Goal: Task Accomplishment & Management: Complete application form

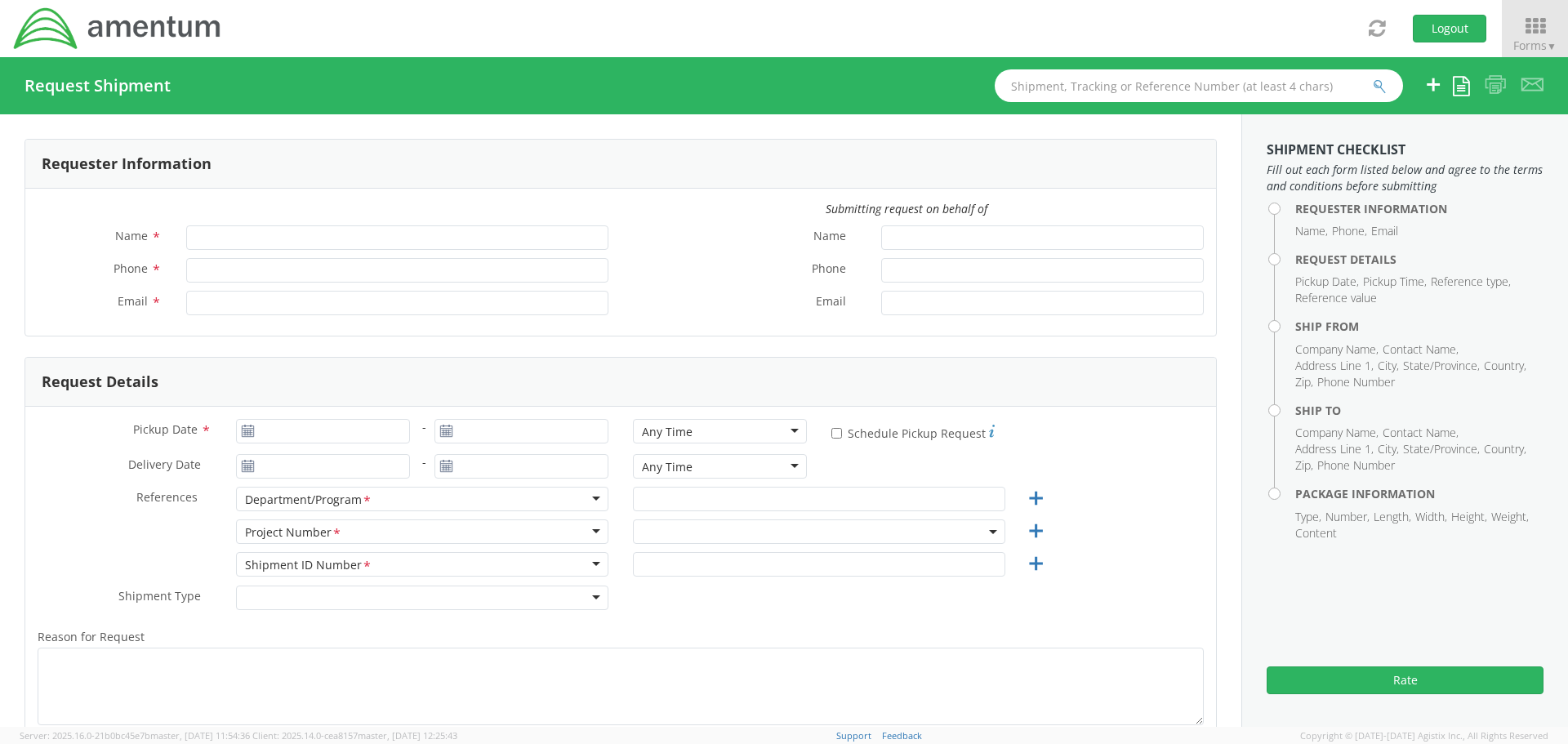
type input "[PERSON_NAME]"
type input "[PHONE_NUMBER]"
type input "[PERSON_NAME][EMAIL_ADDRESS][PERSON_NAME][DOMAIN_NAME]"
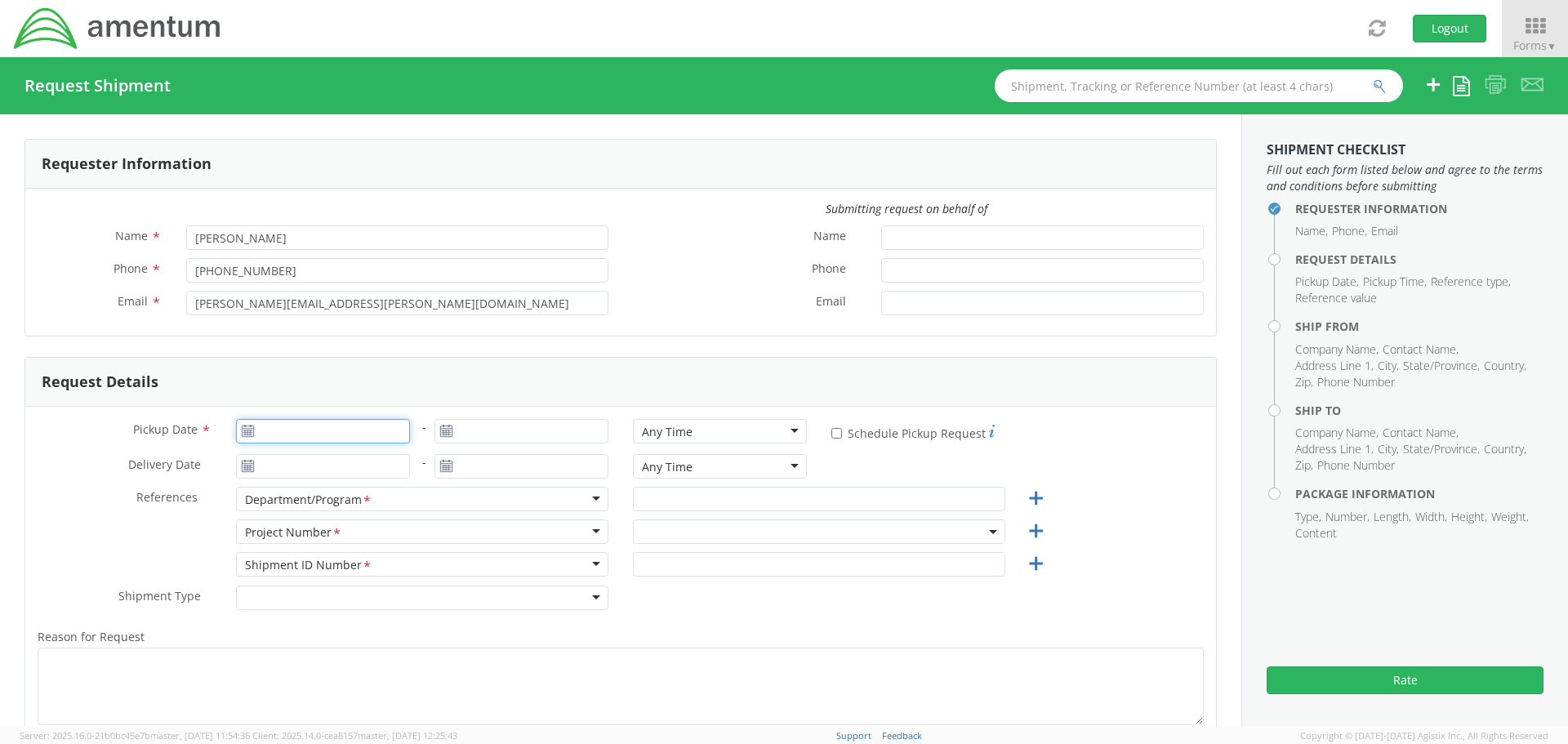
type input "[DATE]"
click at [366, 432] on input "[DATE]" at bounding box center [323, 431] width 174 height 25
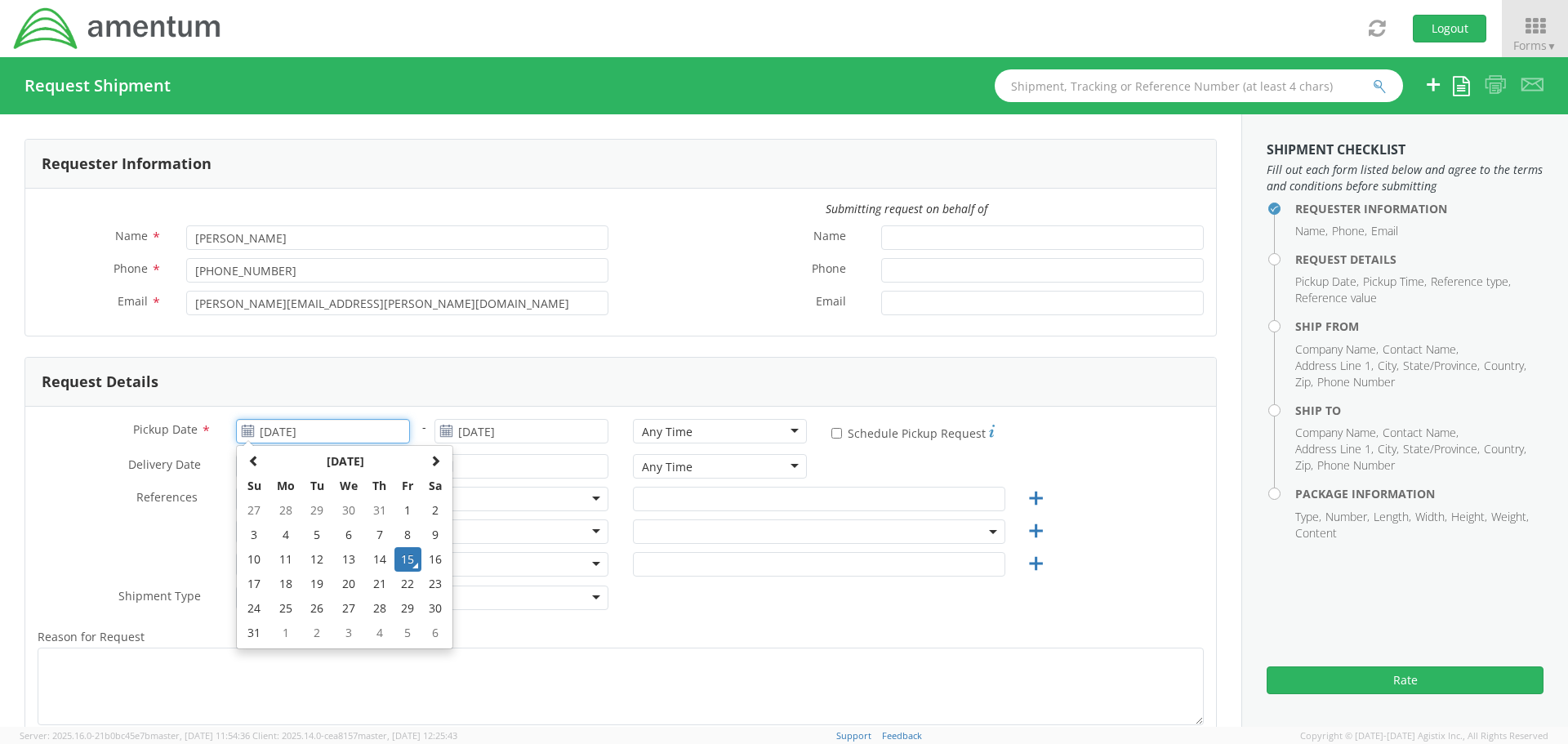
click at [402, 558] on td "15" at bounding box center [408, 560] width 27 height 25
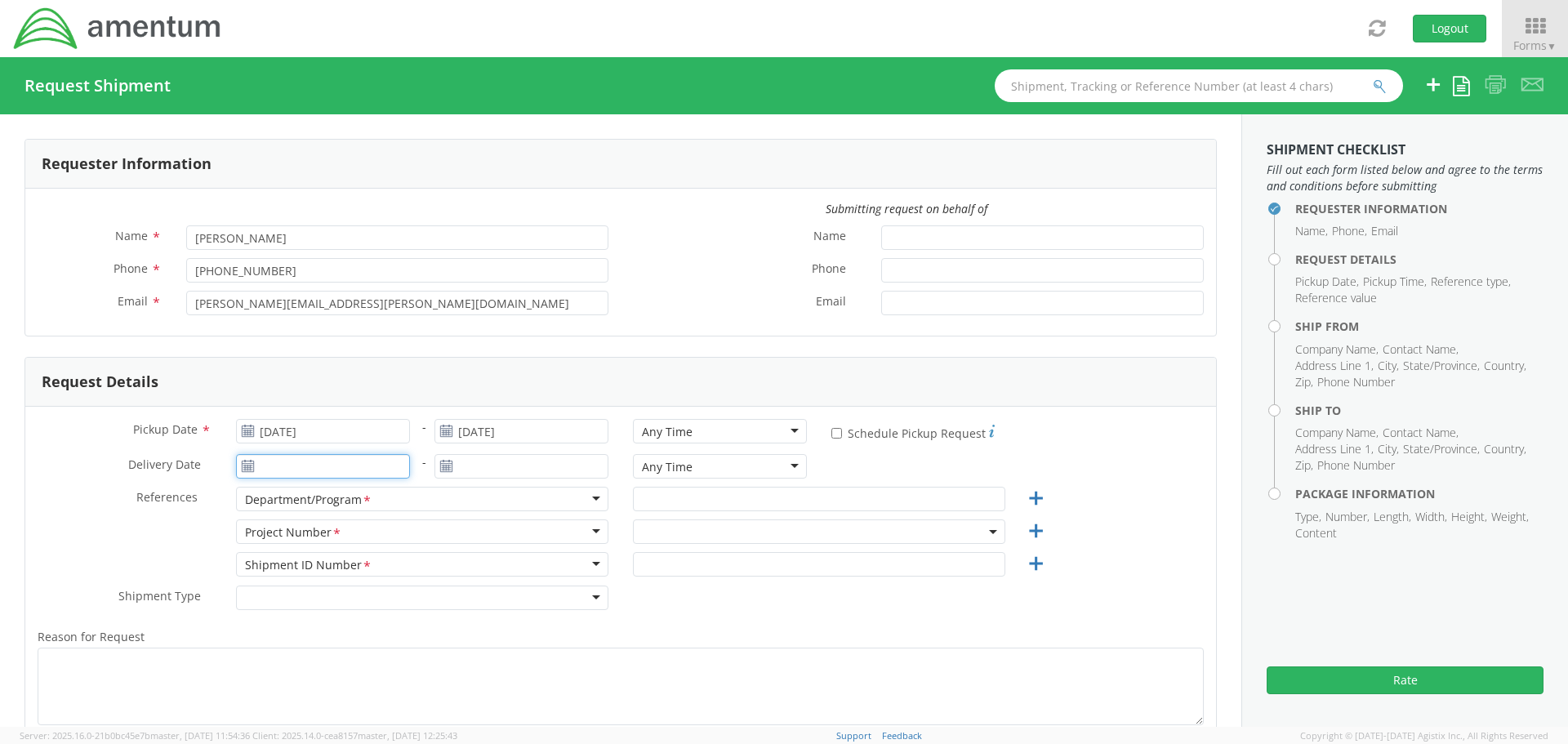
type input "[DATE]"
click at [344, 469] on input "[DATE]" at bounding box center [323, 466] width 174 height 25
select select "ADMN.100123.SVDSK"
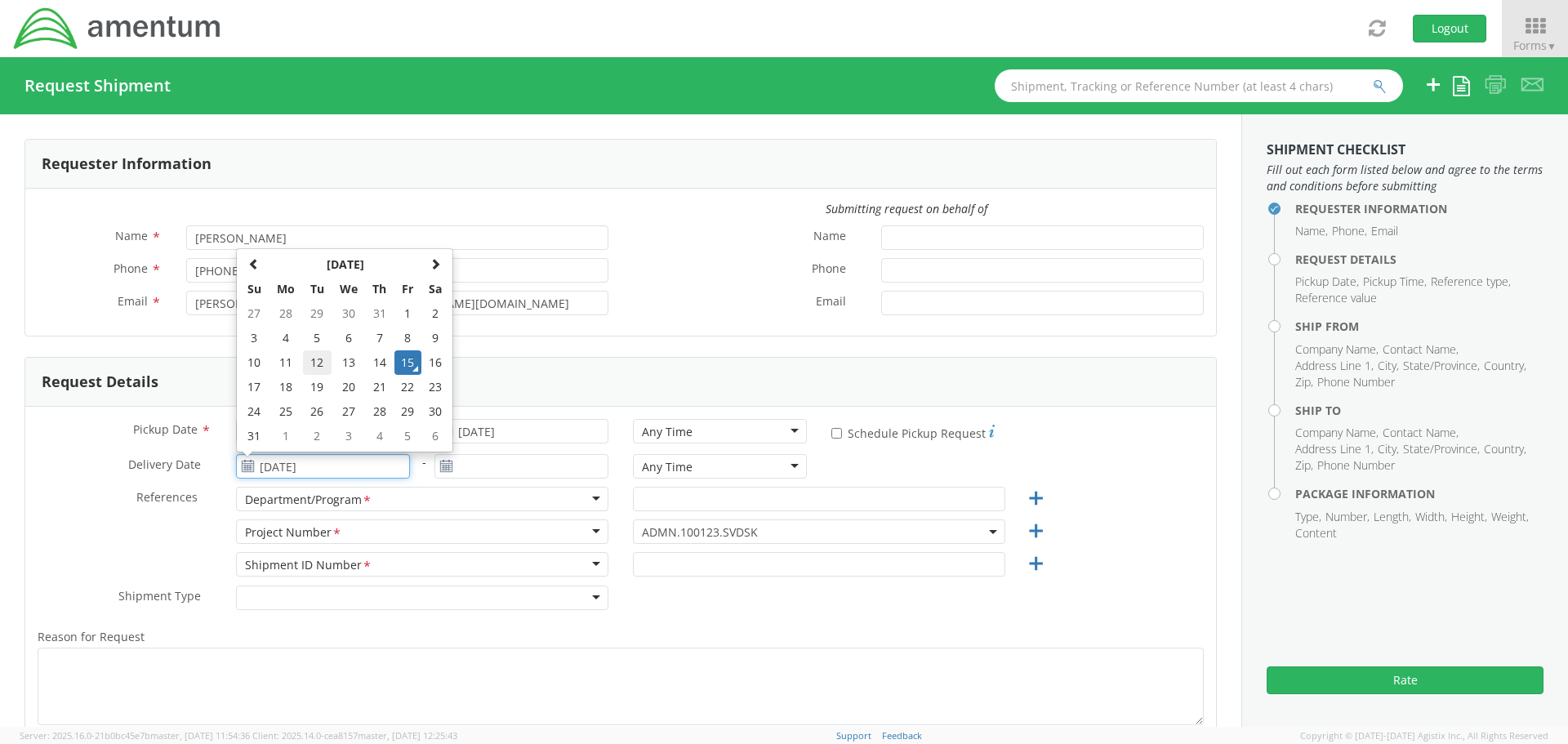
click at [318, 360] on td "12" at bounding box center [317, 363] width 28 height 25
type input "[DATE]"
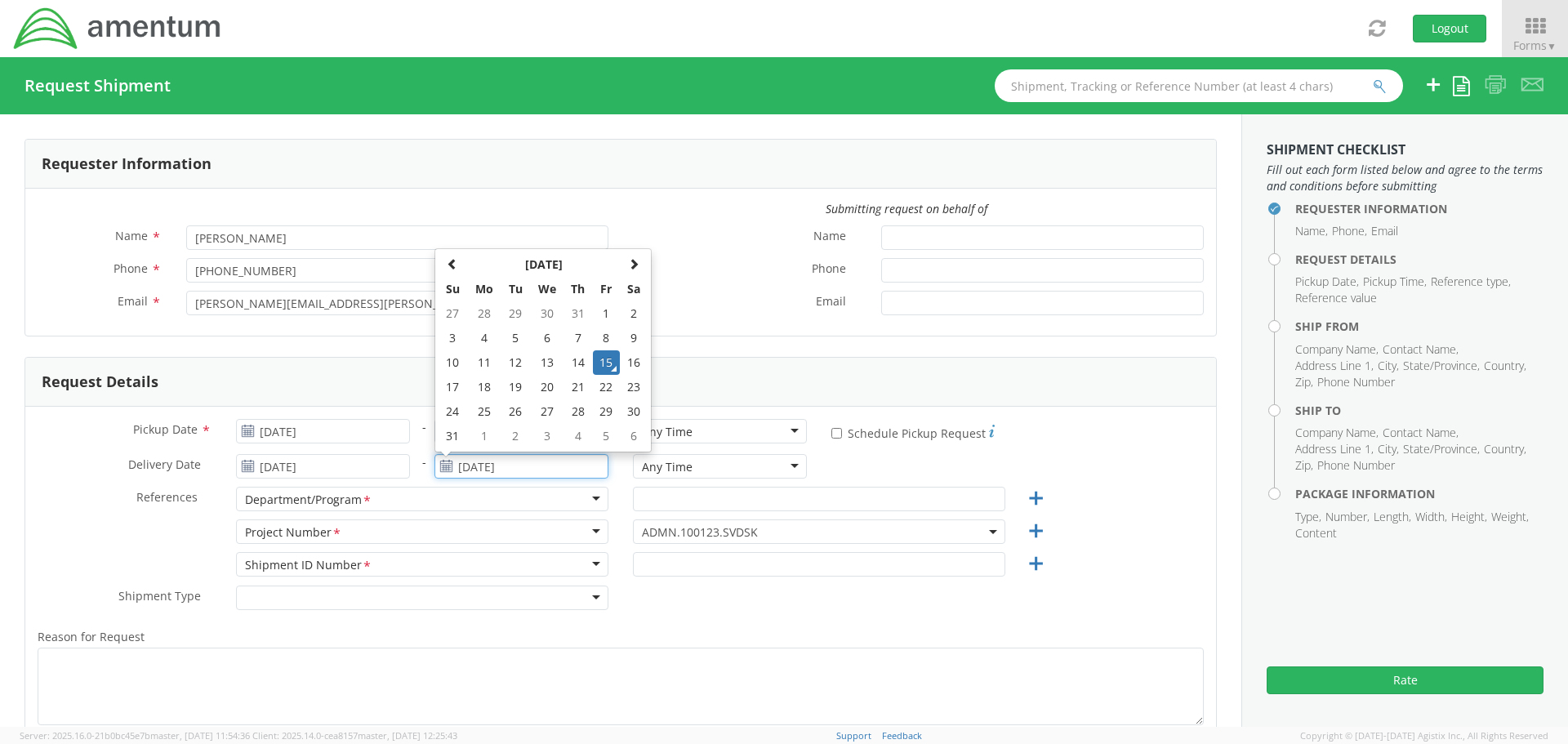
click at [479, 462] on input "[DATE]" at bounding box center [521, 466] width 174 height 25
click at [507, 364] on td "12" at bounding box center [515, 363] width 28 height 25
type input "[DATE]"
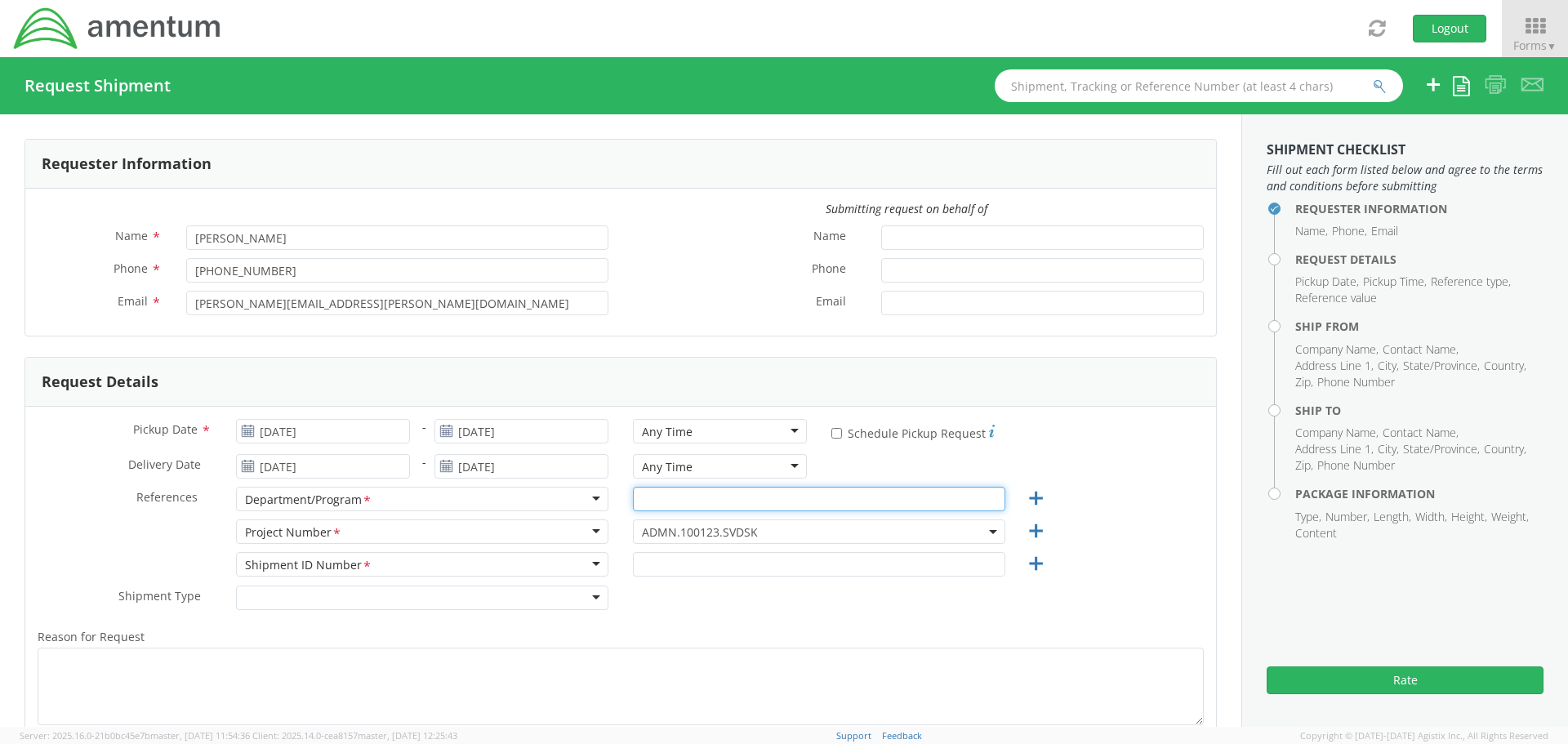
click at [669, 503] on input "text" at bounding box center [818, 499] width 373 height 25
type input "ASC"
click at [664, 535] on span "ADMN.100123.SVDSK" at bounding box center [818, 532] width 354 height 15
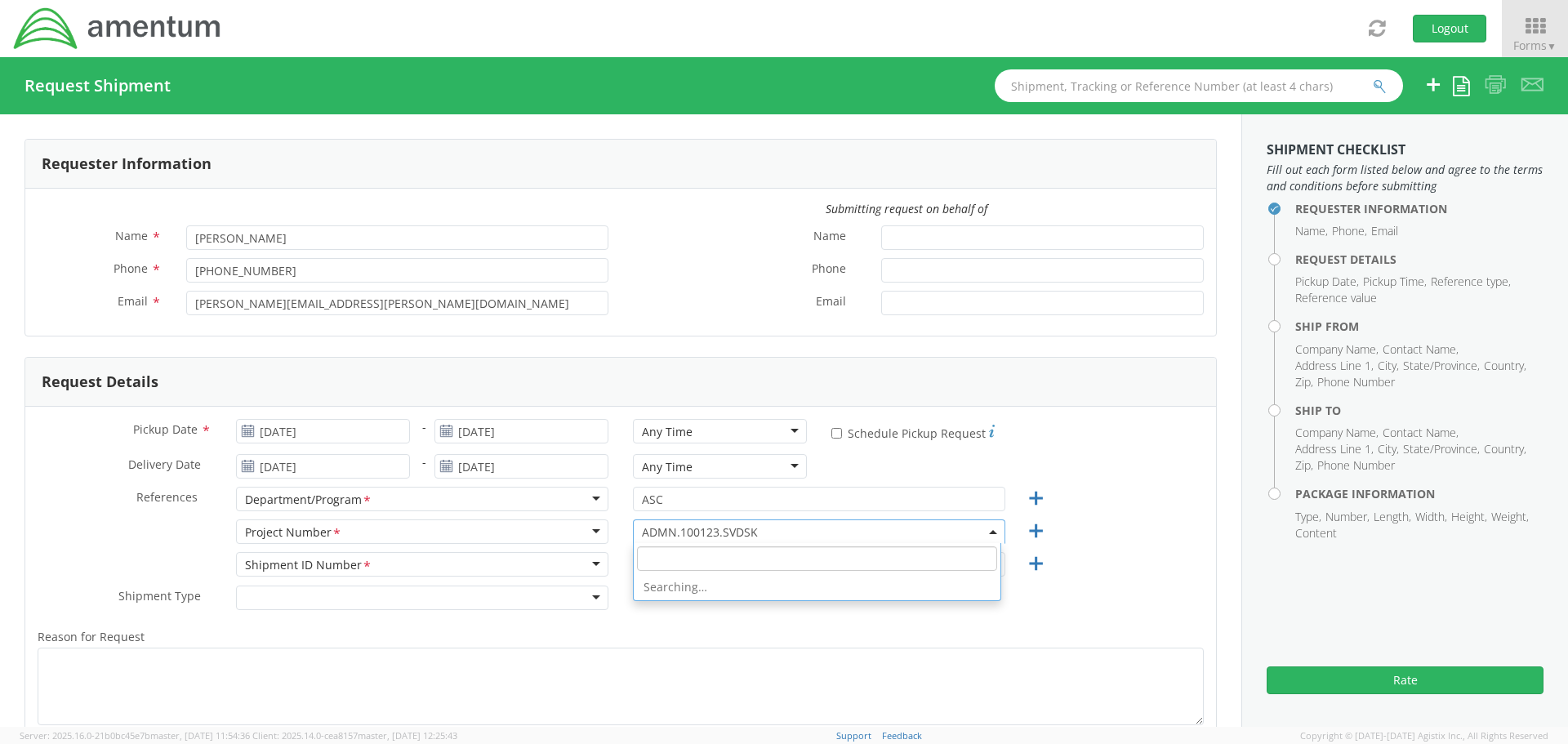
click at [658, 551] on input "search" at bounding box center [818, 559] width 361 height 25
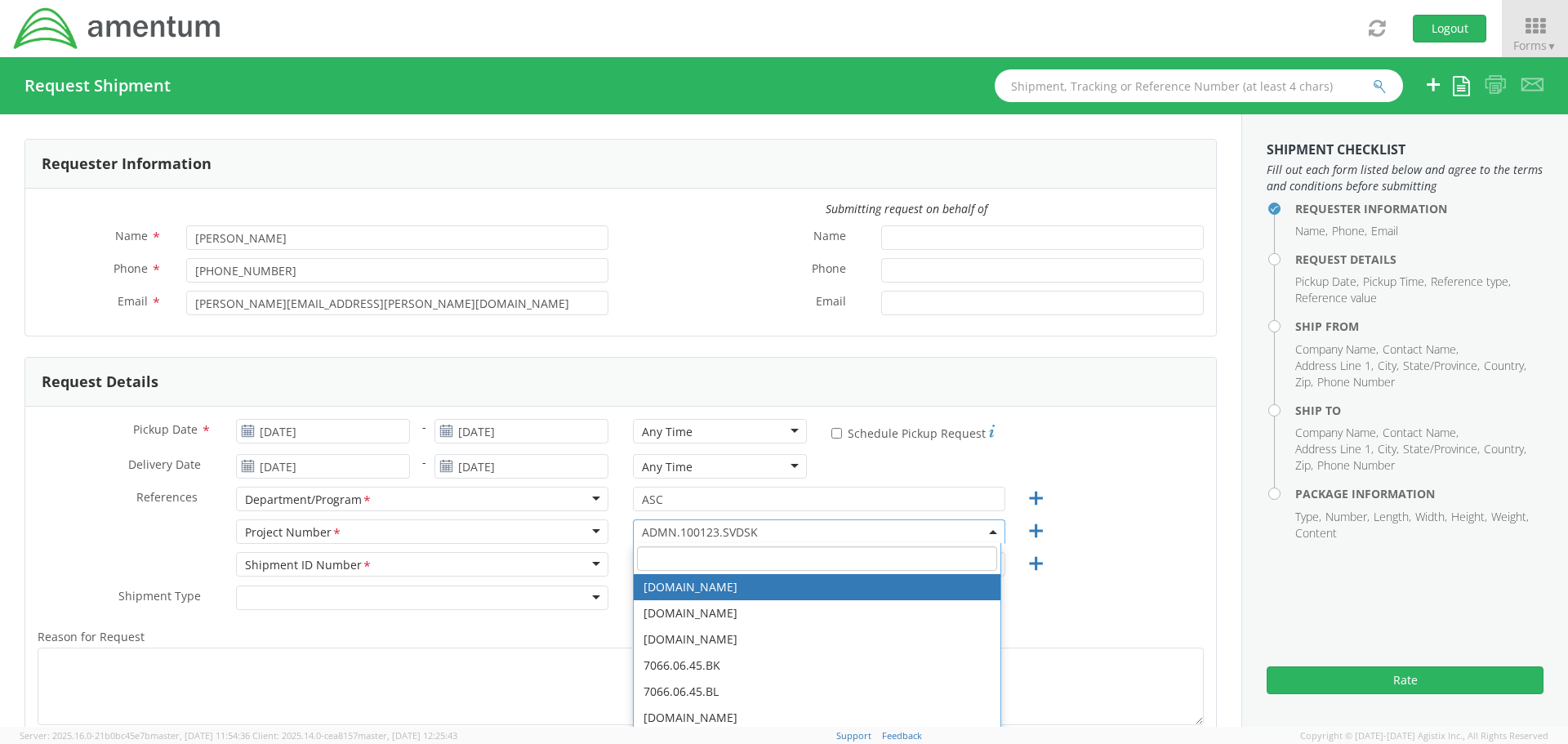
paste input "4878.00.02.F.0001.500.099"
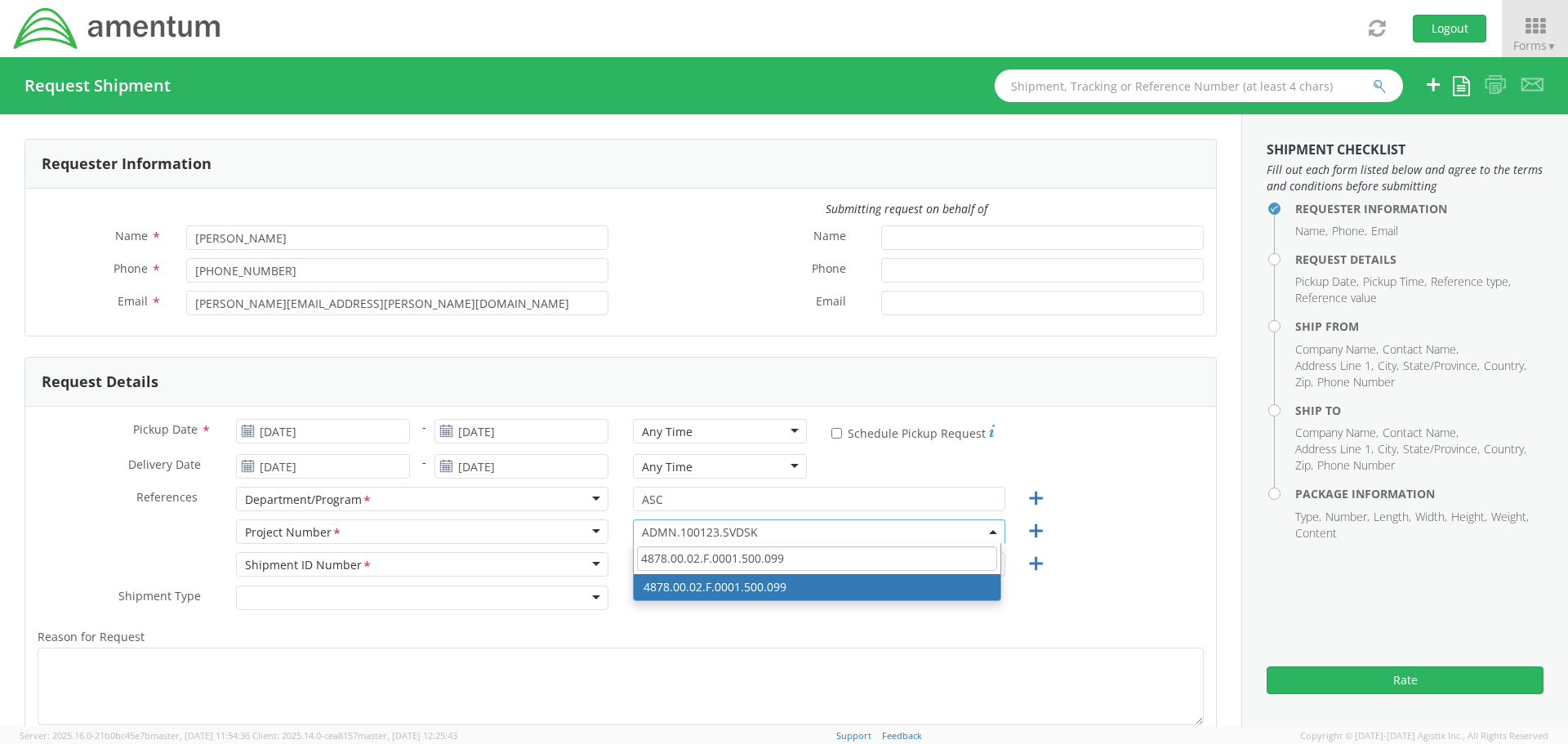
type input "4878.00.02.F.0001.500.099"
select select "4878.00.02.F.0001.500.099"
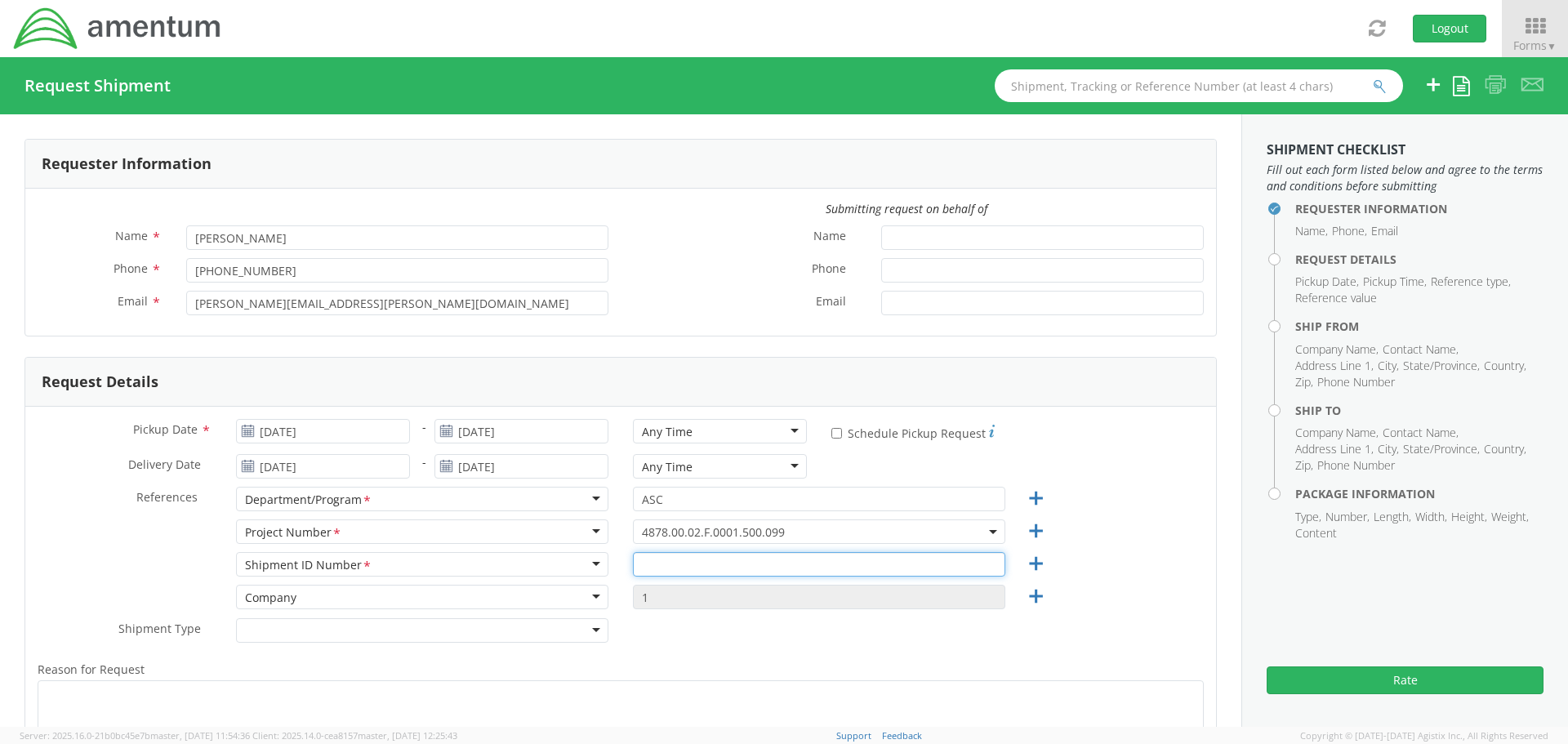
click at [654, 562] on input "text" at bounding box center [818, 565] width 373 height 25
type input "RITM0218078"
click at [359, 628] on div at bounding box center [422, 631] width 373 height 25
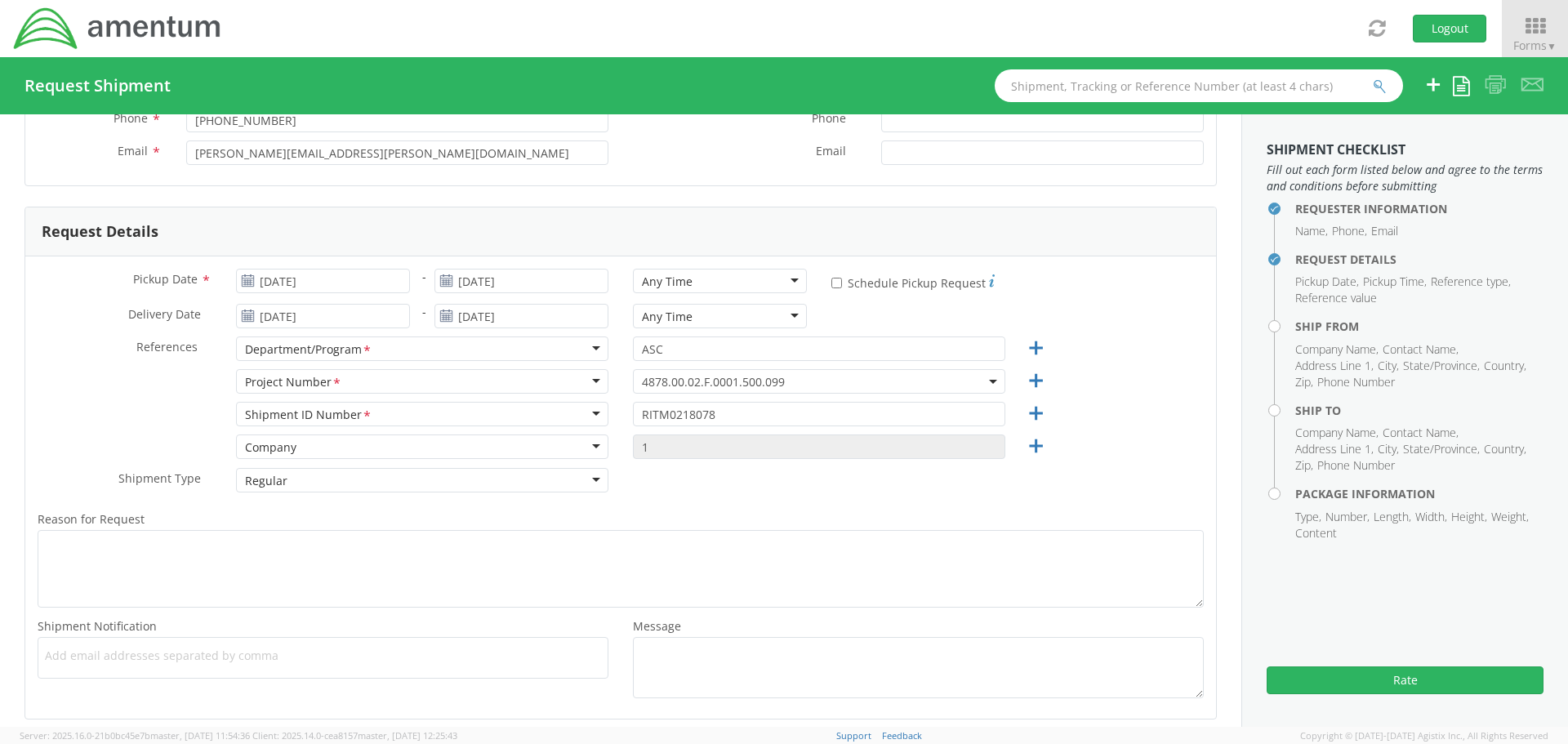
scroll to position [163, 0]
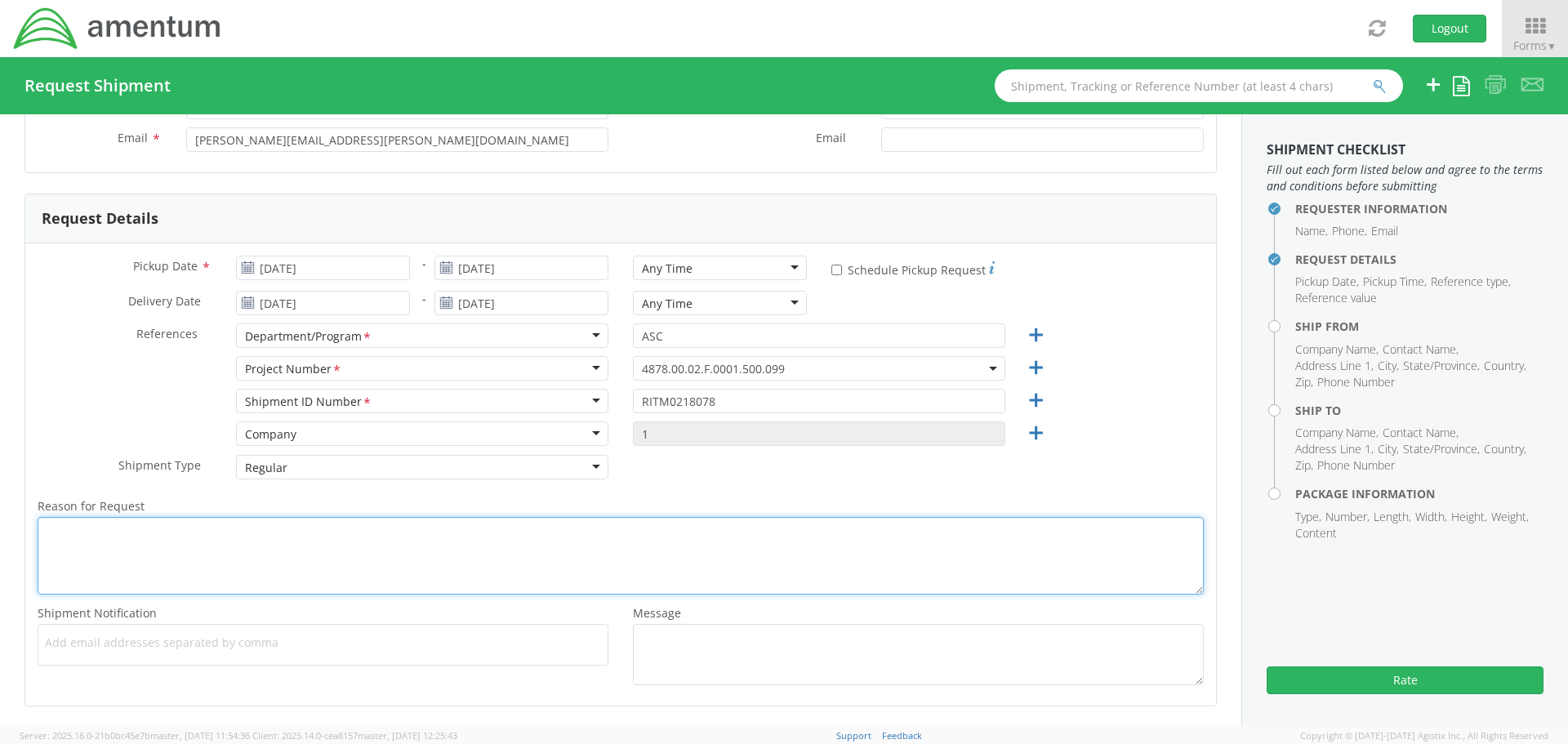
click at [283, 541] on textarea "Reason for Request *" at bounding box center [620, 556] width 1166 height 77
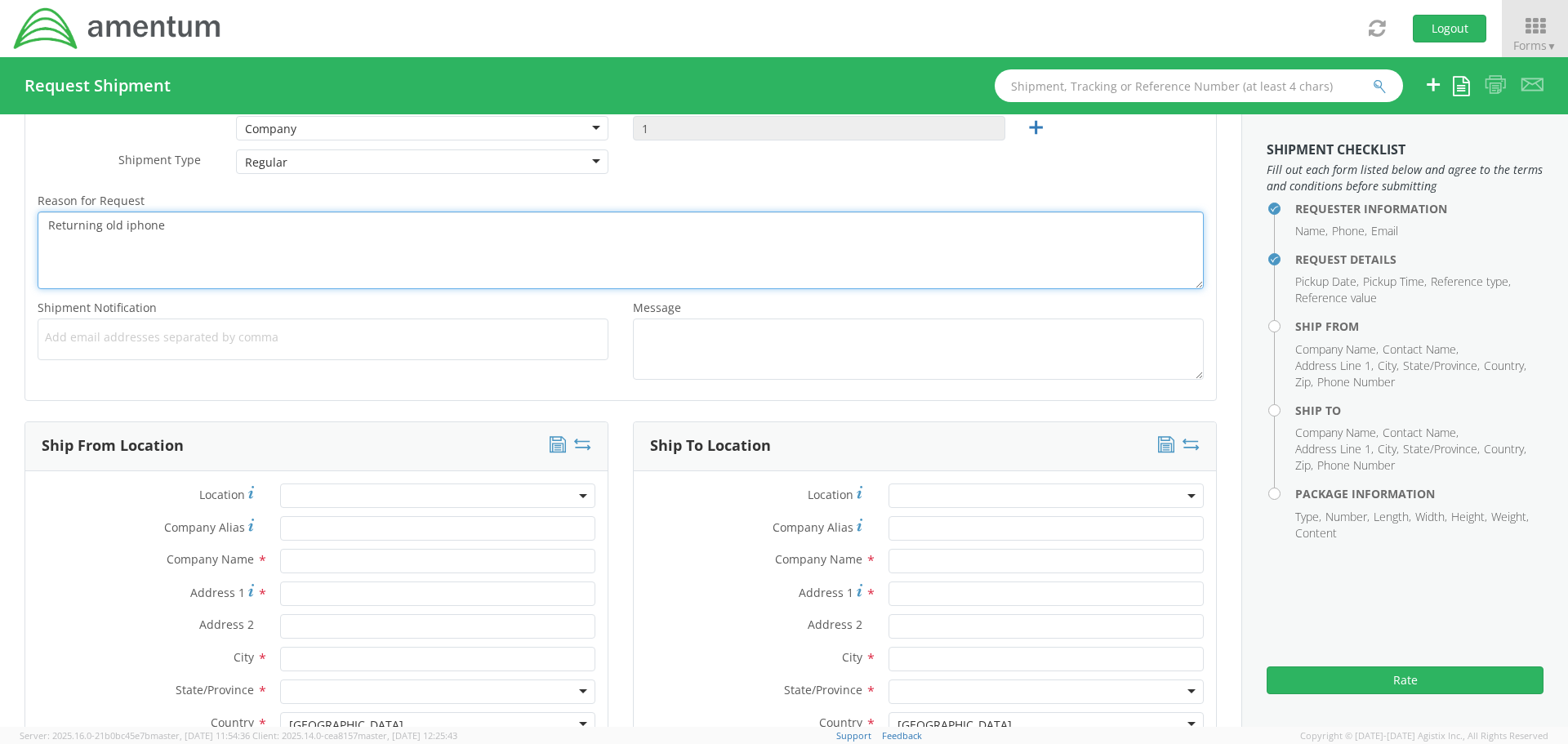
scroll to position [653, 0]
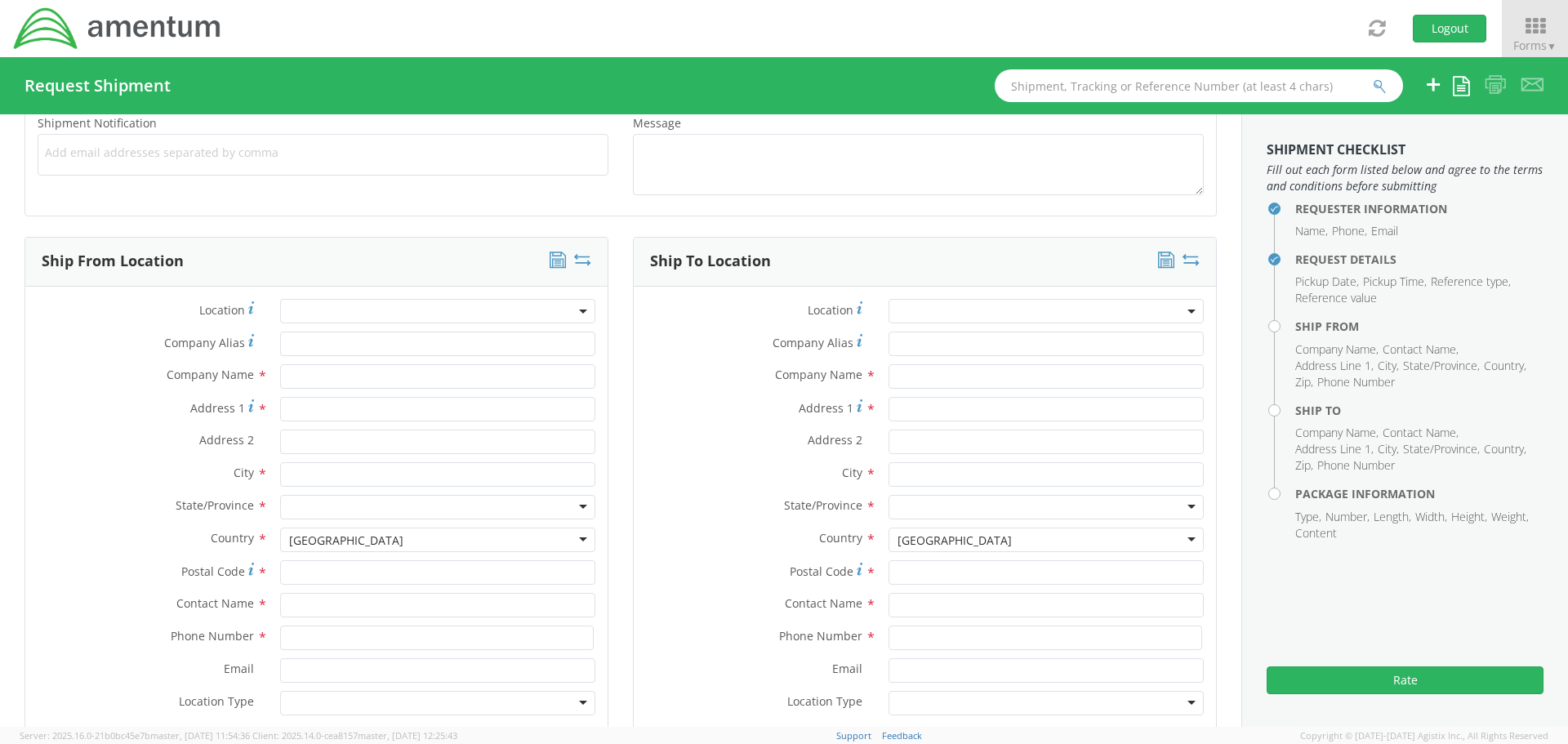
type textarea "Returning old iphone"
click at [311, 371] on input "text" at bounding box center [438, 377] width 315 height 25
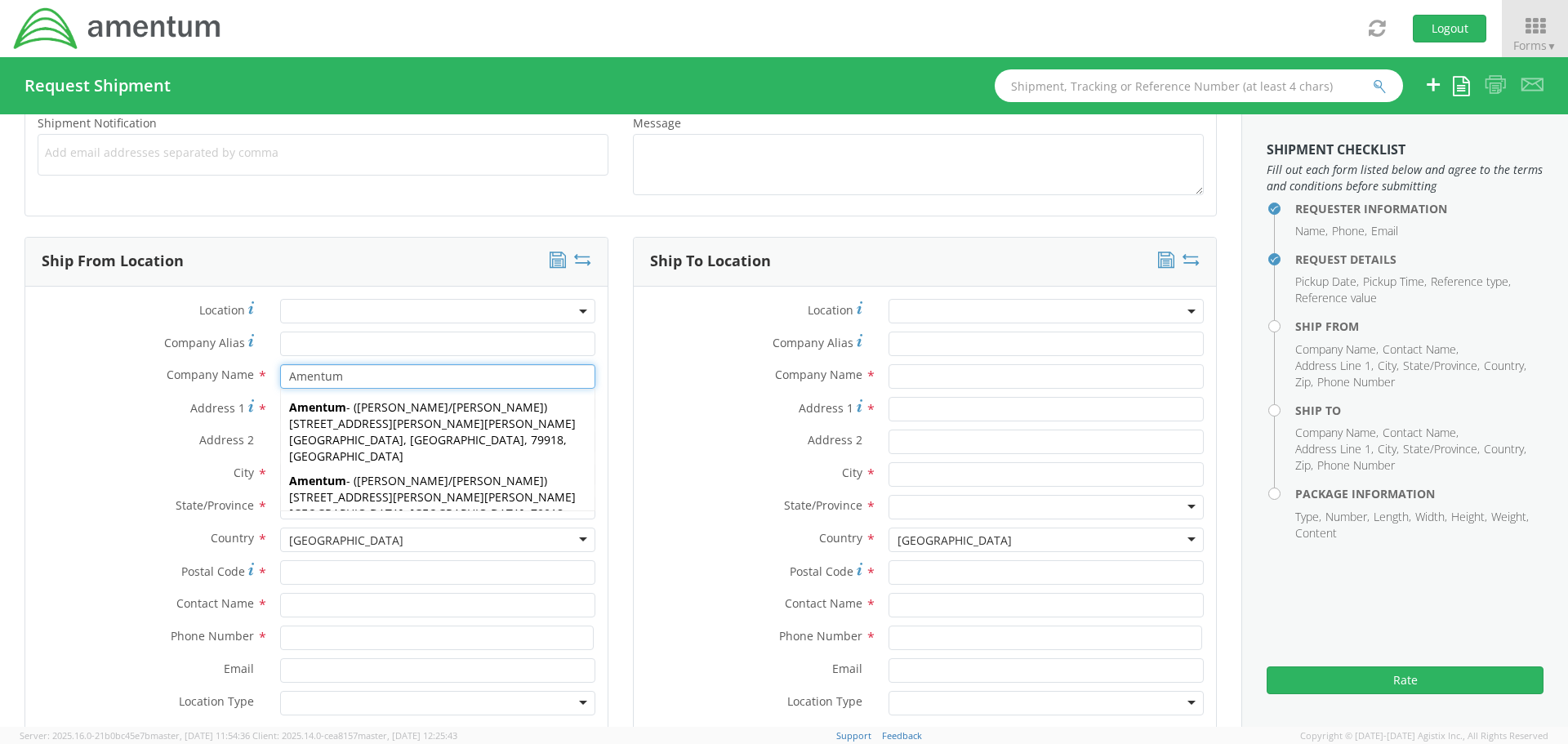
type input "Amentum"
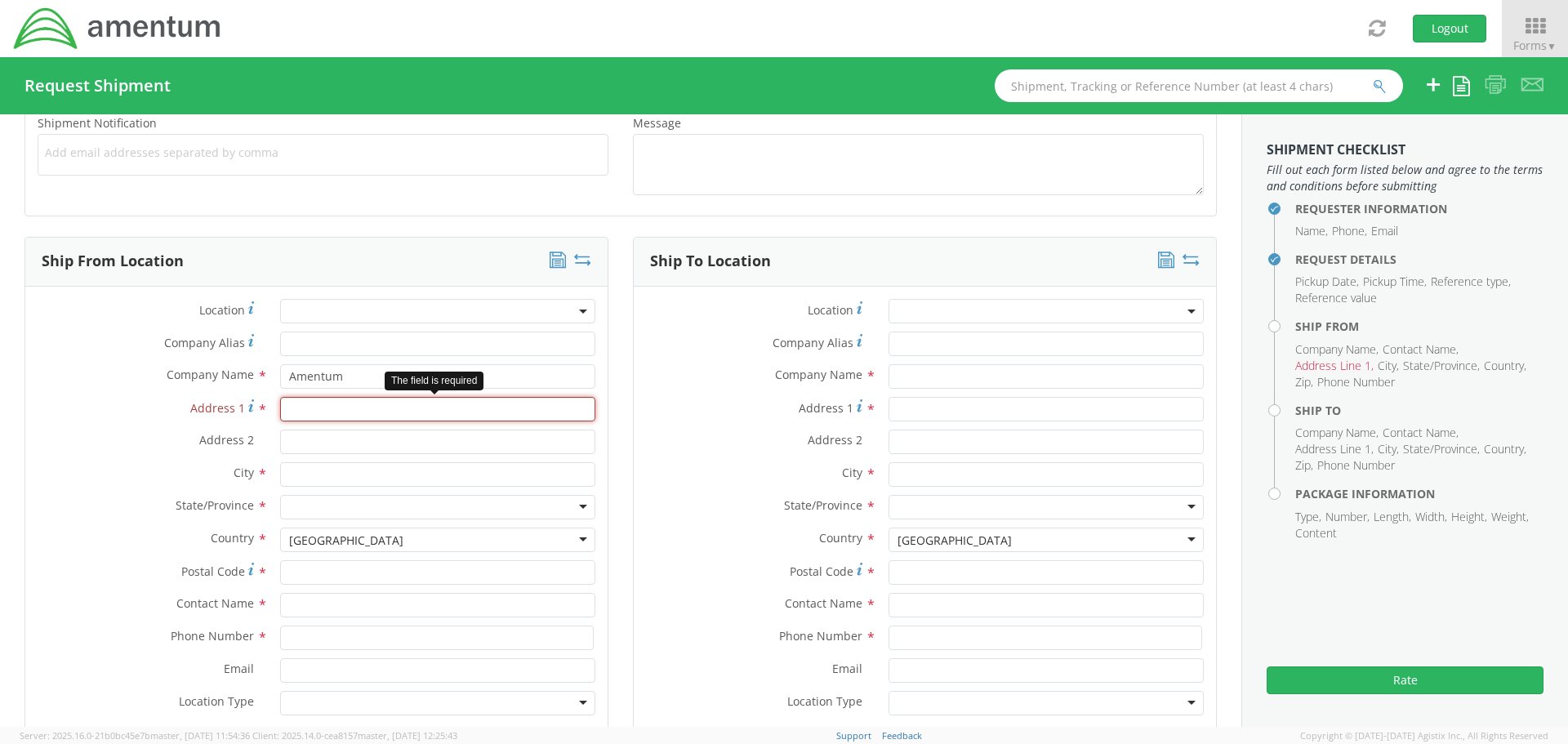
click at [461, 409] on input "Address 1 *" at bounding box center [438, 409] width 315 height 25
paste input "[STREET_ADDRESS]"
type input "[STREET_ADDRESS]"
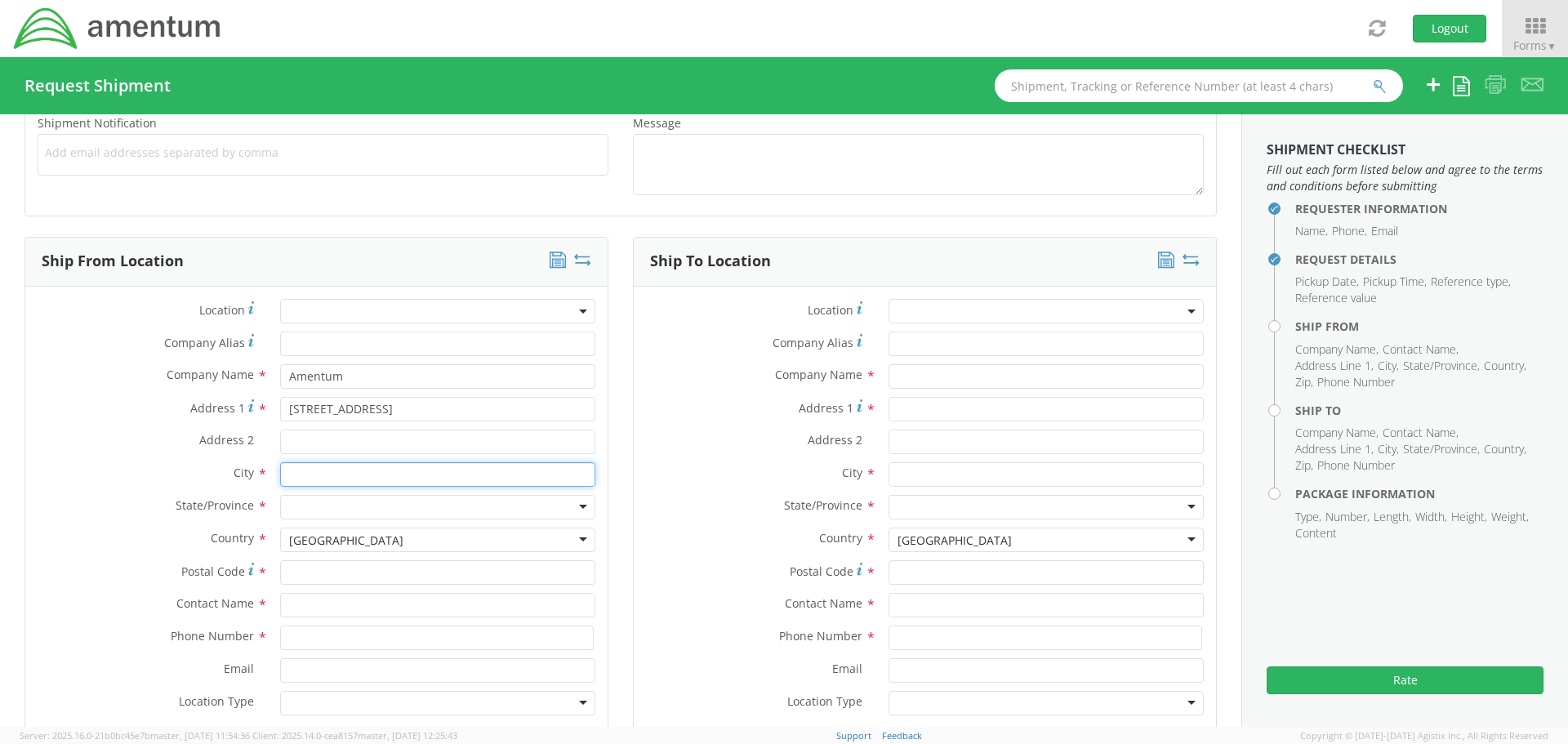
click at [366, 482] on input "text" at bounding box center [438, 475] width 315 height 25
type input "Bridgeport"
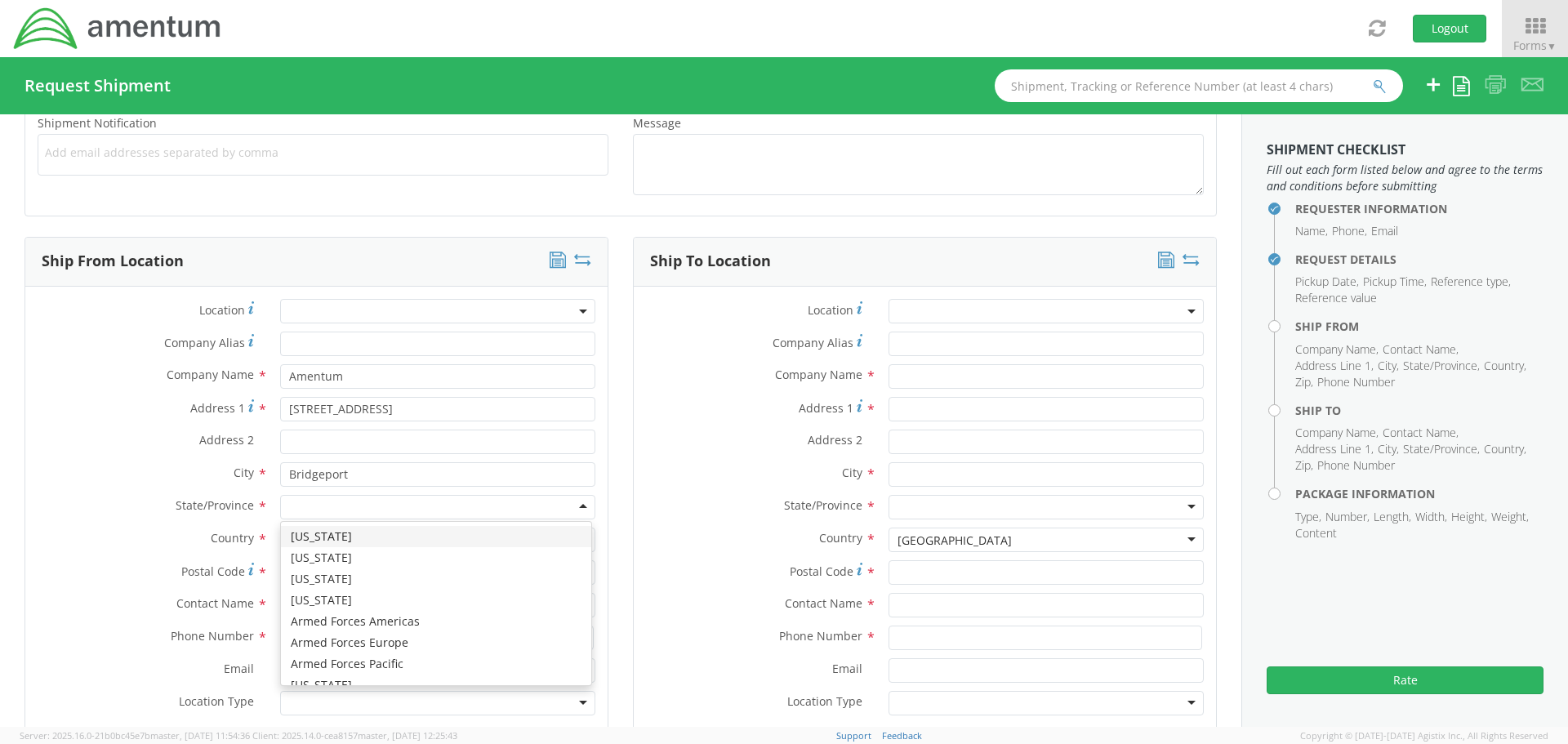
type input "c"
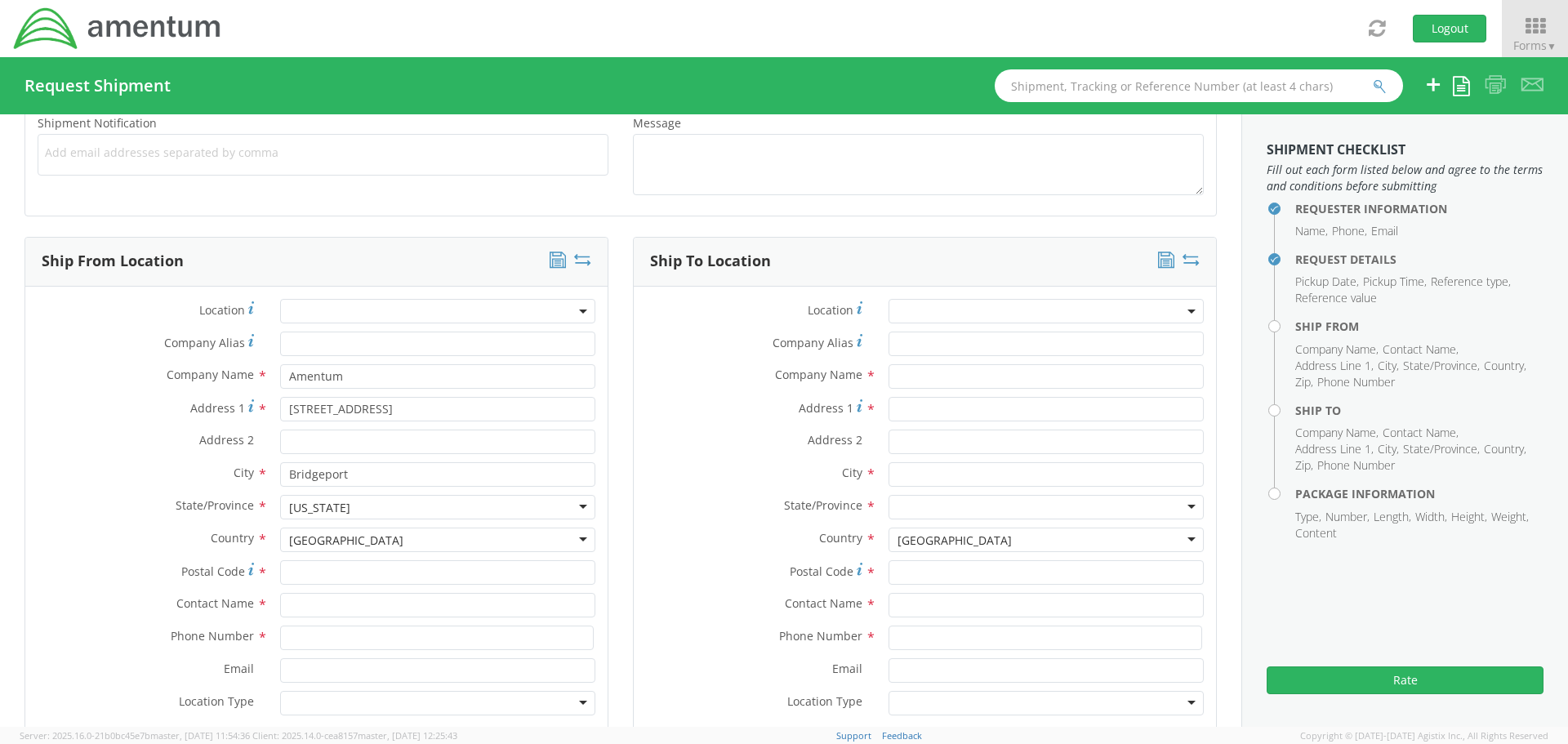
click at [310, 556] on div "Country * [GEOGRAPHIC_DATA] [GEOGRAPHIC_DATA] [GEOGRAPHIC_DATA] [GEOGRAPHIC_DAT…" at bounding box center [316, 544] width 582 height 33
click at [304, 567] on input "Postal Code *" at bounding box center [438, 572] width 315 height 25
click at [447, 566] on input "Postal Code *" at bounding box center [438, 572] width 315 height 25
paste input "93517"
type input "93517"
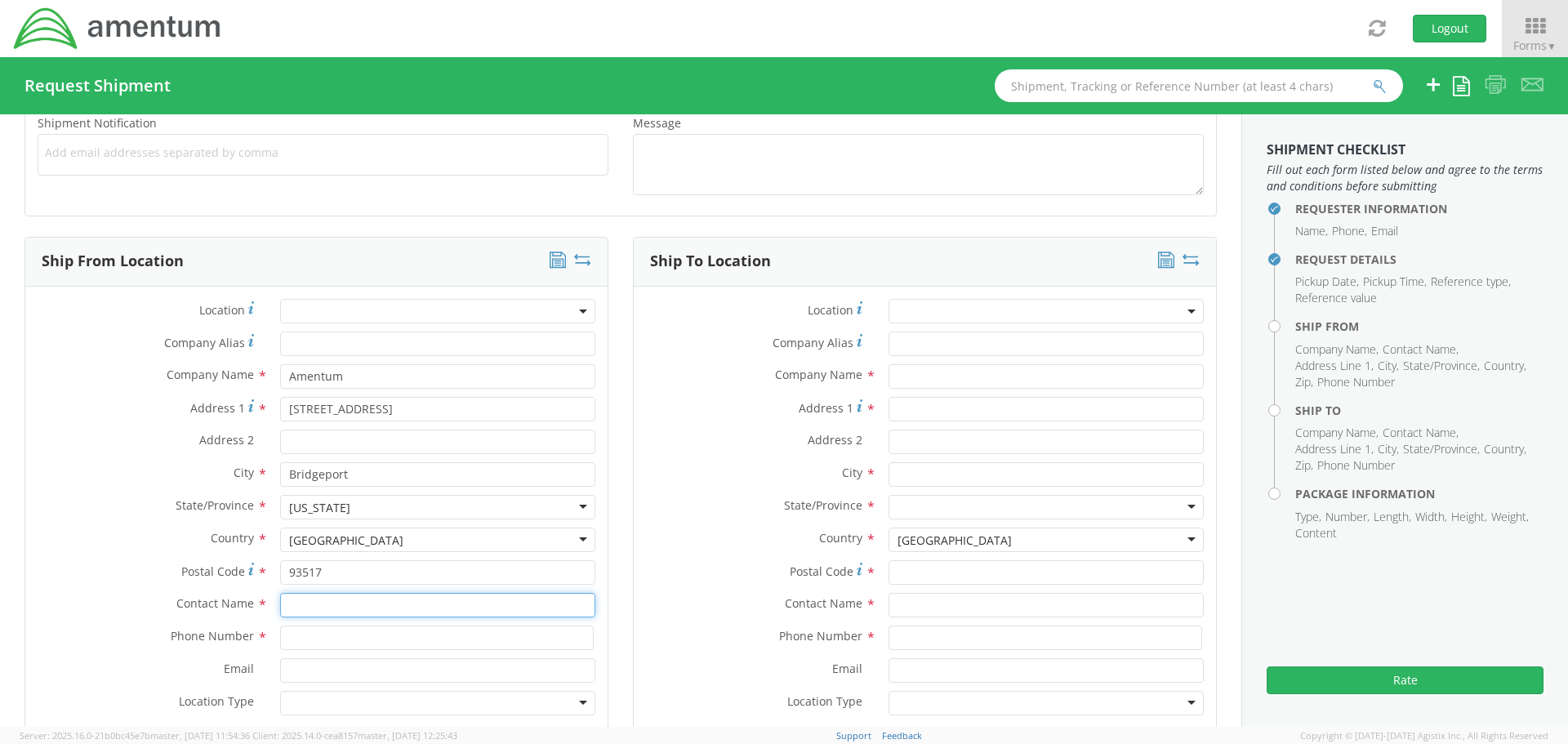
click at [401, 601] on input "text" at bounding box center [438, 605] width 315 height 25
click at [341, 604] on input "[PERSON_NAME]" at bounding box center [438, 605] width 315 height 25
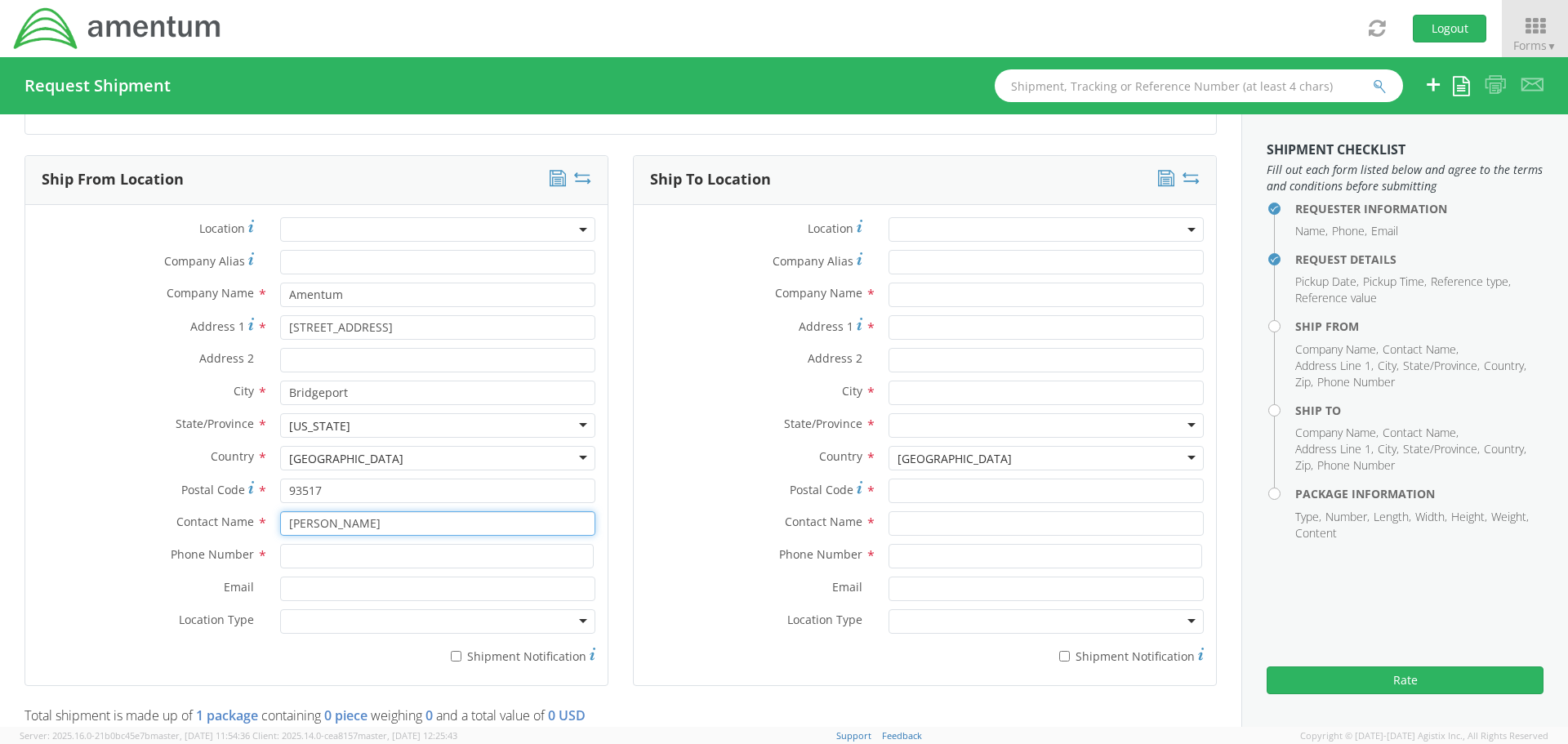
type input "[PERSON_NAME]"
click at [374, 559] on input at bounding box center [437, 556] width 313 height 25
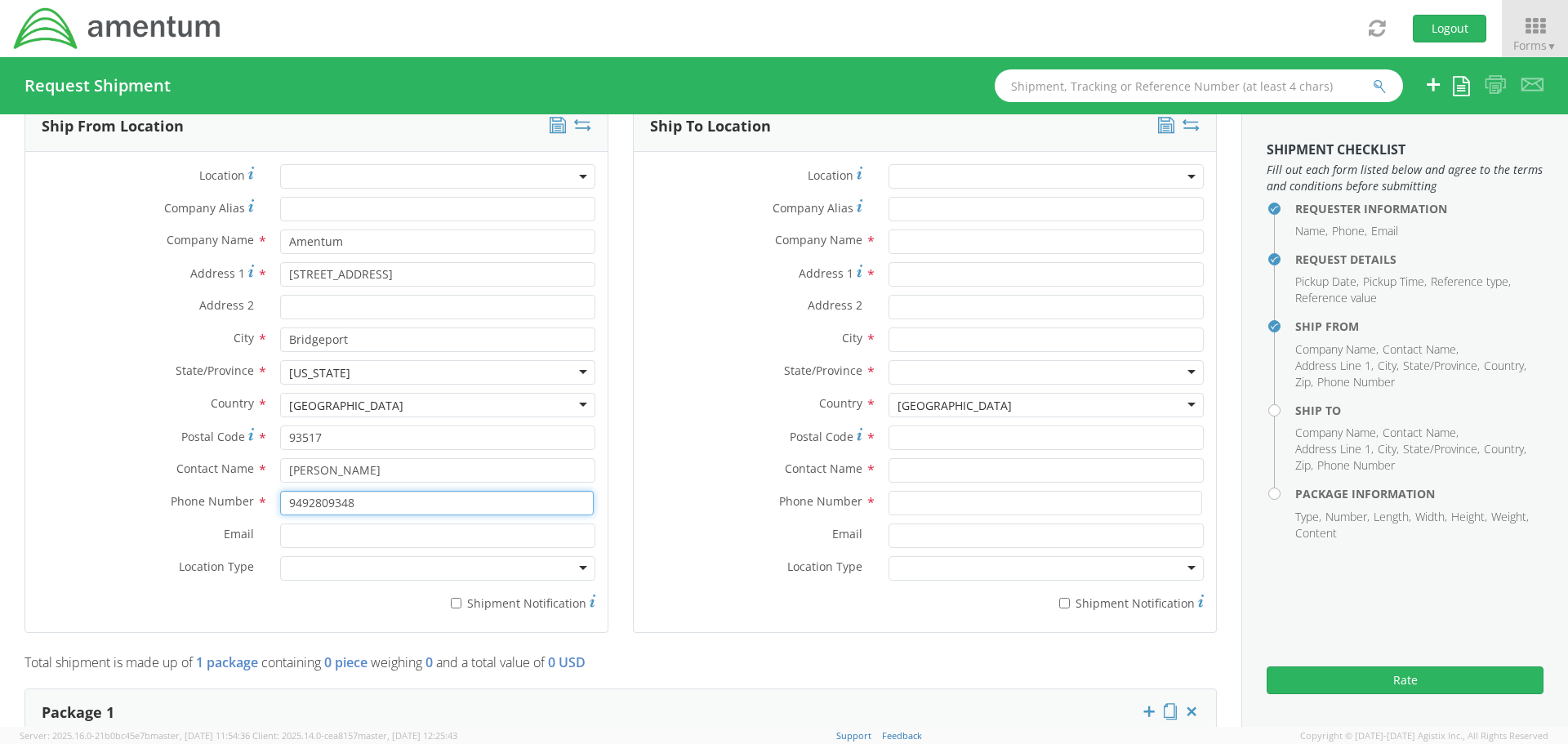
scroll to position [817, 0]
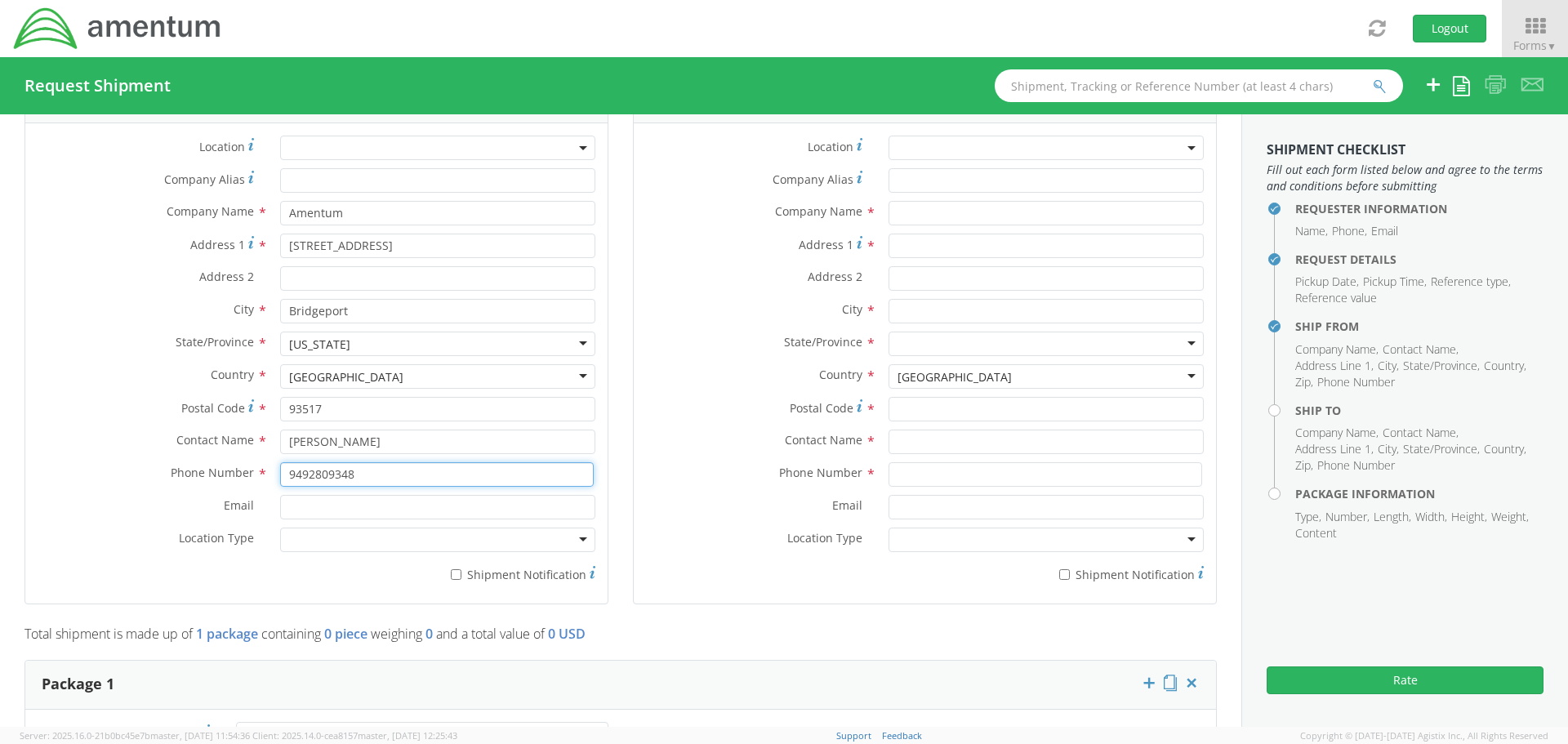
type input "9492809348"
click at [320, 512] on input "Email *" at bounding box center [438, 507] width 315 height 25
paste input "[PERSON_NAME][EMAIL_ADDRESS][PERSON_NAME][PERSON_NAME][DOMAIN_NAME]"
type input "[PERSON_NAME][EMAIL_ADDRESS][PERSON_NAME][PERSON_NAME][DOMAIN_NAME]"
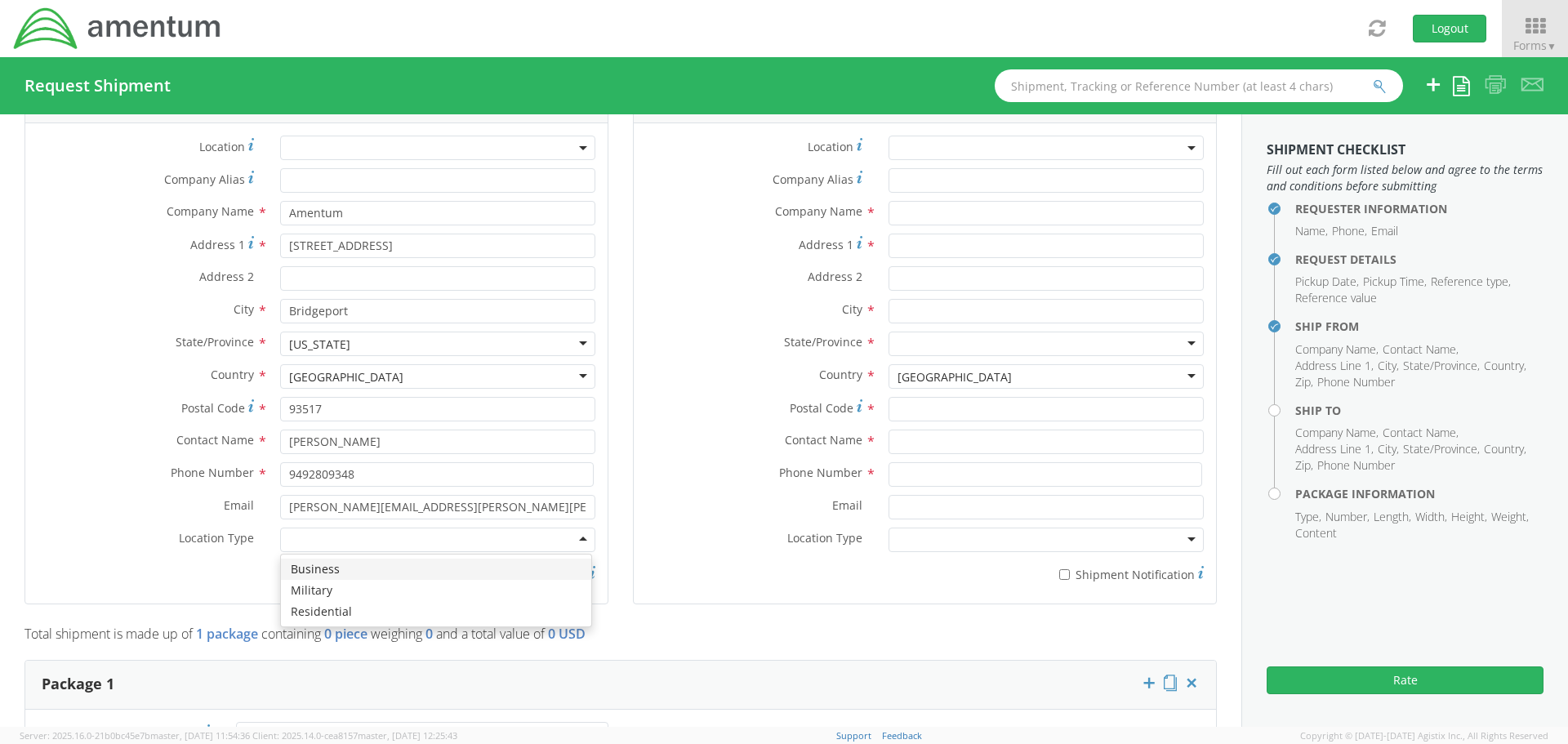
click at [312, 539] on div at bounding box center [438, 540] width 315 height 25
click at [453, 572] on input "* Shipment Notification" at bounding box center [456, 574] width 10 height 10
checkbox input "true"
click at [1059, 575] on input "* Shipment Notification" at bounding box center [1064, 574] width 10 height 10
checkbox input "true"
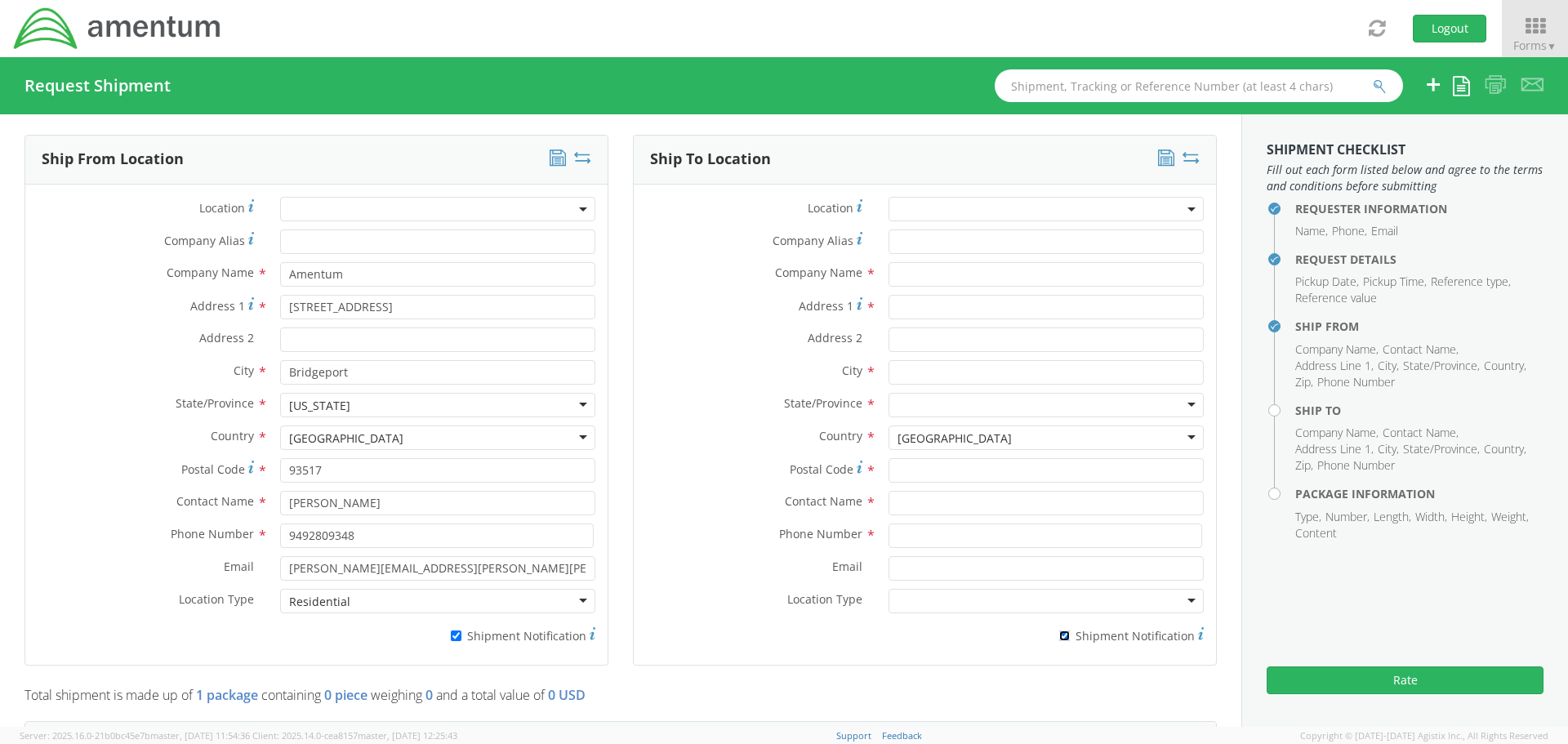
scroll to position [653, 0]
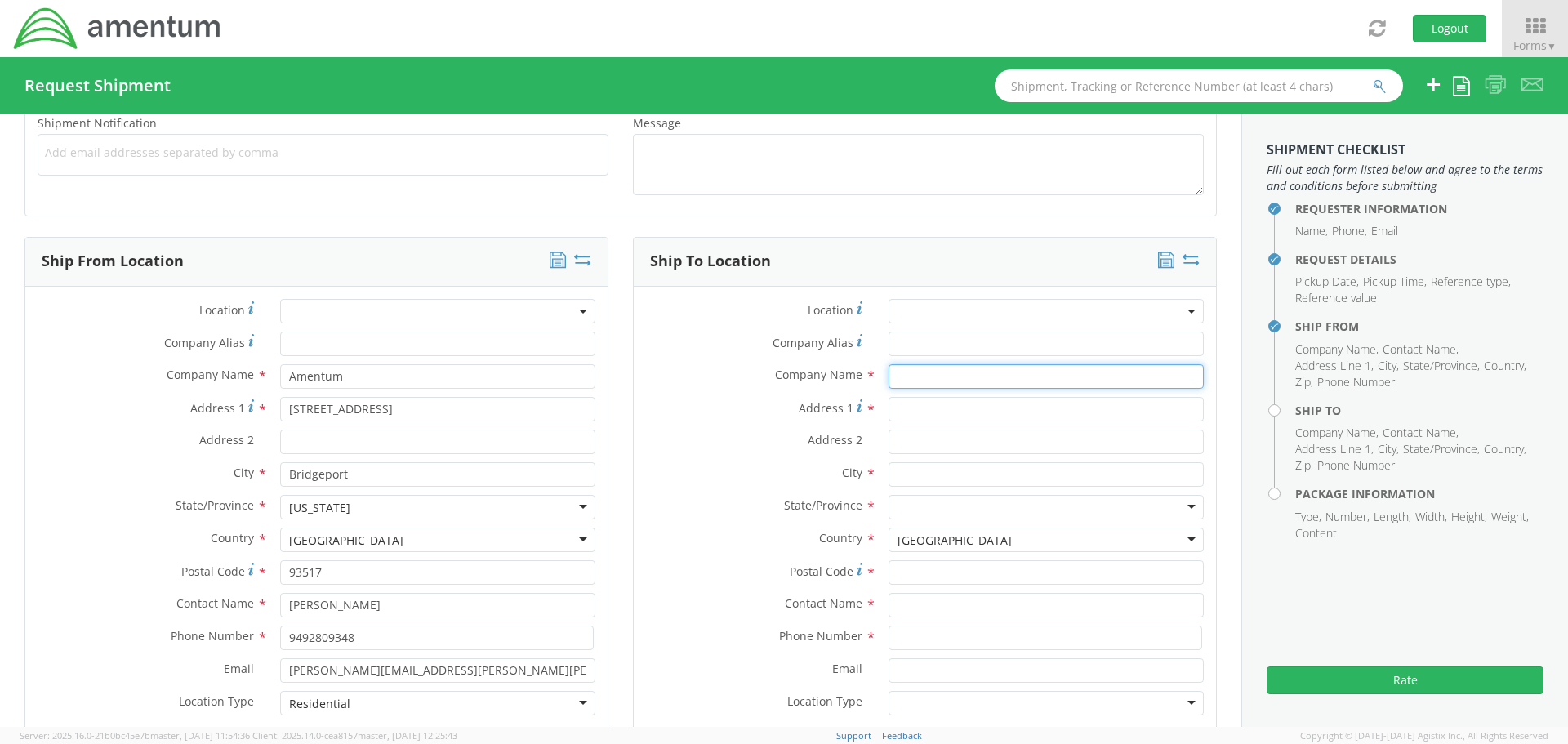
click at [952, 379] on input "text" at bounding box center [1046, 377] width 315 height 25
type input "Amentum"
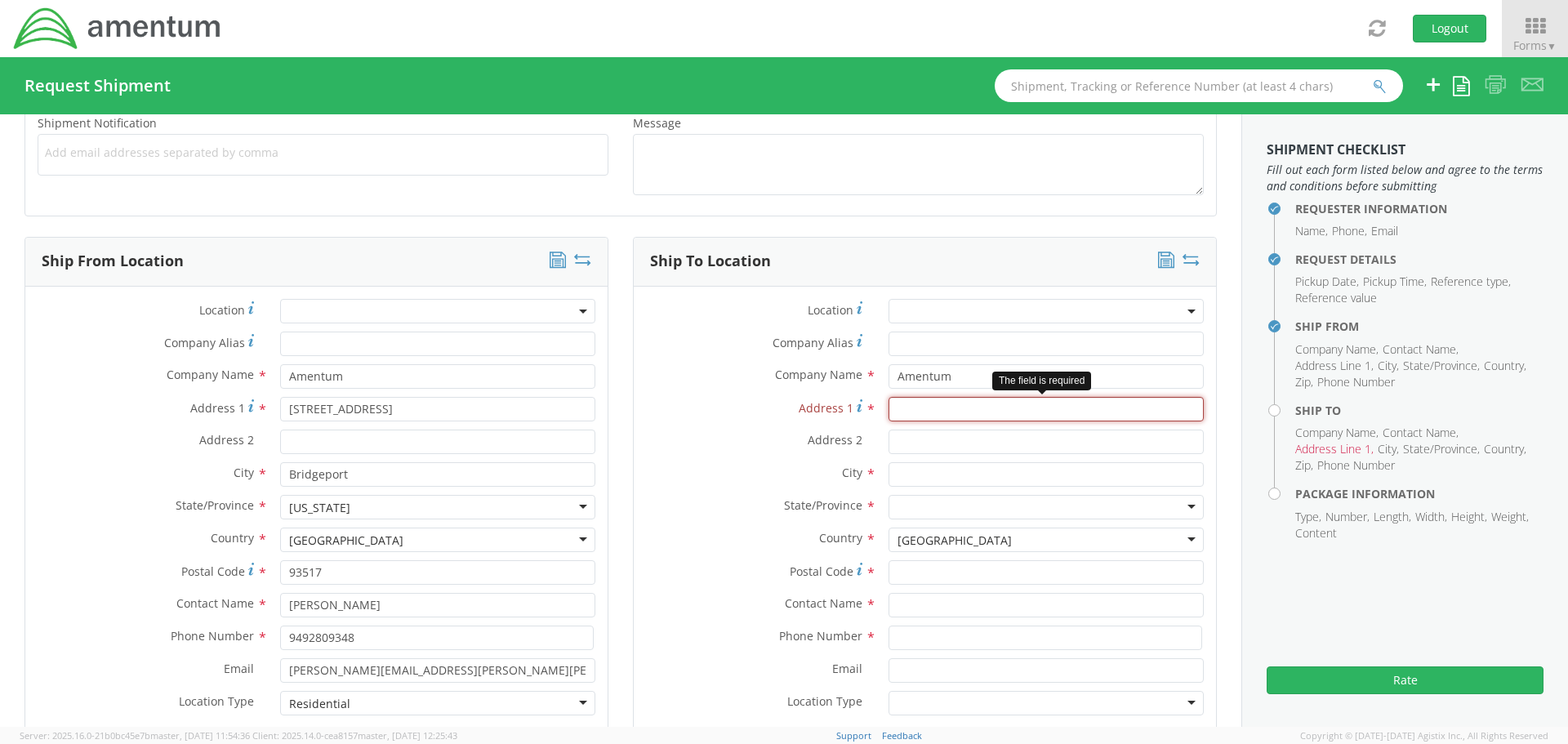
click at [902, 403] on input "Address 1 *" at bounding box center [1046, 409] width 315 height 25
paste input "[STREET_ADDRESS]"
type input "[STREET_ADDRESS]"
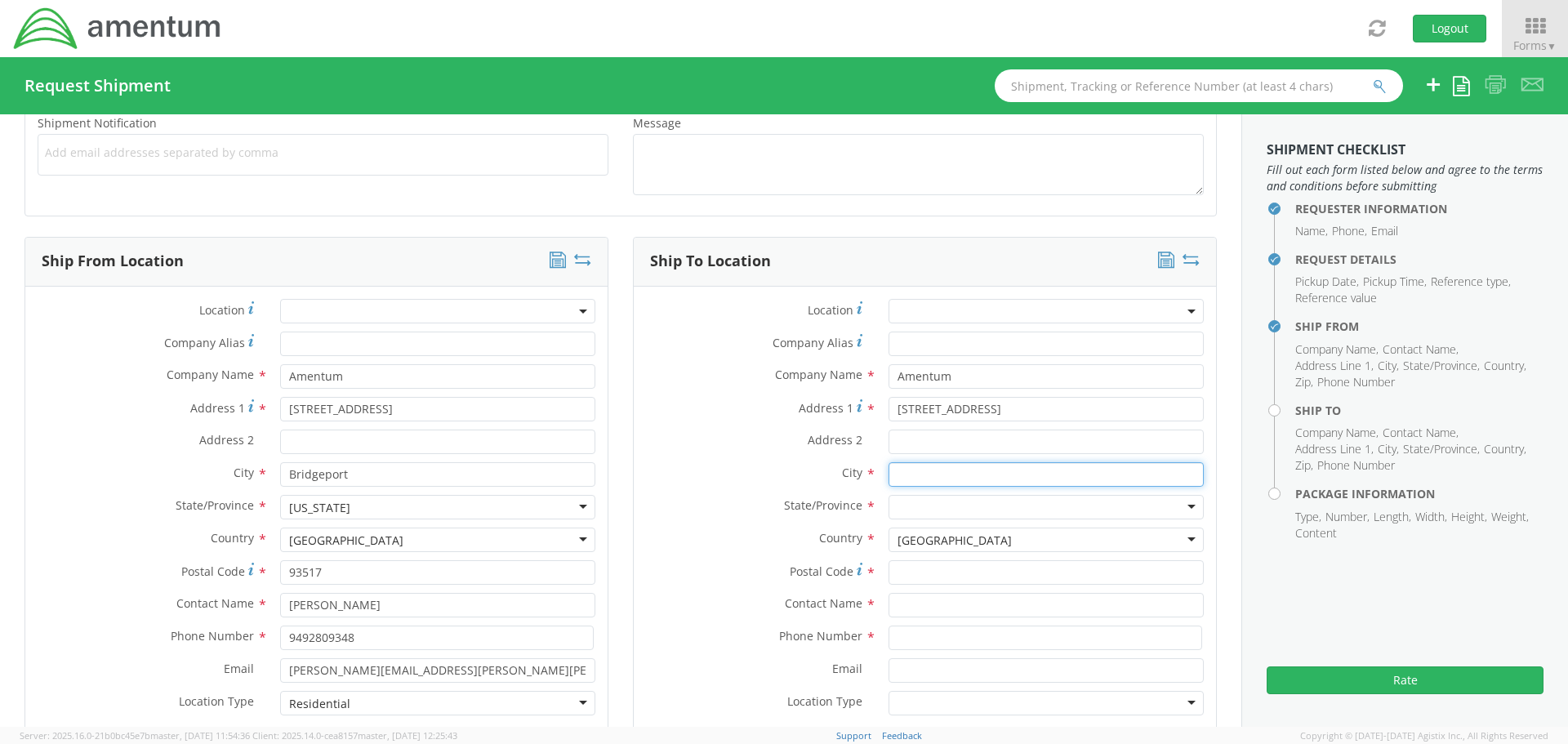
click at [900, 467] on input "text" at bounding box center [1046, 475] width 315 height 25
type input "[GEOGRAPHIC_DATA]"
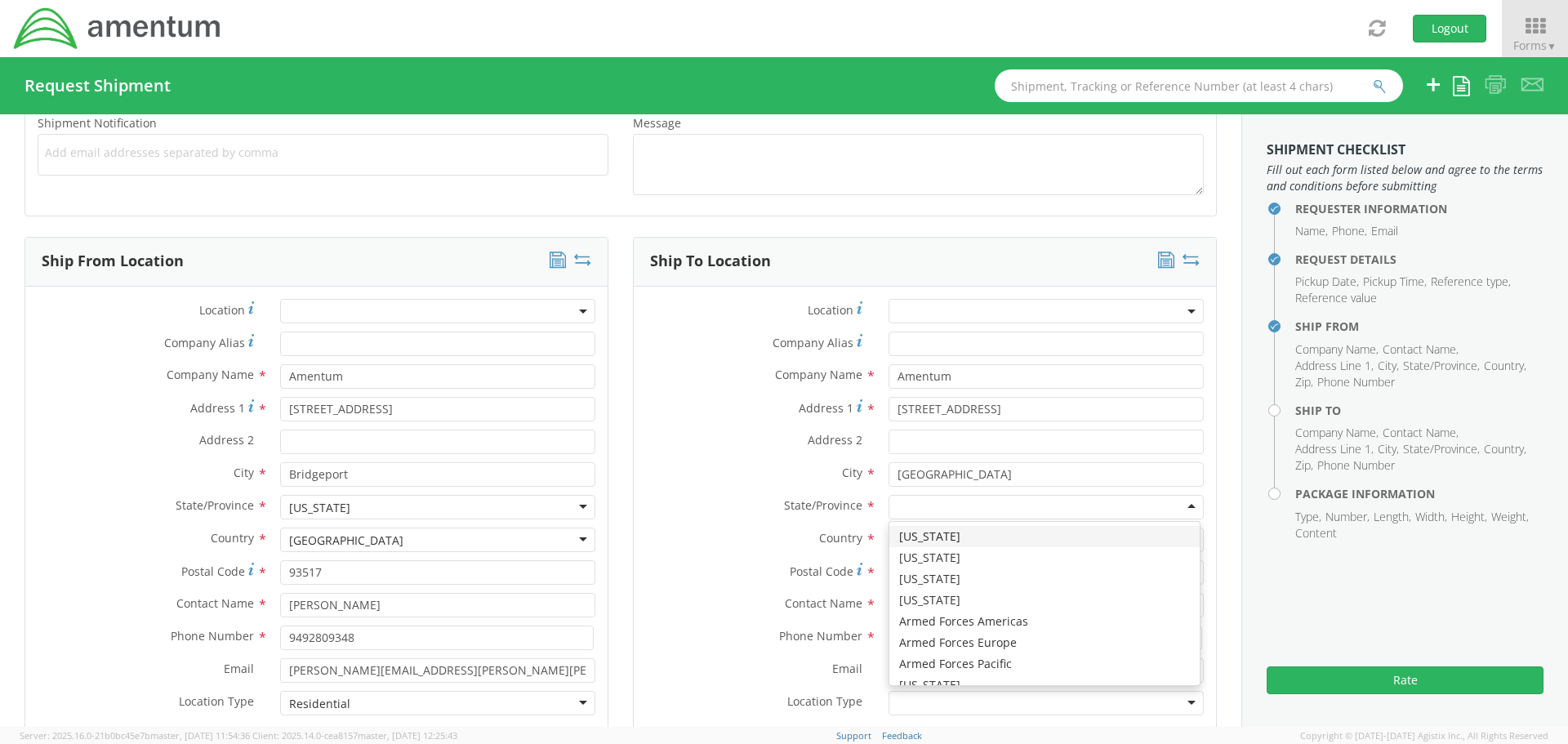
type input "t"
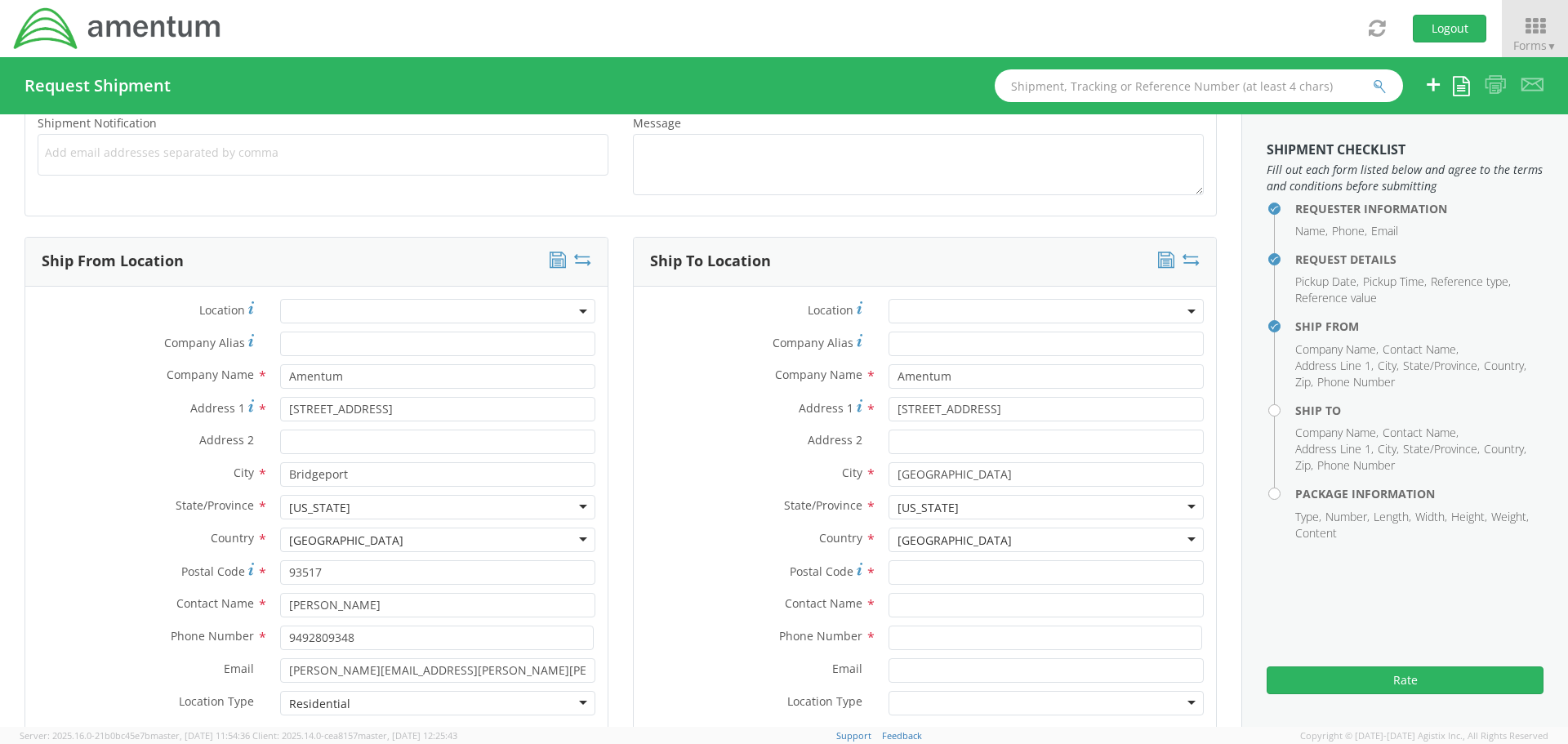
scroll to position [0, 0]
click at [907, 574] on input "Postal Code *" at bounding box center [1046, 572] width 315 height 25
type input "76177"
click at [892, 604] on input "text" at bounding box center [1046, 605] width 315 height 25
paste input ": Asset Management"
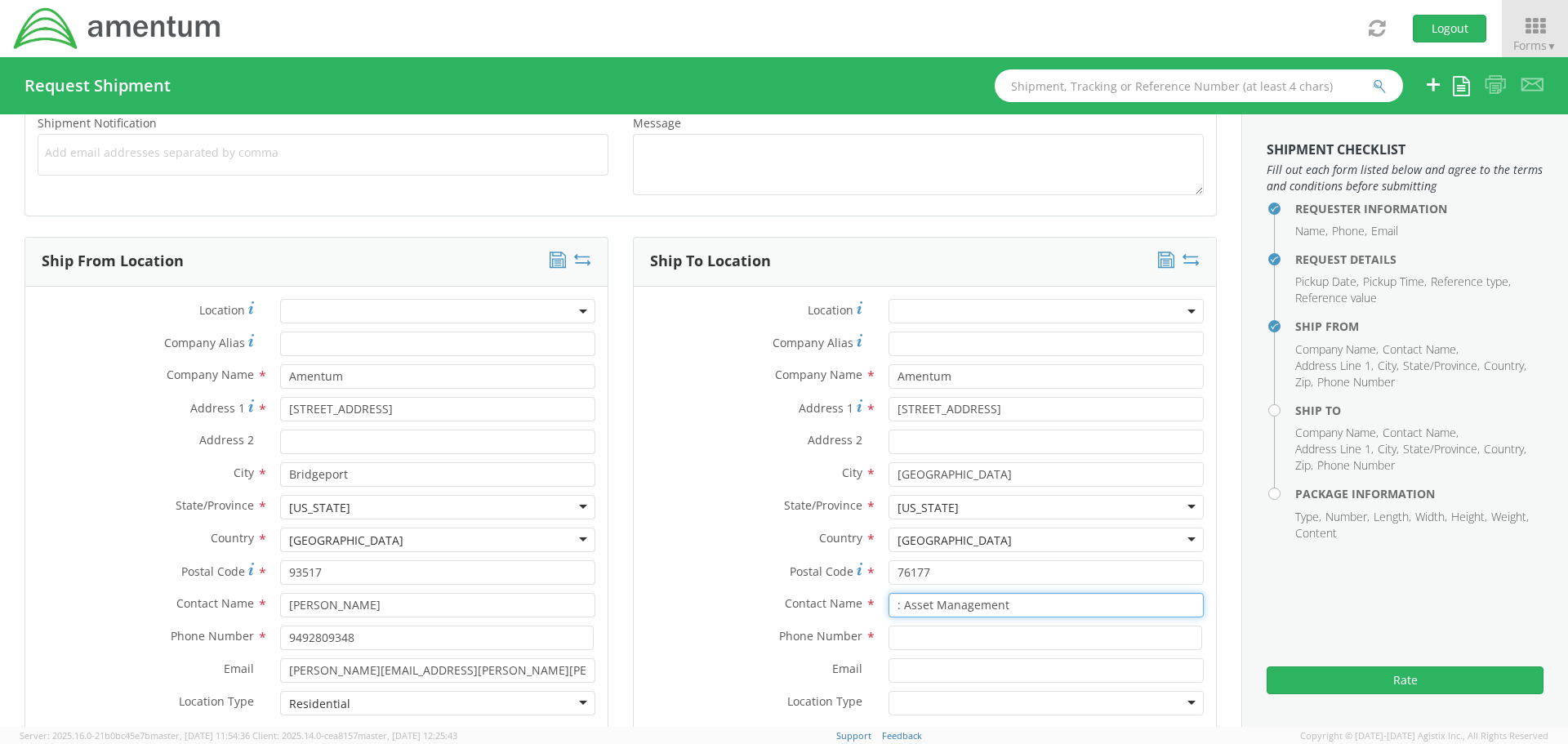
click at [892, 604] on input ": Asset Management" at bounding box center [1046, 605] width 315 height 25
type input "Asset Management"
click at [901, 641] on input at bounding box center [1045, 638] width 313 height 25
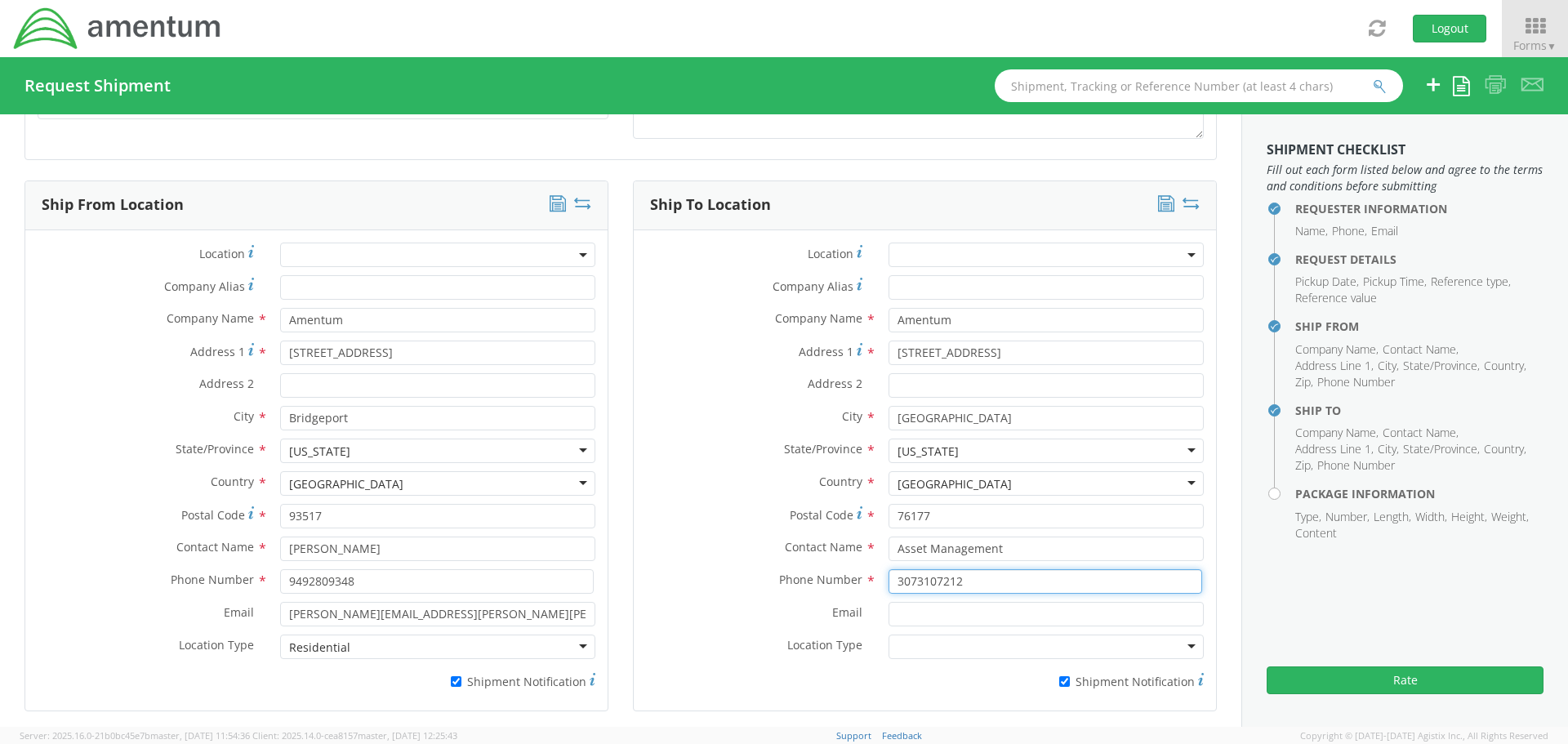
scroll to position [736, 0]
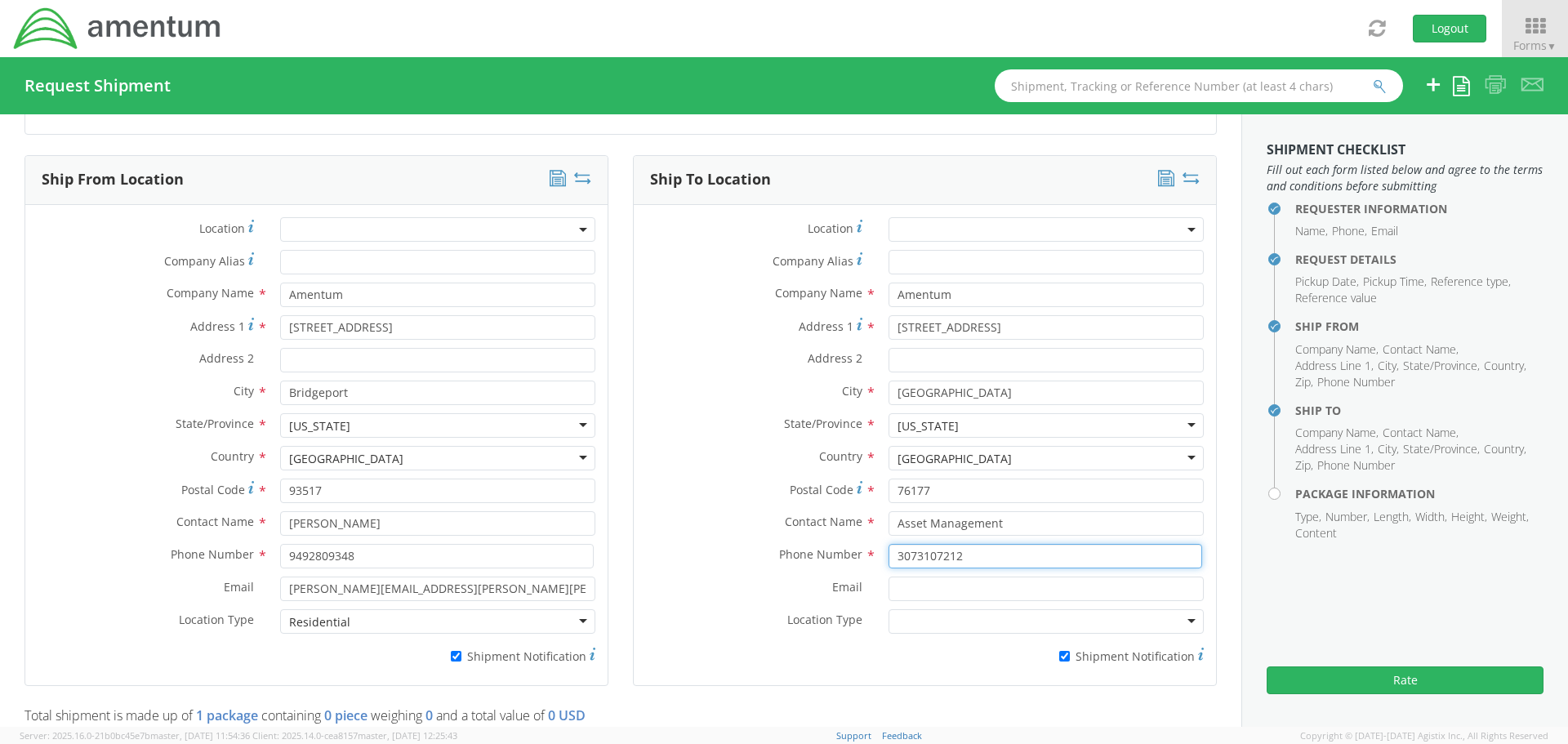
type input "3073107212"
click at [901, 584] on input "Email *" at bounding box center [1046, 589] width 315 height 25
type input "[PERSON_NAME][EMAIL_ADDRESS][PERSON_NAME][DOMAIN_NAME]"
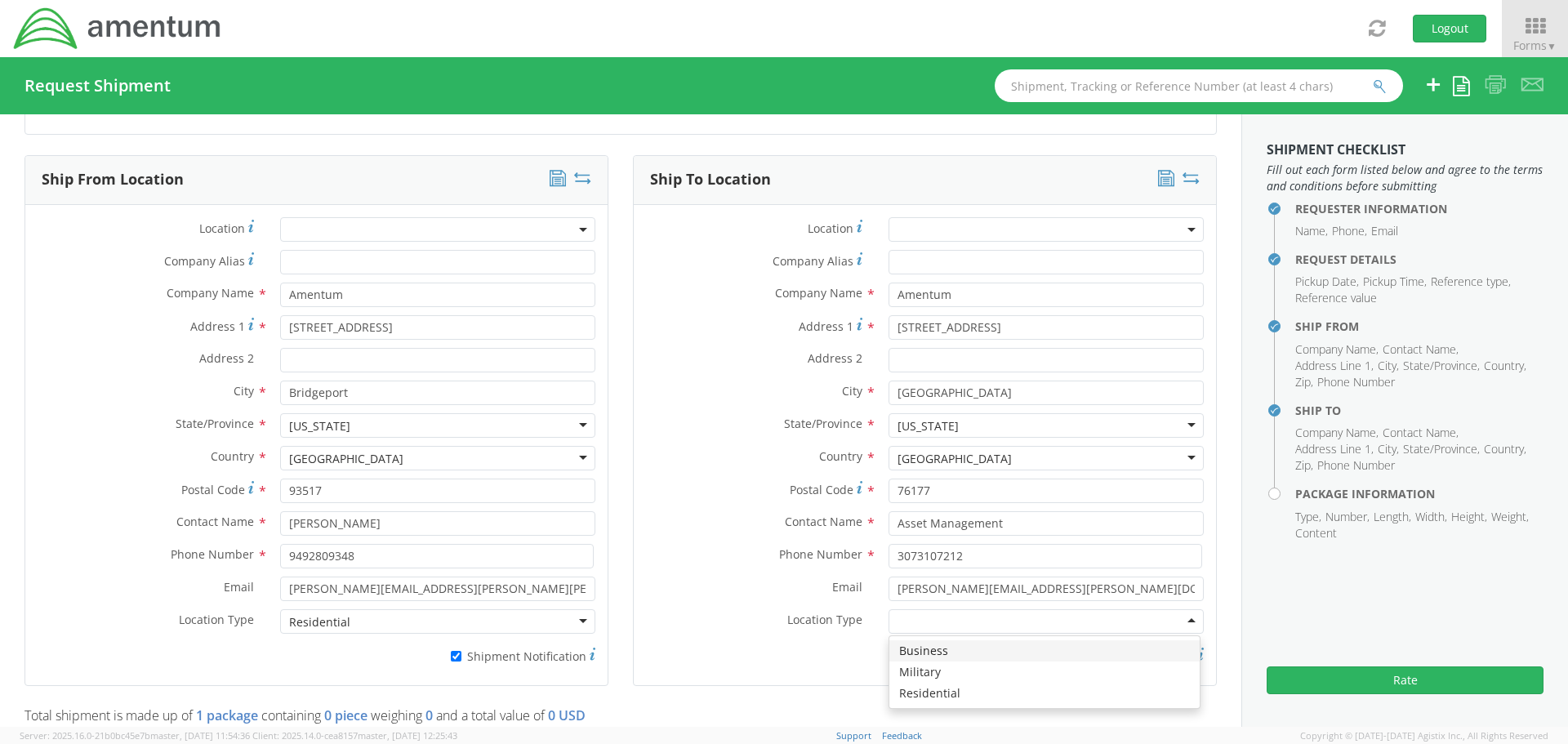
click at [891, 613] on div at bounding box center [1046, 621] width 315 height 25
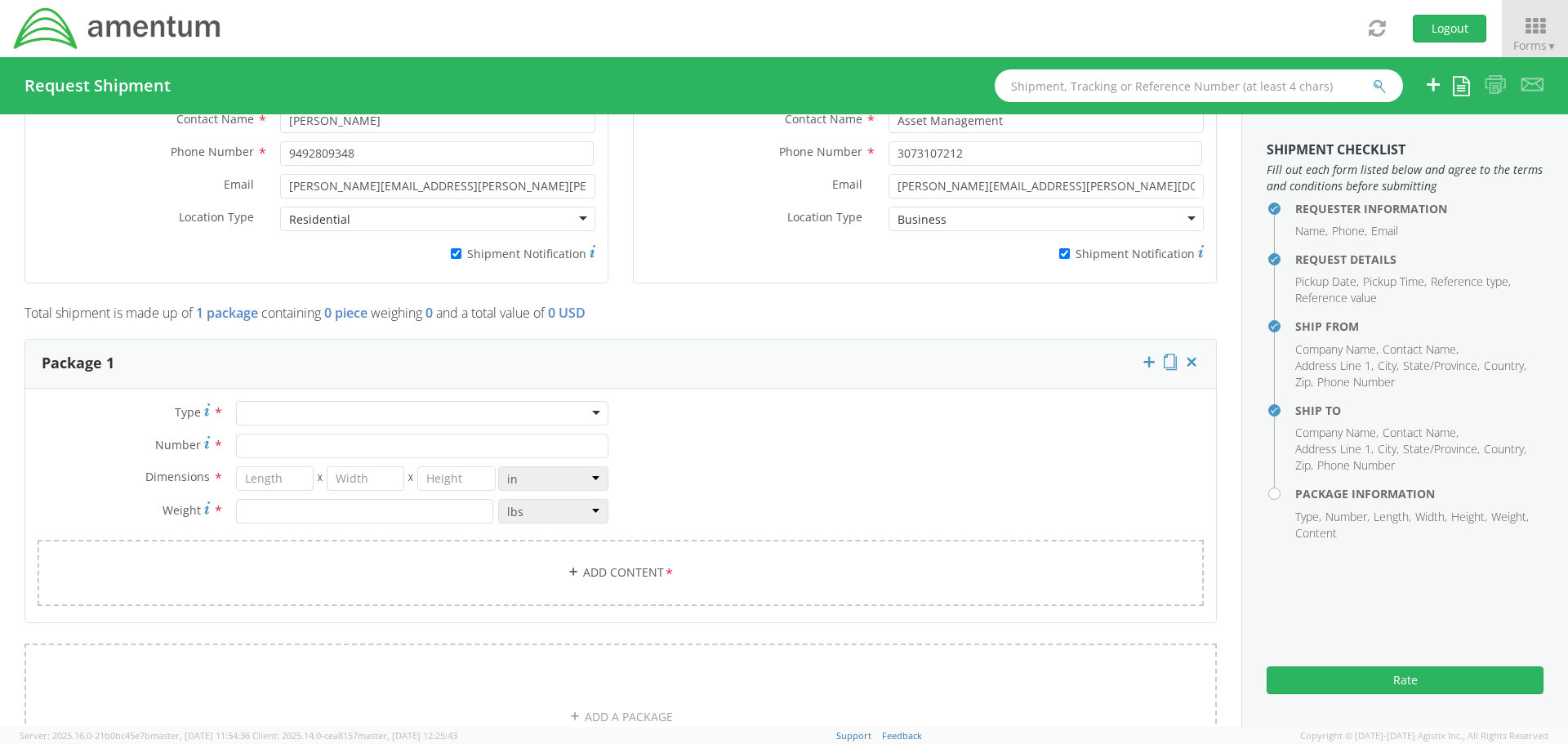
scroll to position [1143, 0]
click at [330, 408] on div at bounding box center [422, 408] width 373 height 25
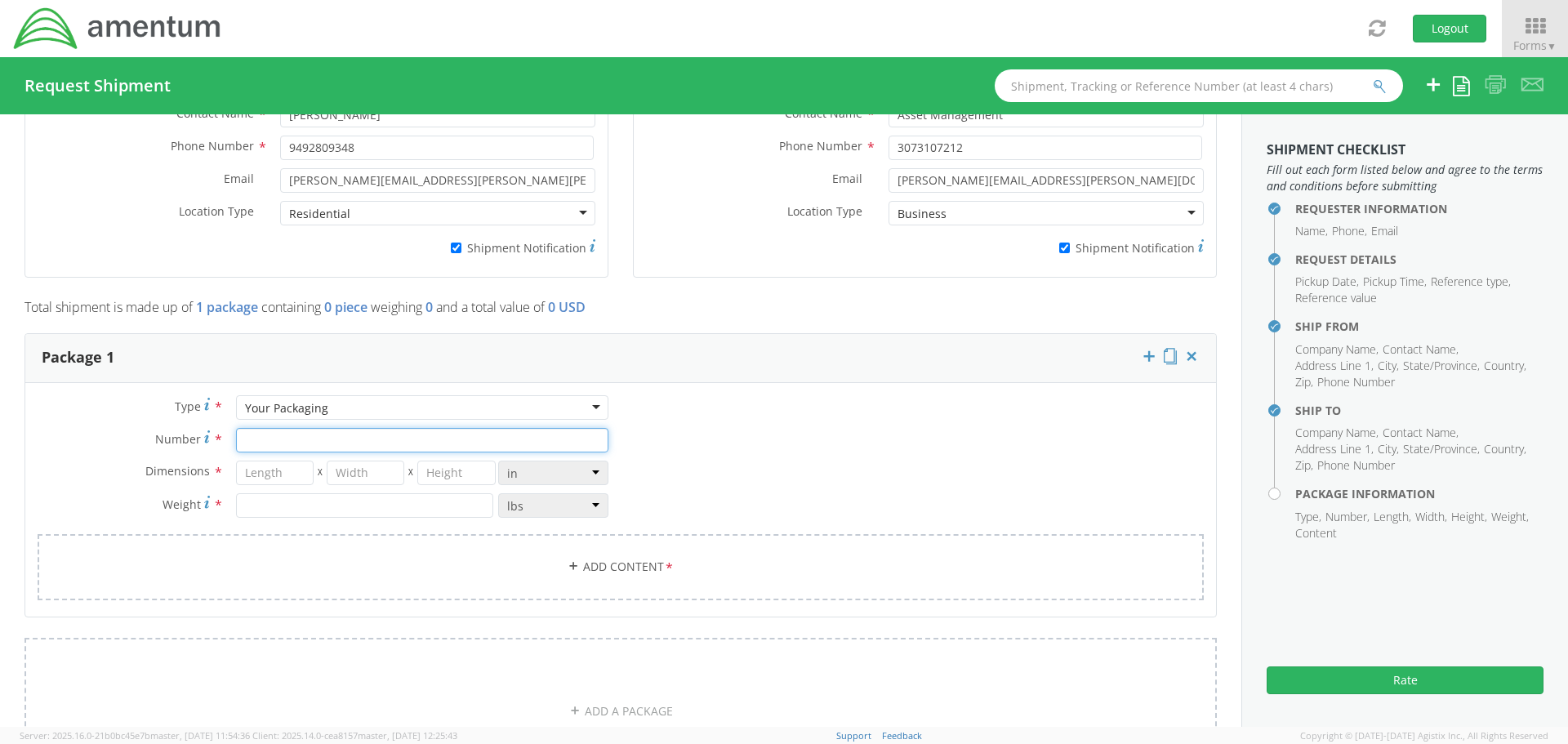
click at [285, 451] on input "Number *" at bounding box center [422, 440] width 373 height 25
type input "1"
click at [289, 475] on input "number" at bounding box center [275, 473] width 77 height 25
type input "9"
type input "6"
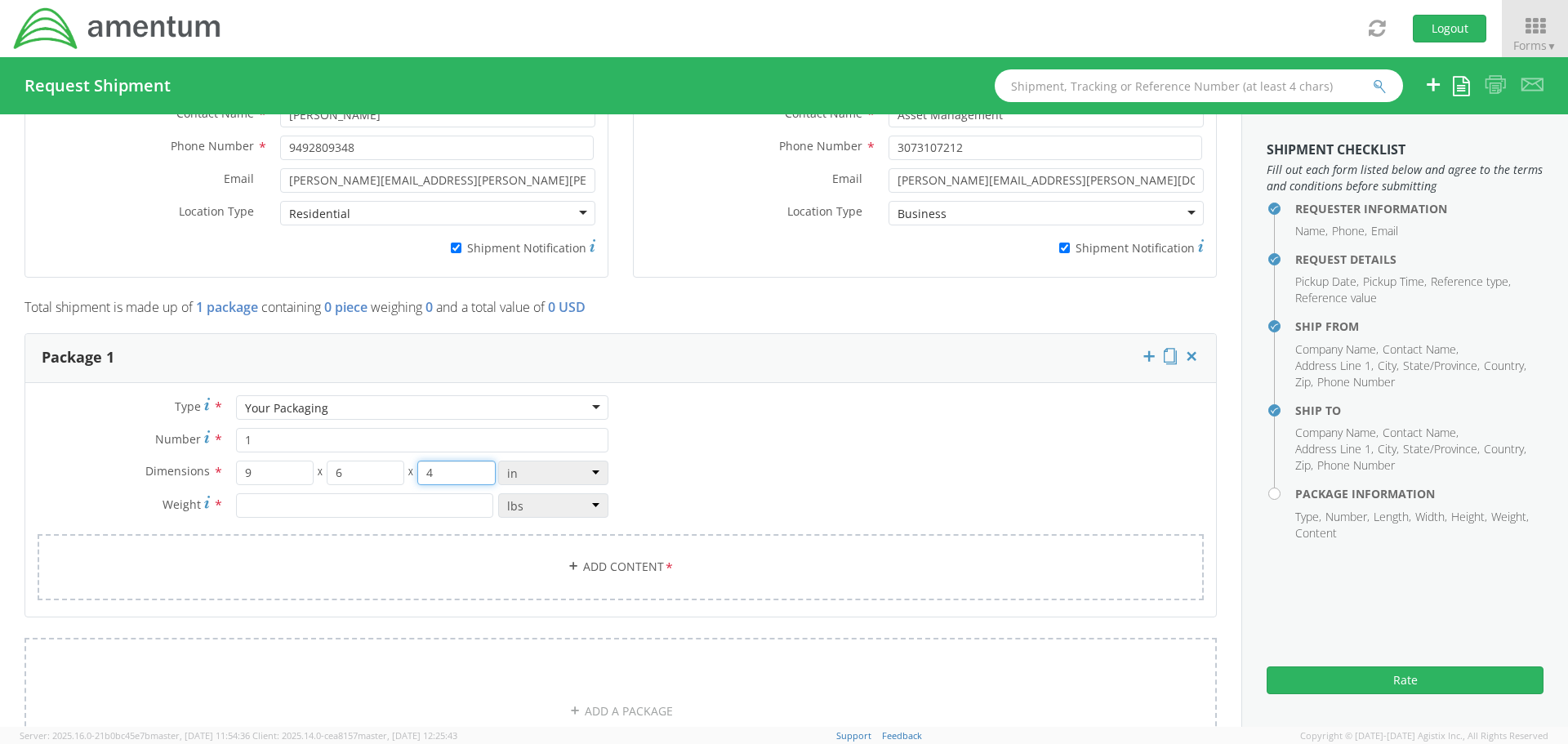
type input "4"
click at [277, 503] on input "number" at bounding box center [364, 506] width 258 height 25
type input "2"
click at [584, 548] on link "Add Content *" at bounding box center [620, 567] width 1166 height 66
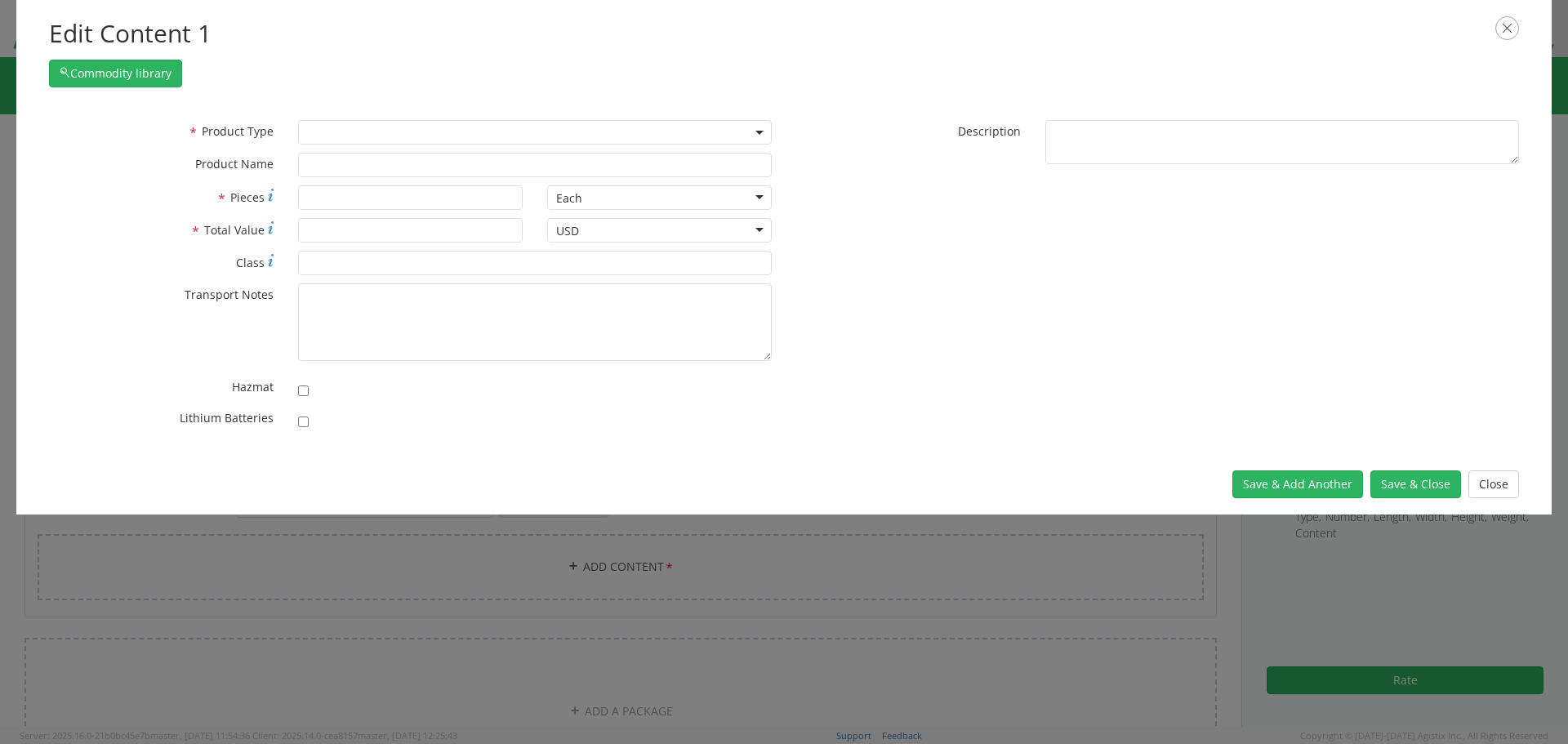
click at [330, 131] on span at bounding box center [535, 132] width 474 height 25
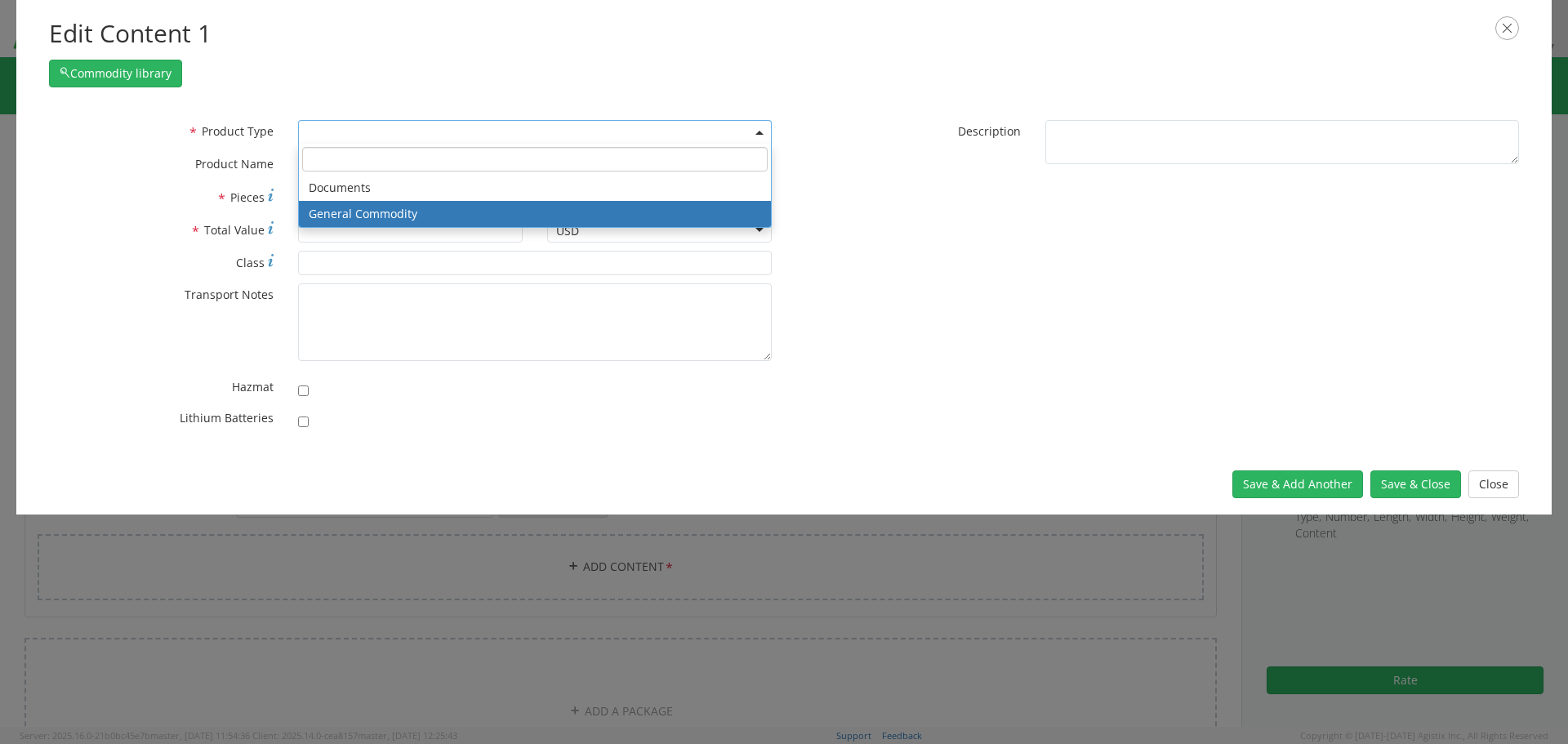
select select "COMMODITY"
type input "General Commodity"
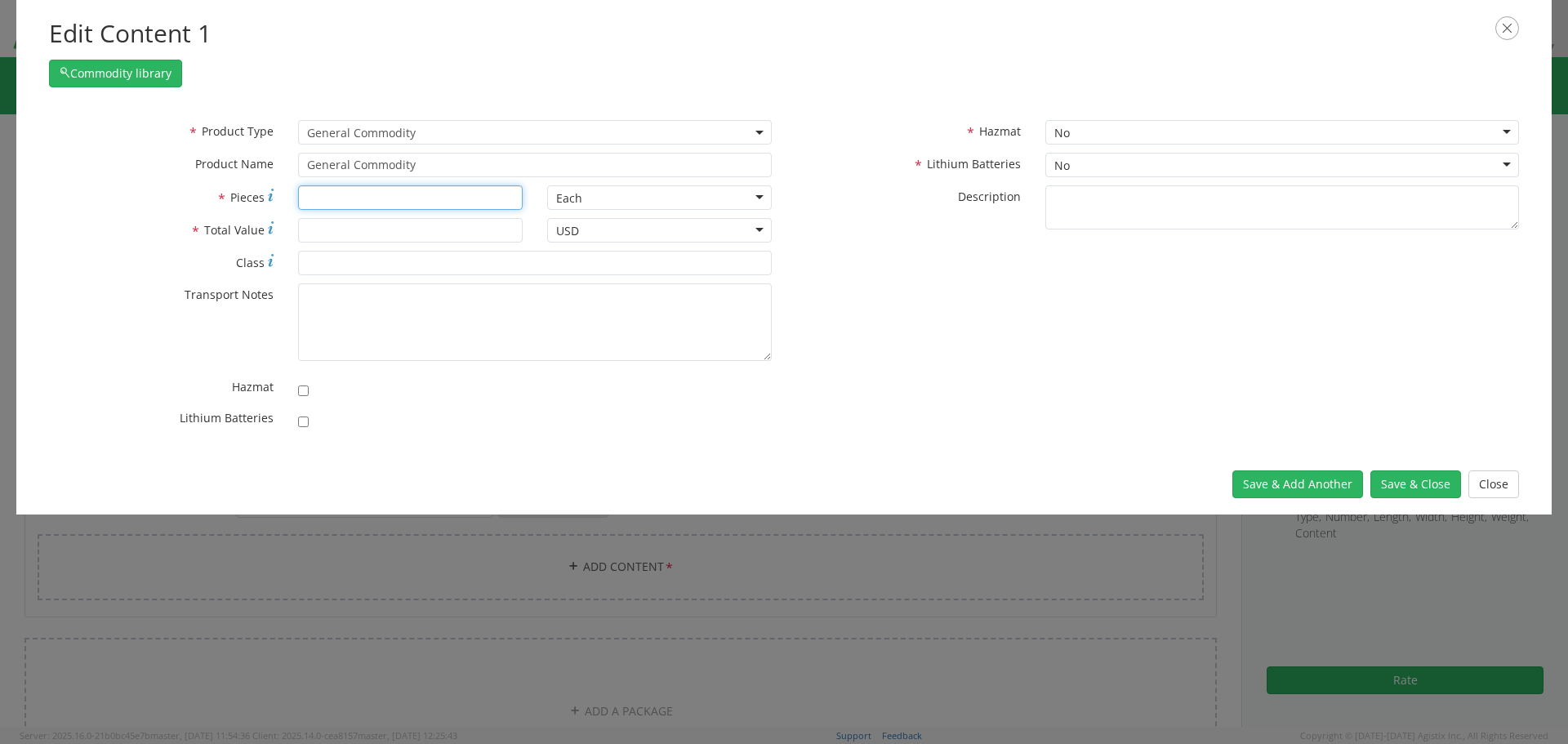
click at [329, 198] on input "* Pieces" at bounding box center [411, 197] width 225 height 25
type input "1"
click at [340, 228] on input "* Total Value" at bounding box center [411, 230] width 225 height 25
type input "200"
click at [1131, 160] on div "No" at bounding box center [1282, 165] width 474 height 25
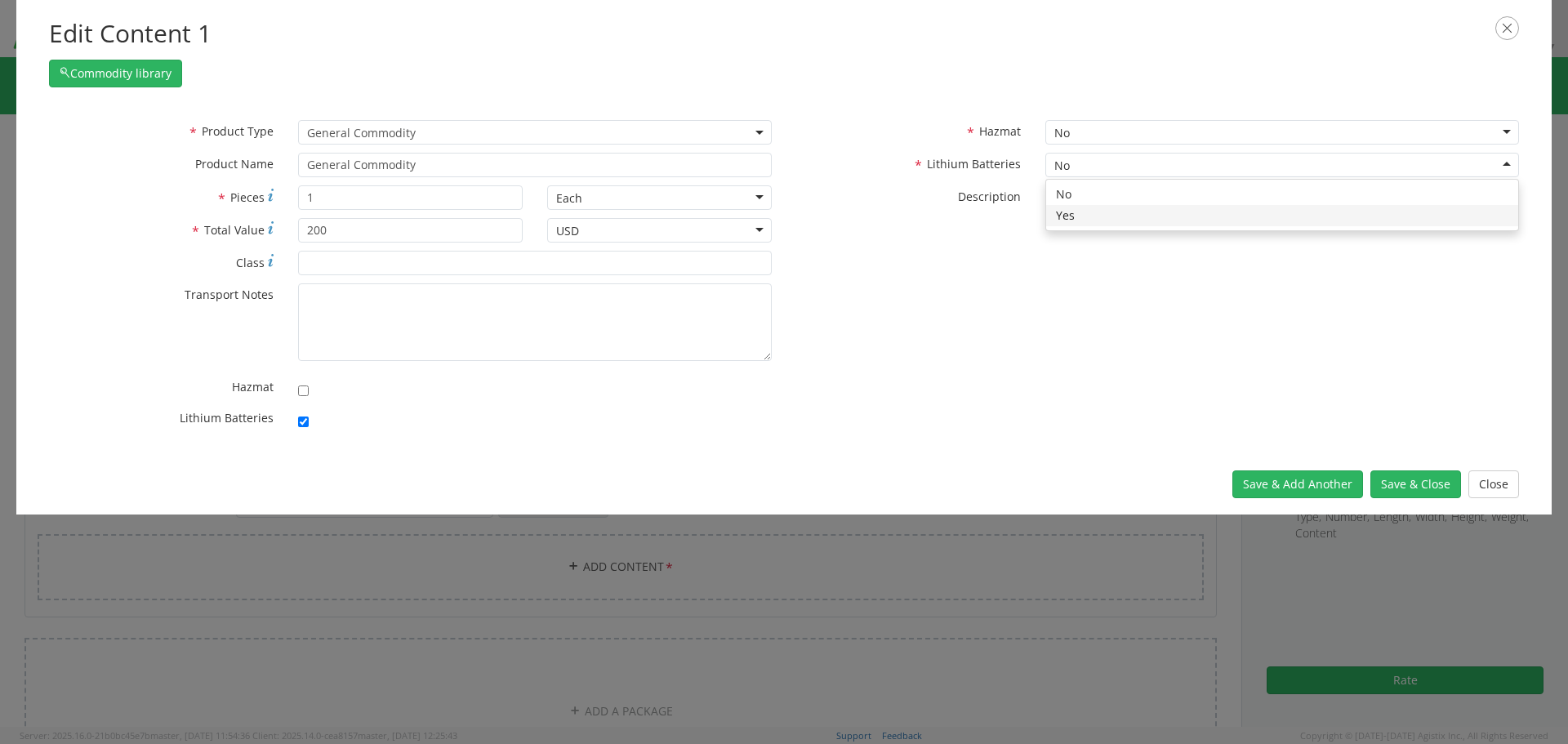
checkbox input "true"
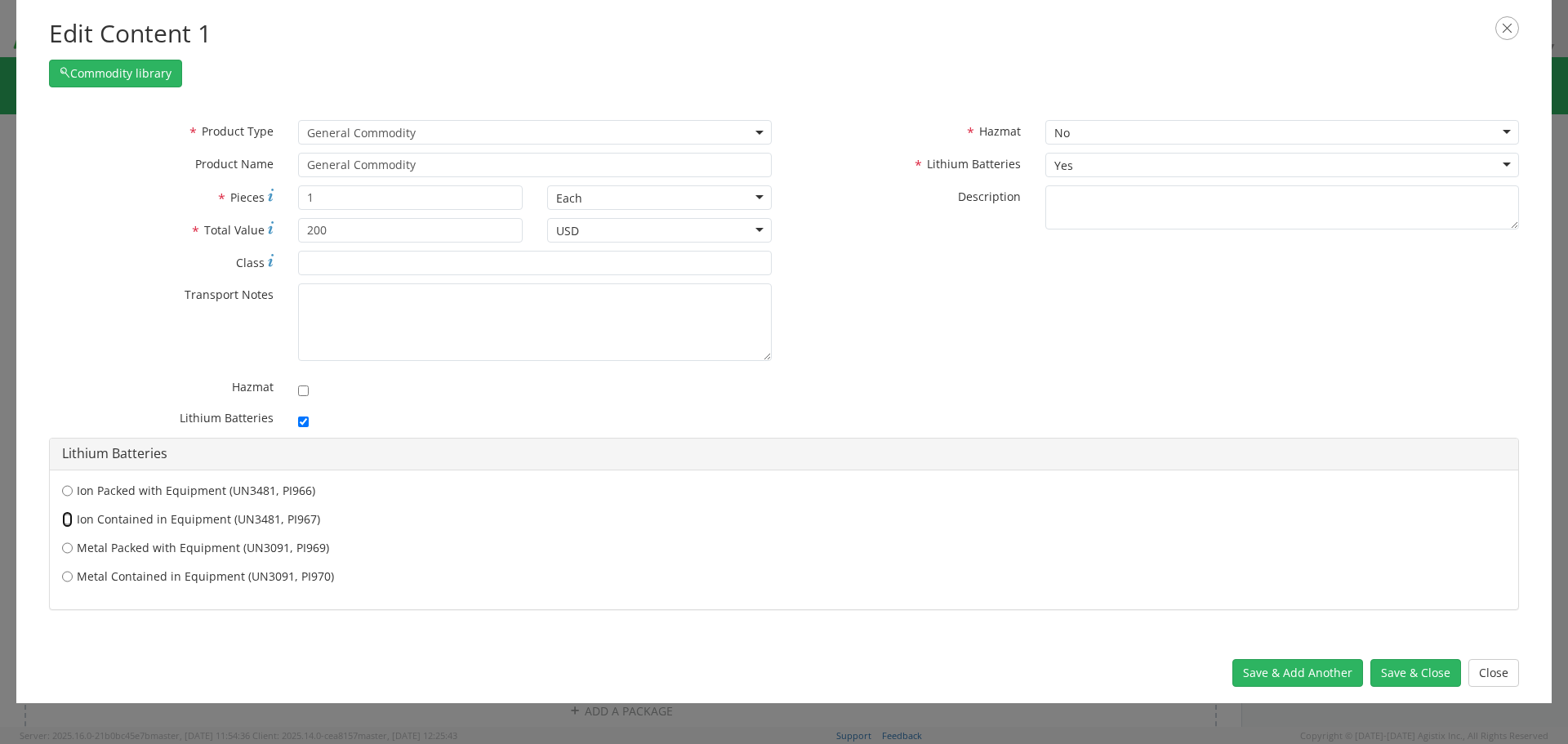
click at [63, 499] on input "Ion Contained in Equipment (UN3481, PI967)" at bounding box center [67, 490] width 10 height 16
radio input "true"
click at [1408, 670] on button "Save & Close" at bounding box center [1416, 672] width 91 height 27
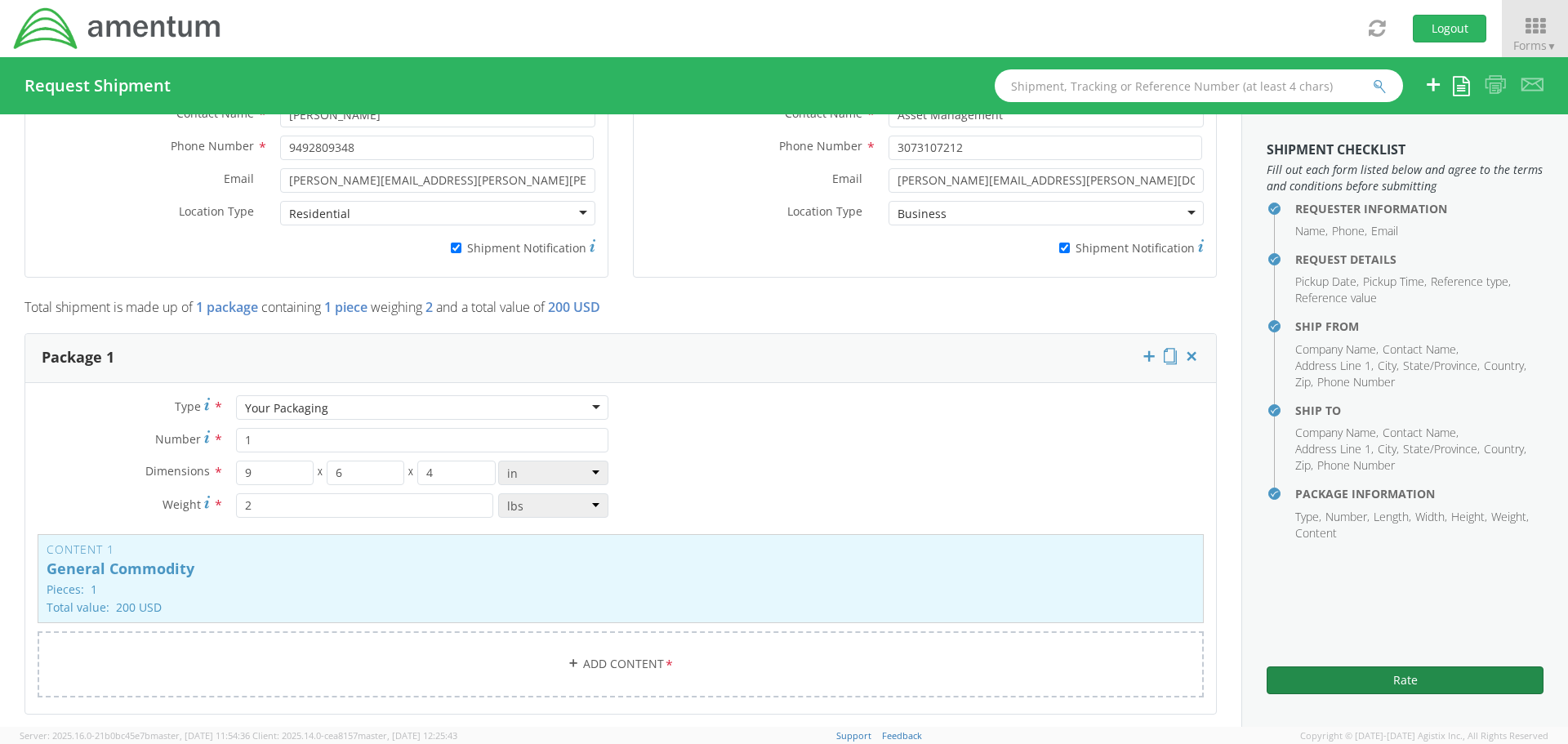
click at [1408, 671] on button "Rate" at bounding box center [1405, 680] width 277 height 27
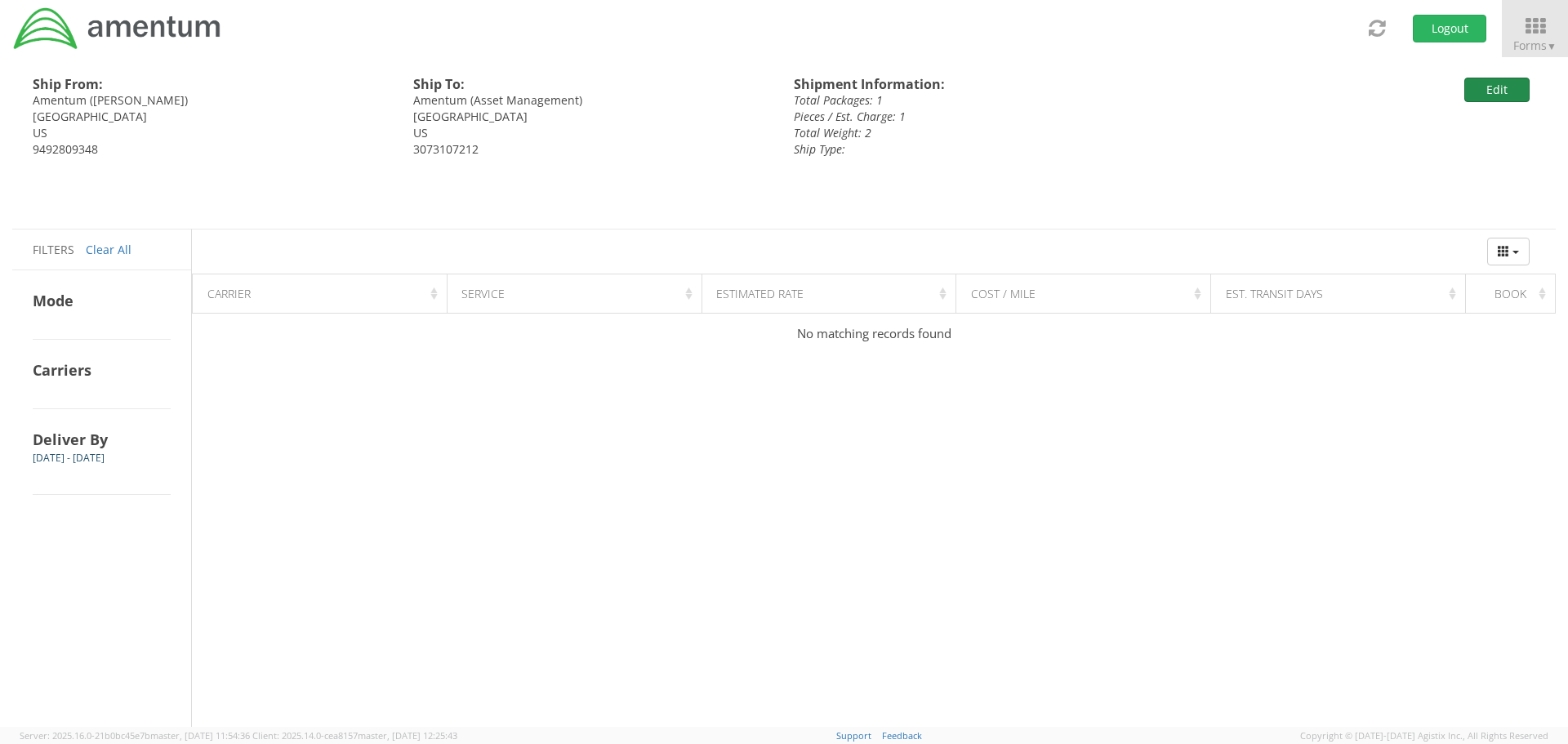
click at [1500, 88] on button "Edit" at bounding box center [1496, 90] width 65 height 25
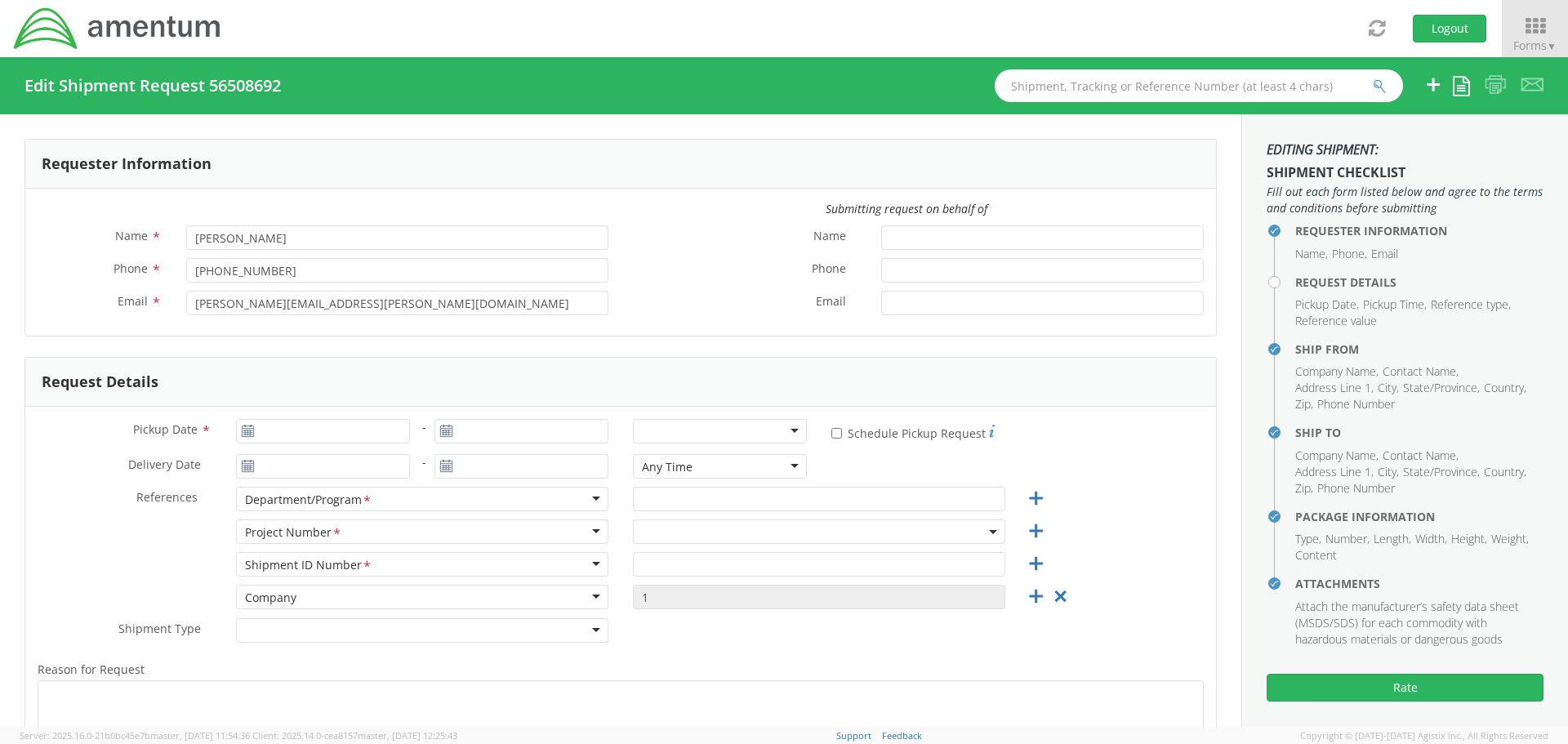
type input "[DATE]"
type input "ASC"
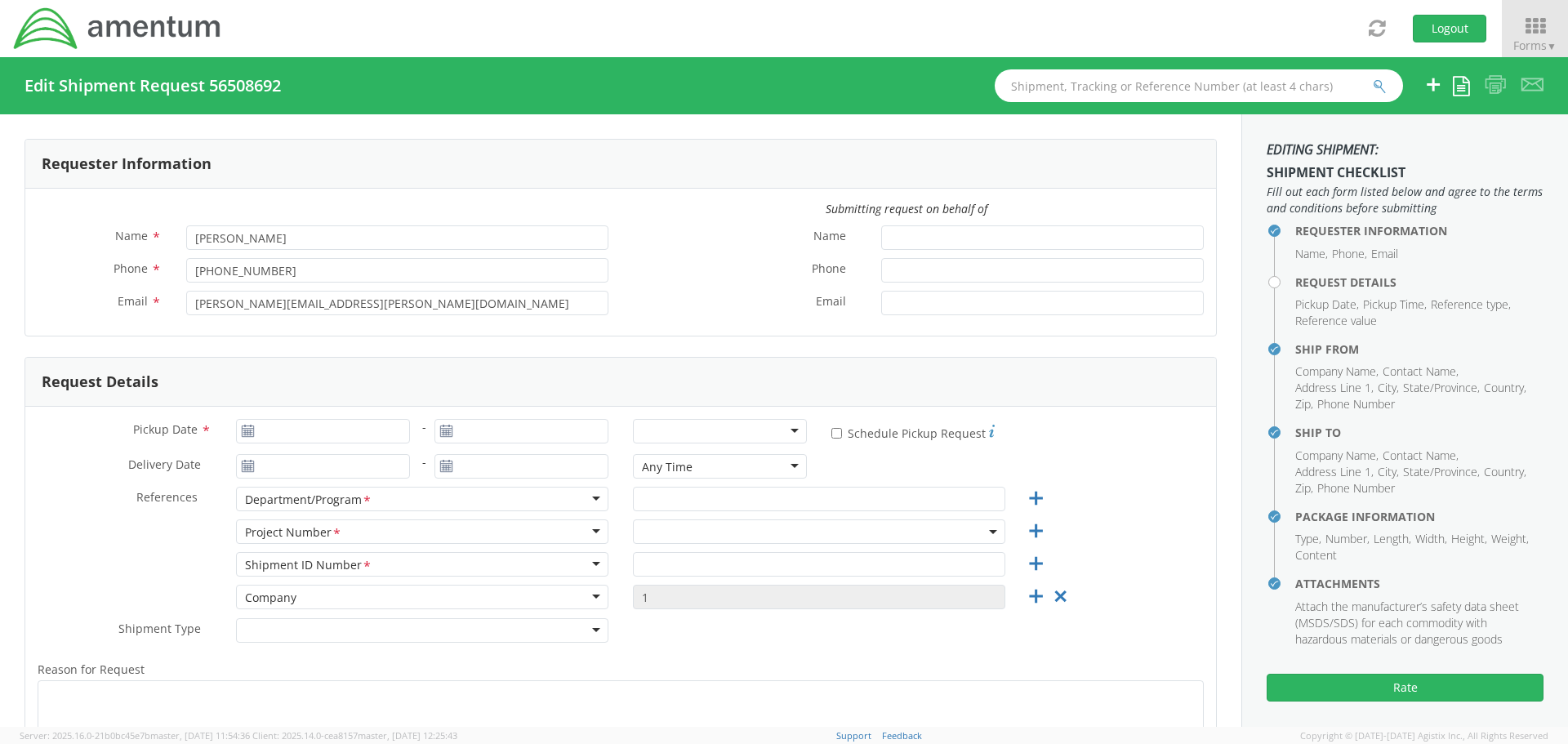
type input "Regular"
type textarea "Returning old iphone"
select select
type input "Amentum"
type input "[STREET_ADDRESS]"
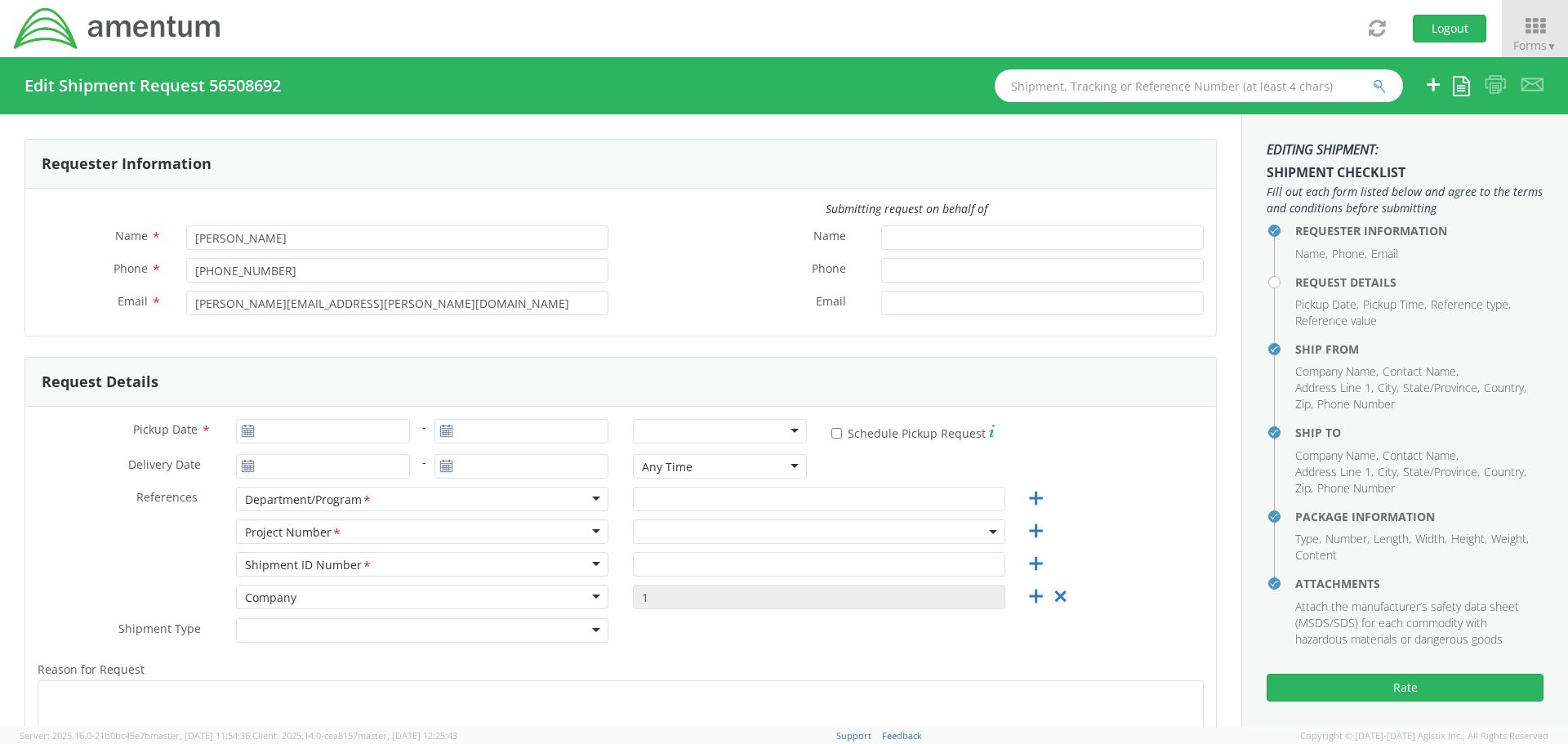
type input "Bridgeport"
type input "93517"
type input "[PERSON_NAME]"
type input "9492809348"
type input "[PERSON_NAME][EMAIL_ADDRESS][PERSON_NAME][PERSON_NAME][DOMAIN_NAME]"
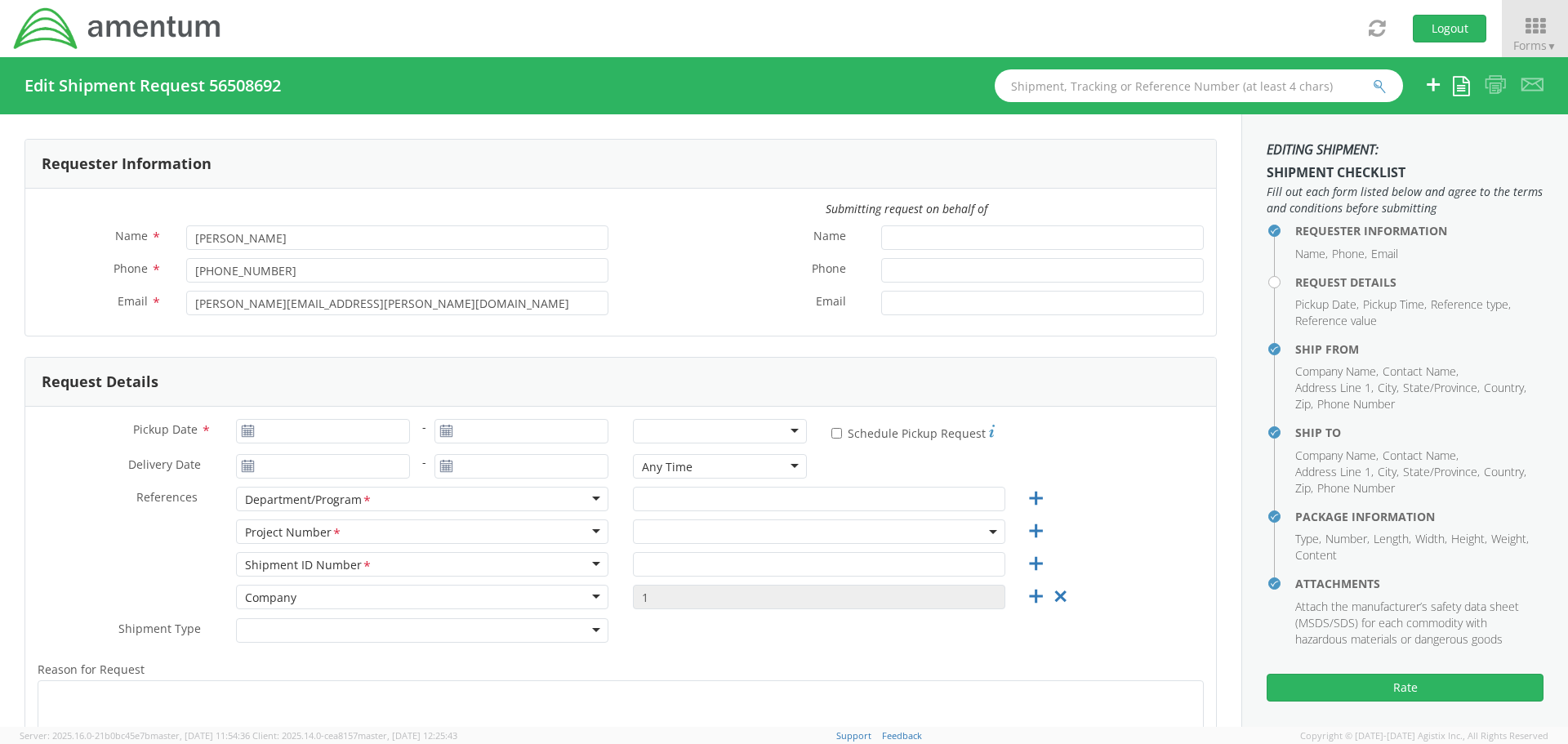
checkbox input "true"
select select
type input "Amentum"
type input "[STREET_ADDRESS]"
type input "[GEOGRAPHIC_DATA]"
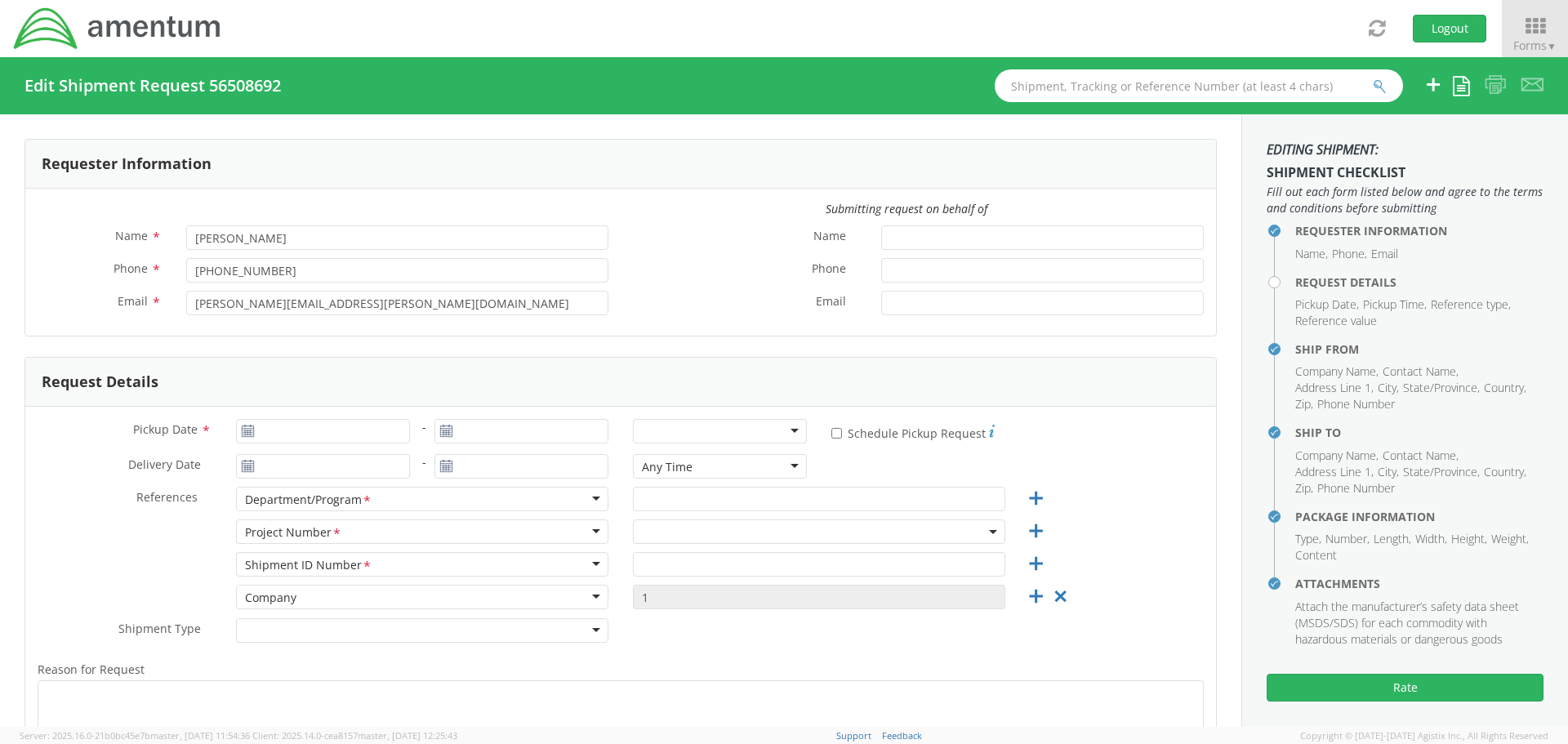
type input "76177"
type input "Asset Management"
type input "3073107212"
type input "[PERSON_NAME][EMAIL_ADDRESS][PERSON_NAME][DOMAIN_NAME]"
checkbox input "true"
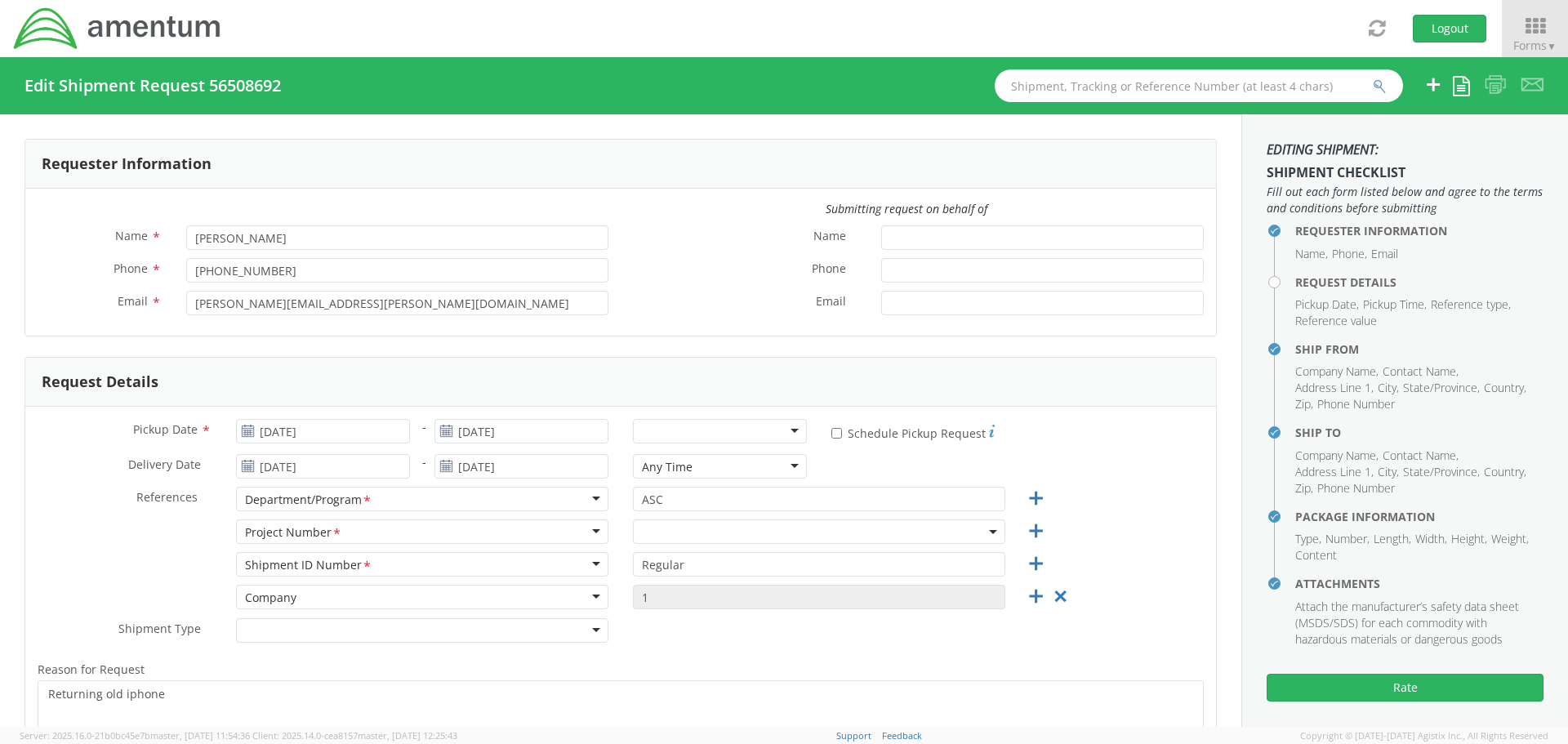
select select "4878.00.02.F.0001.500.099"
click at [282, 465] on input "[DATE]" at bounding box center [323, 466] width 174 height 25
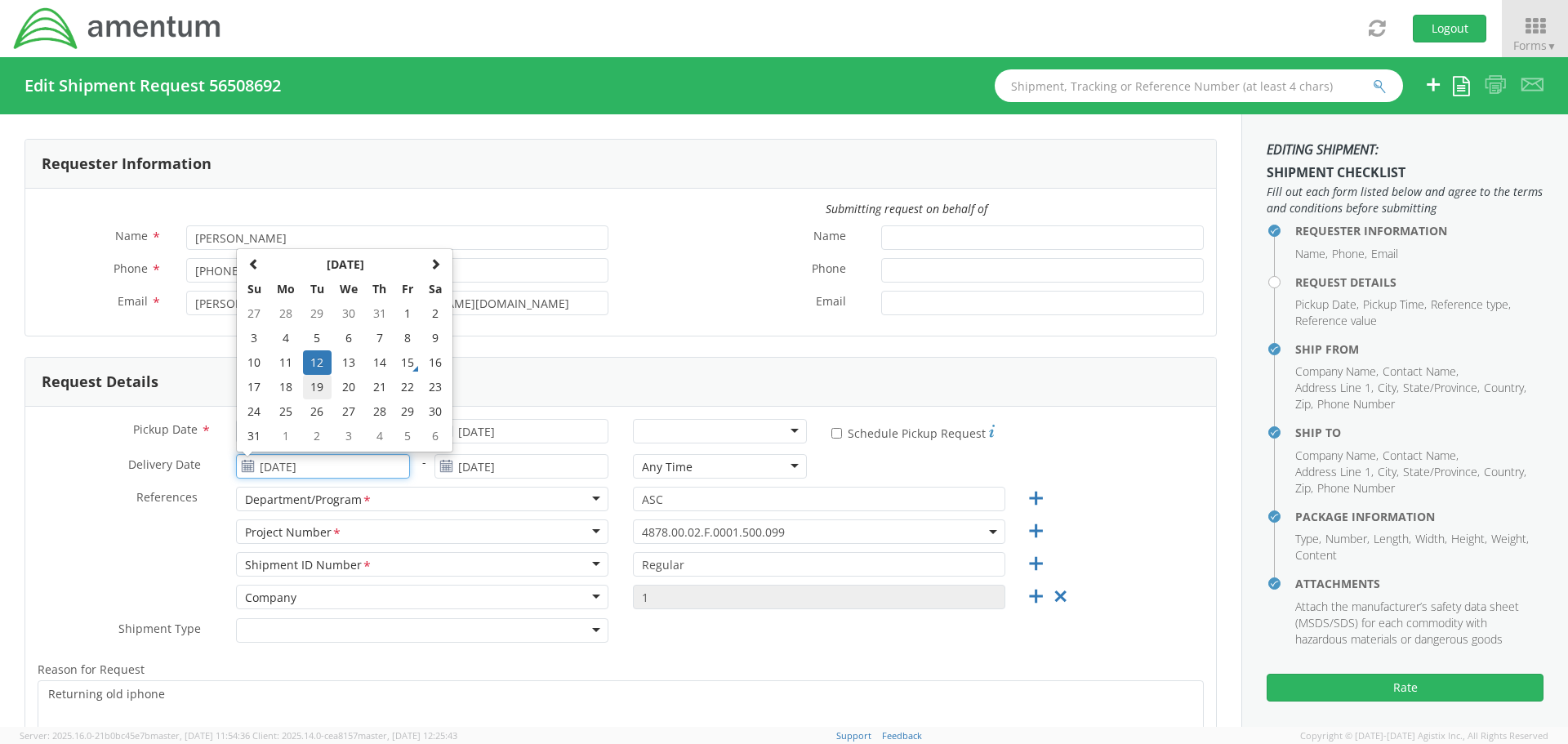
click at [319, 389] on td "19" at bounding box center [317, 387] width 28 height 25
type input "[DATE]"
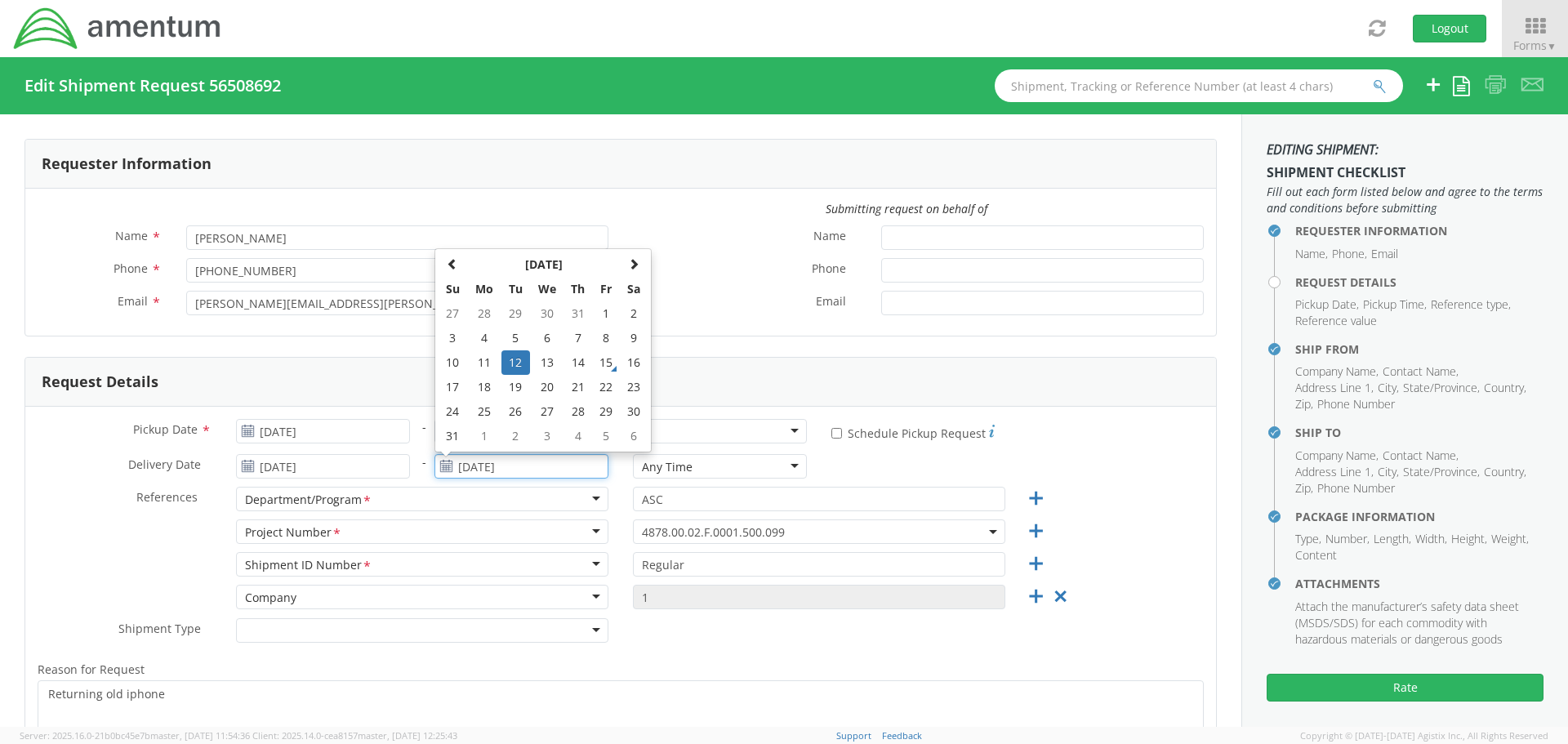
click at [457, 465] on input "[DATE]" at bounding box center [521, 466] width 174 height 25
click at [514, 388] on td "19" at bounding box center [515, 387] width 28 height 25
type input "[DATE]"
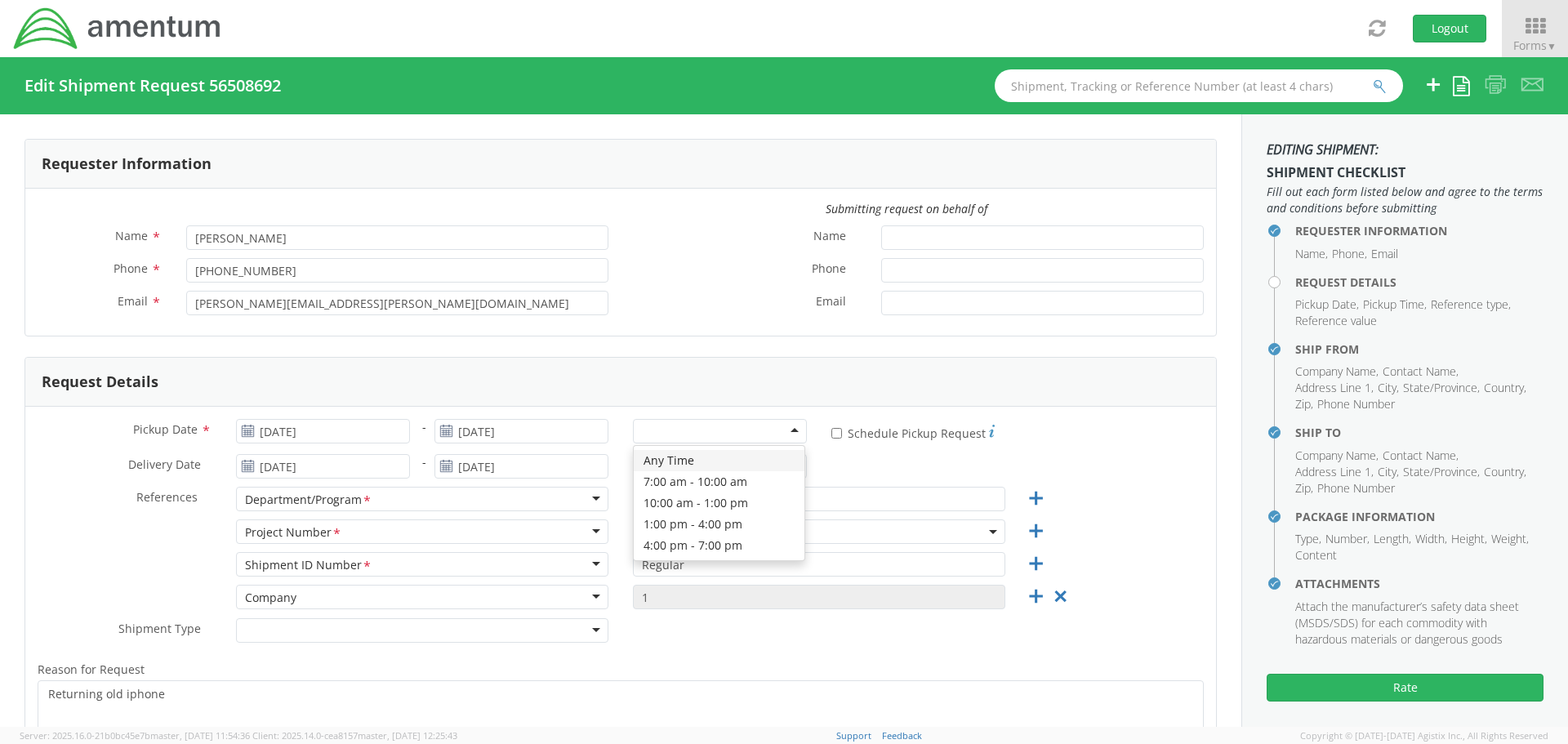
click at [712, 432] on div at bounding box center [719, 431] width 174 height 25
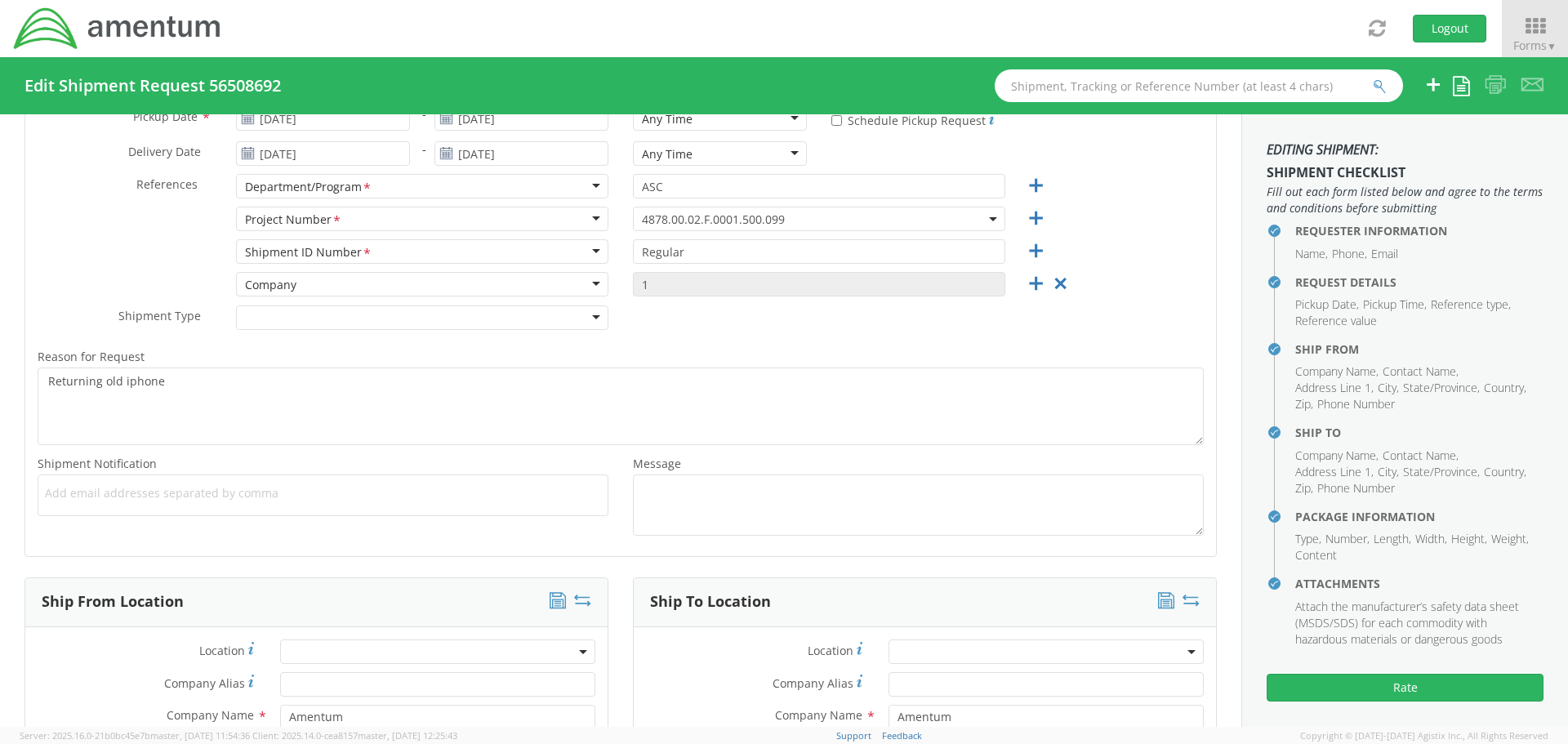
scroll to position [327, 0]
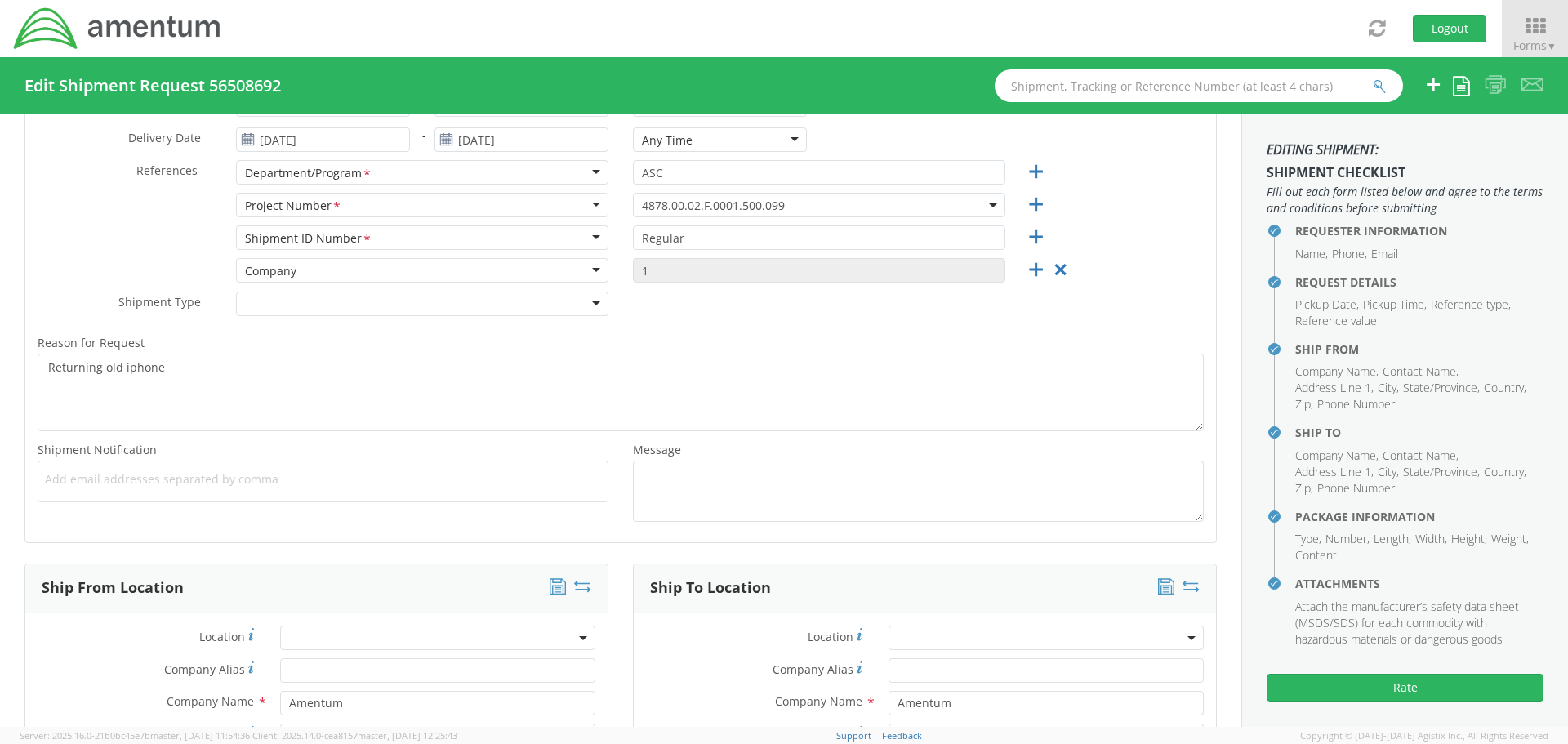
click at [449, 299] on div at bounding box center [422, 304] width 373 height 25
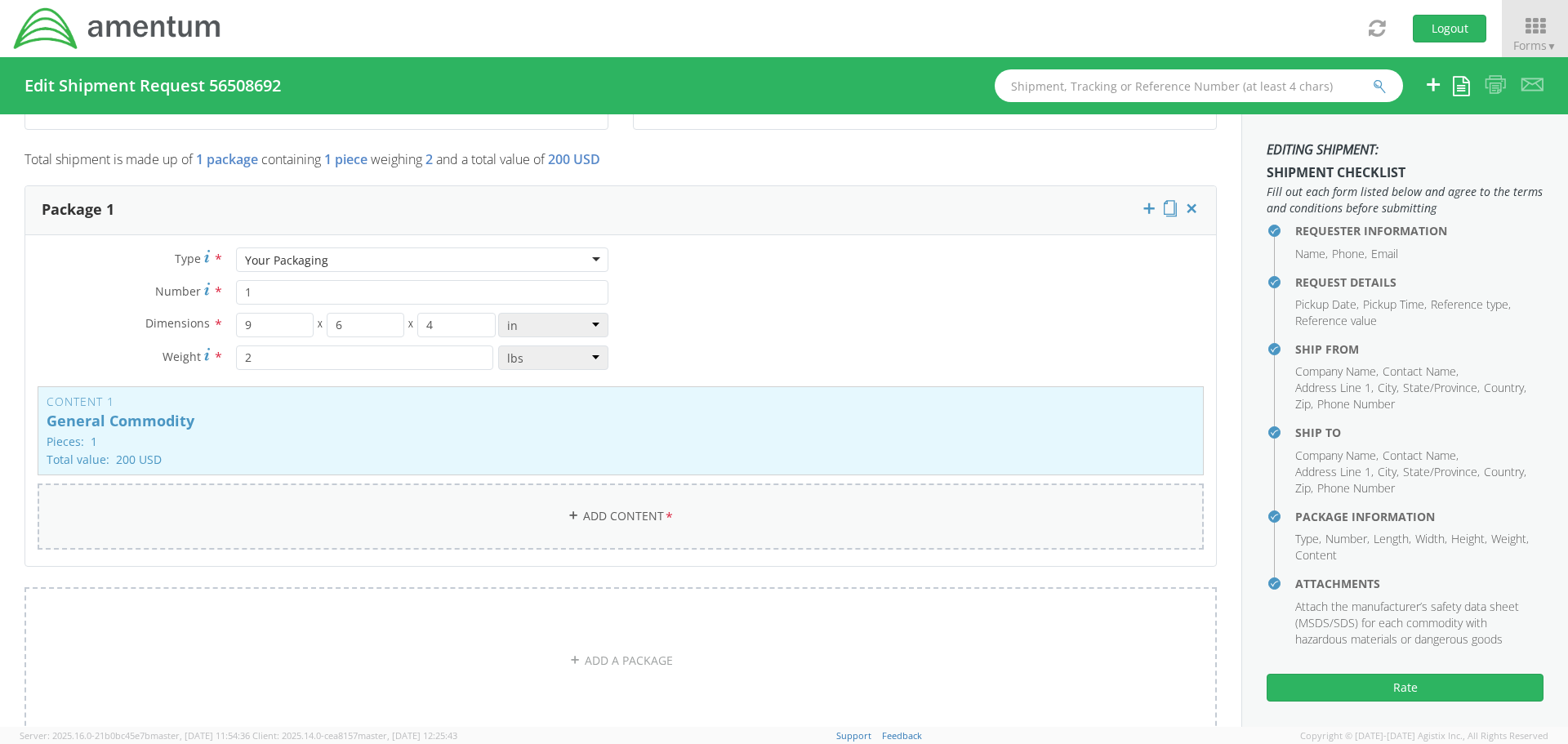
scroll to position [1389, 0]
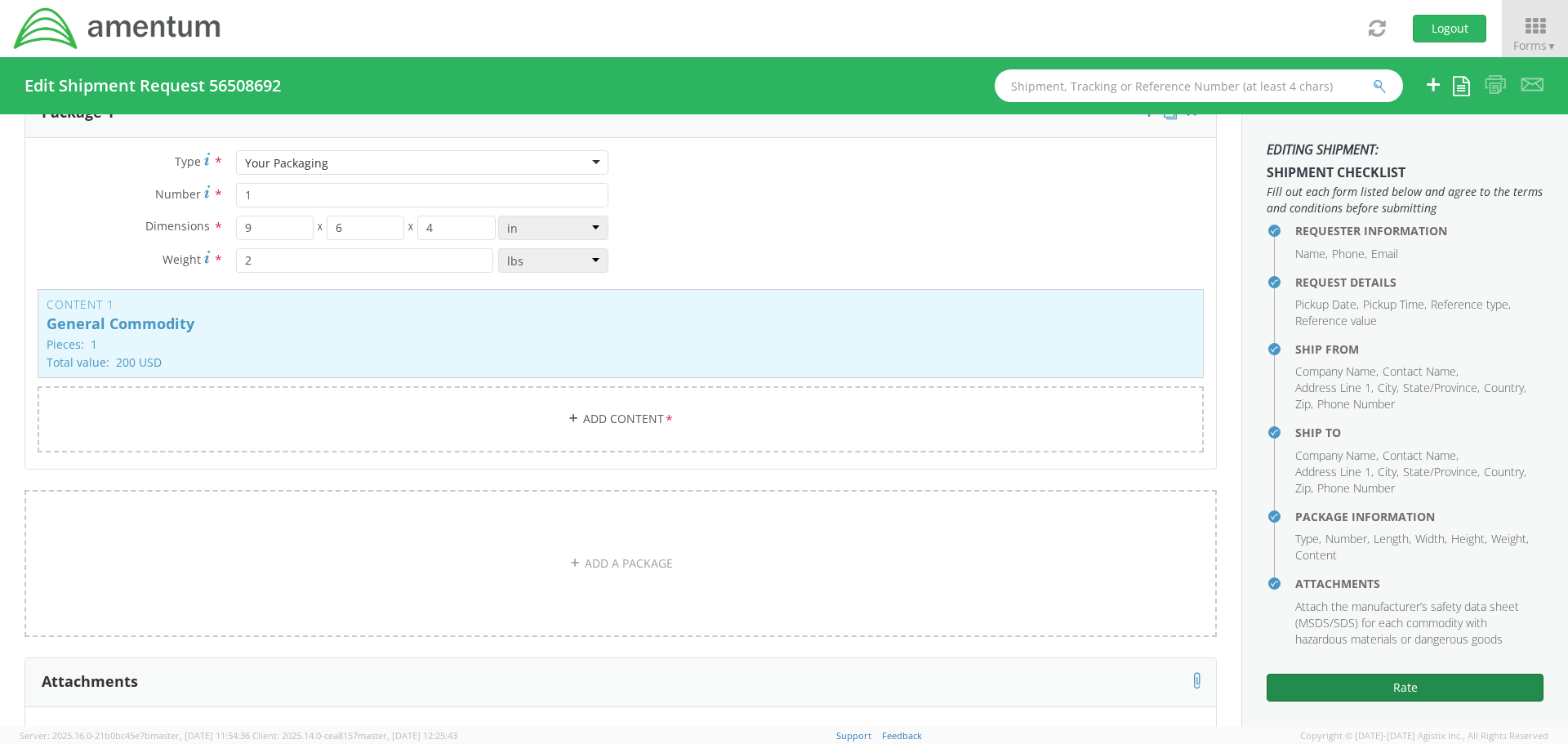
click at [1359, 685] on button "Rate" at bounding box center [1405, 687] width 277 height 27
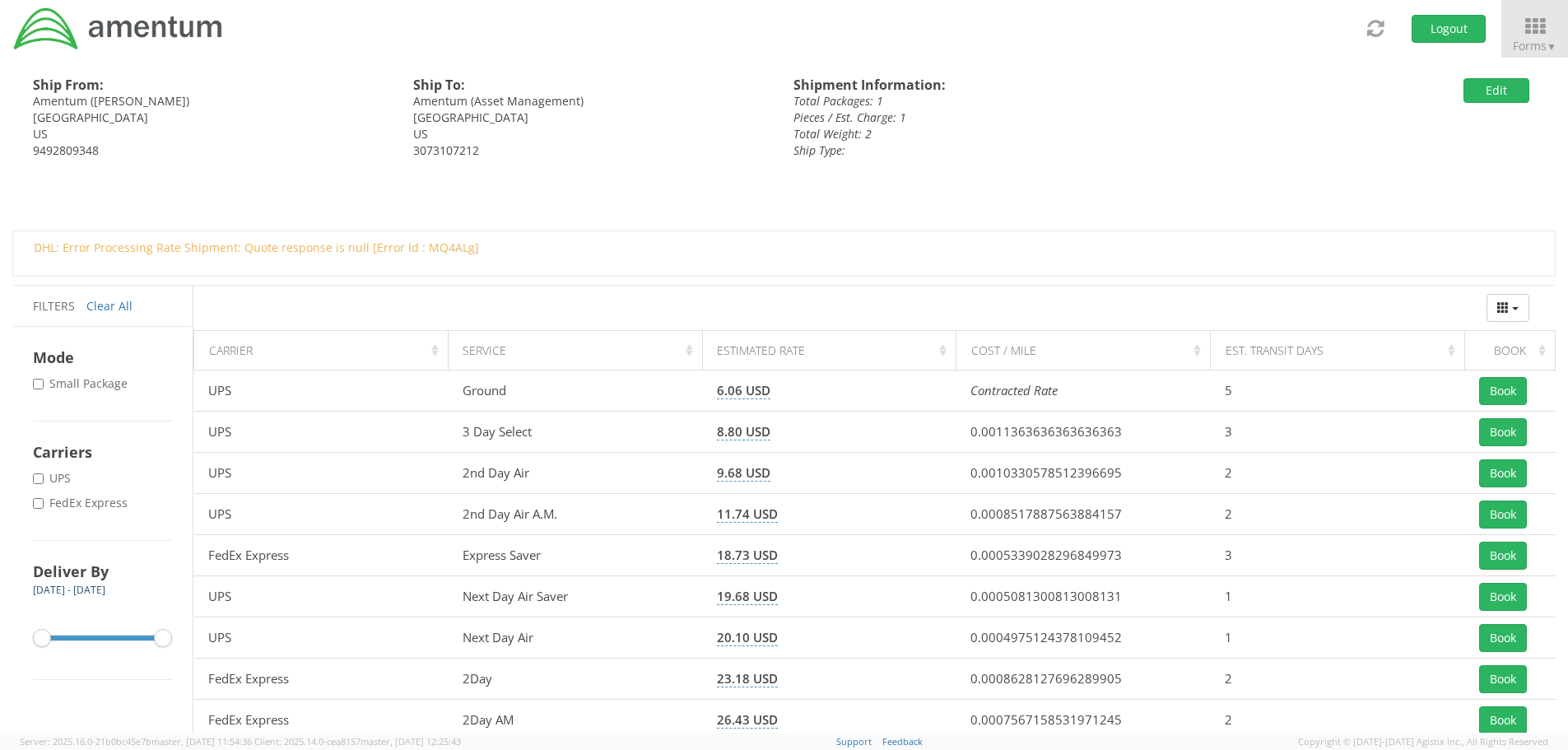
click at [67, 499] on label "* FedEx Express" at bounding box center [82, 503] width 98 height 16
click at [44, 499] on input "* FedEx Express" at bounding box center [38, 503] width 10 height 10
checkbox input "true"
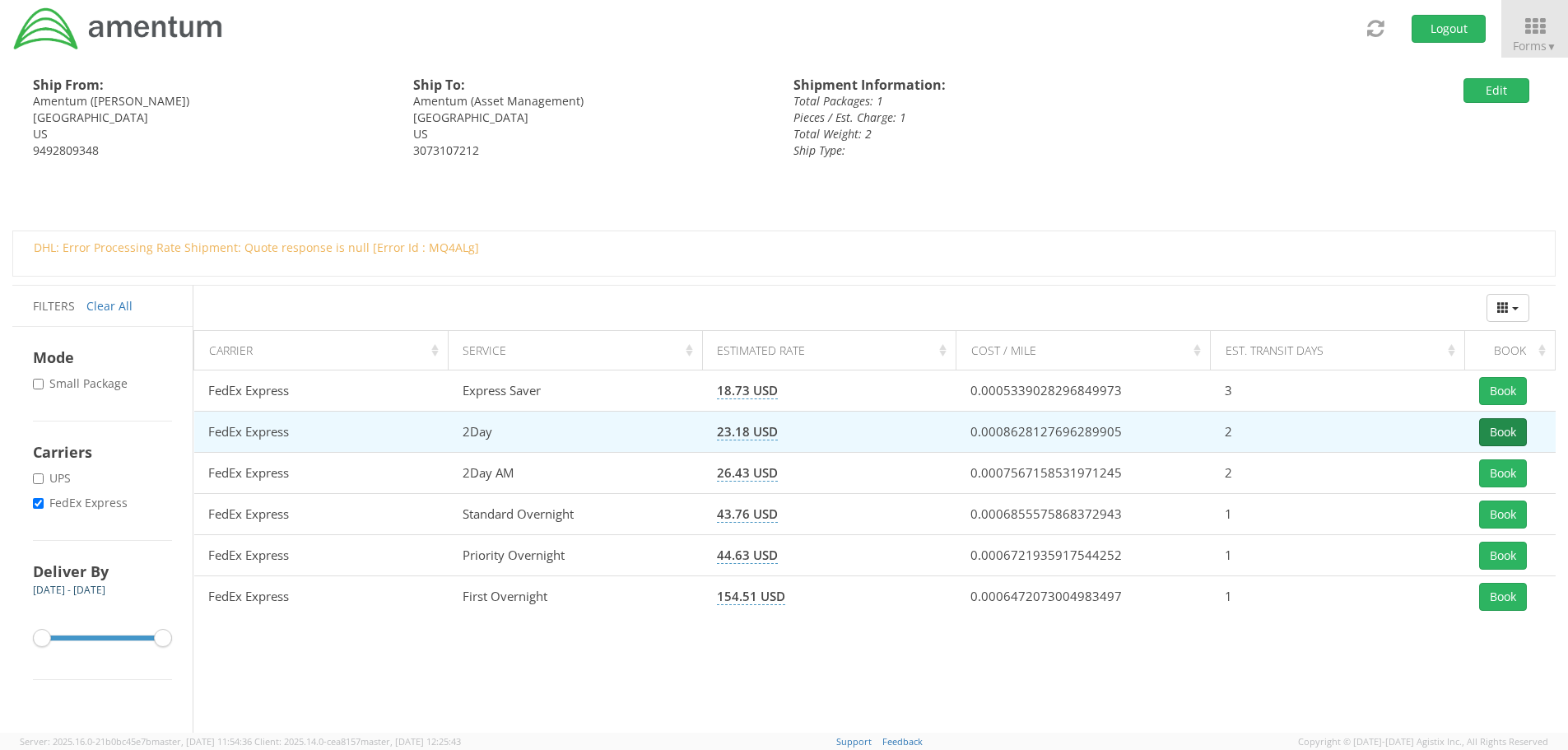
click at [1500, 430] on button "Book" at bounding box center [1503, 431] width 48 height 28
